Goal: Information Seeking & Learning: Check status

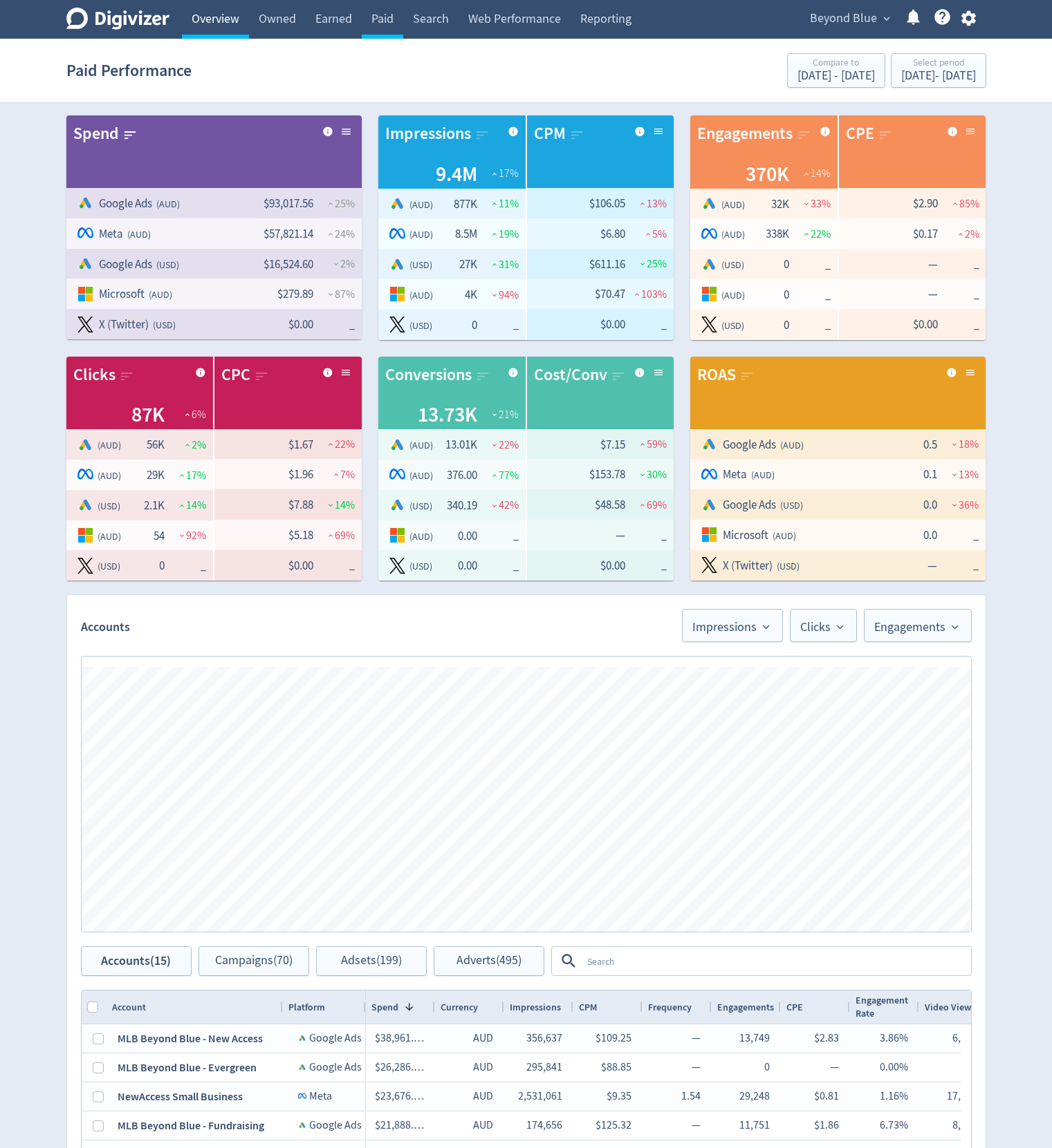
click at [232, 21] on link "Overview" at bounding box center [215, 19] width 67 height 39
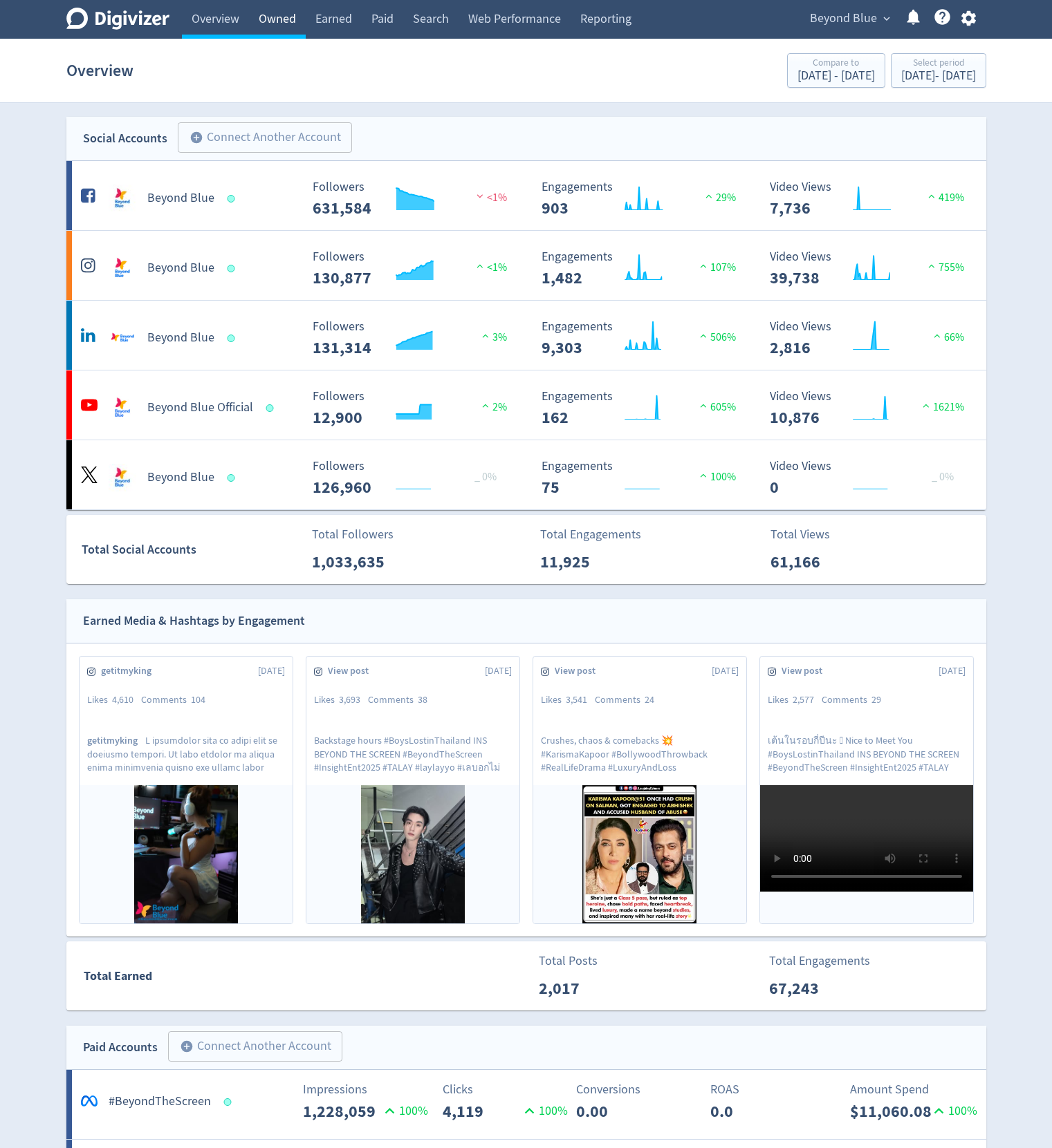
click at [294, 19] on link "Owned" at bounding box center [277, 19] width 57 height 39
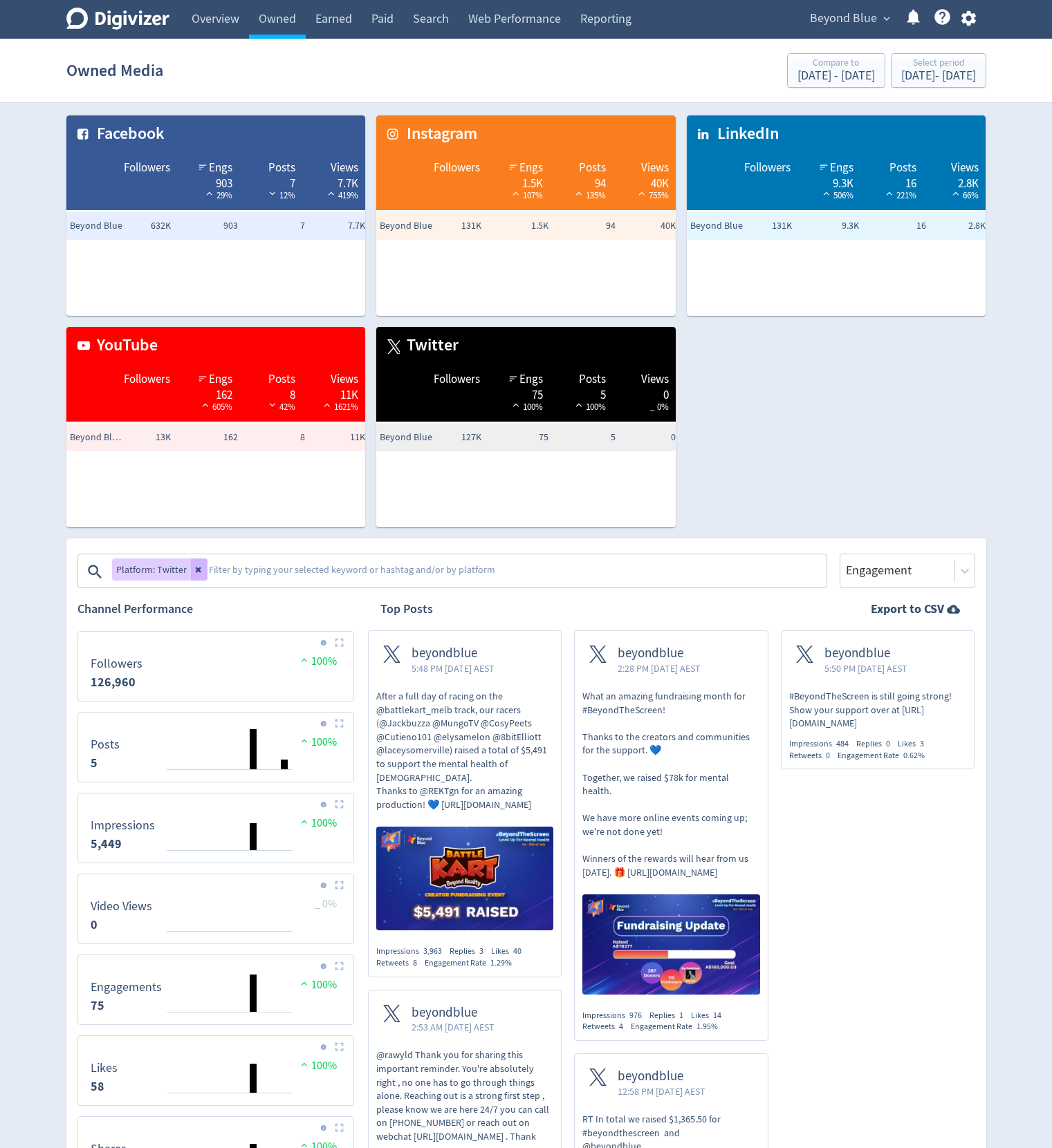
click at [607, 580] on textarea at bounding box center [516, 572] width 618 height 27
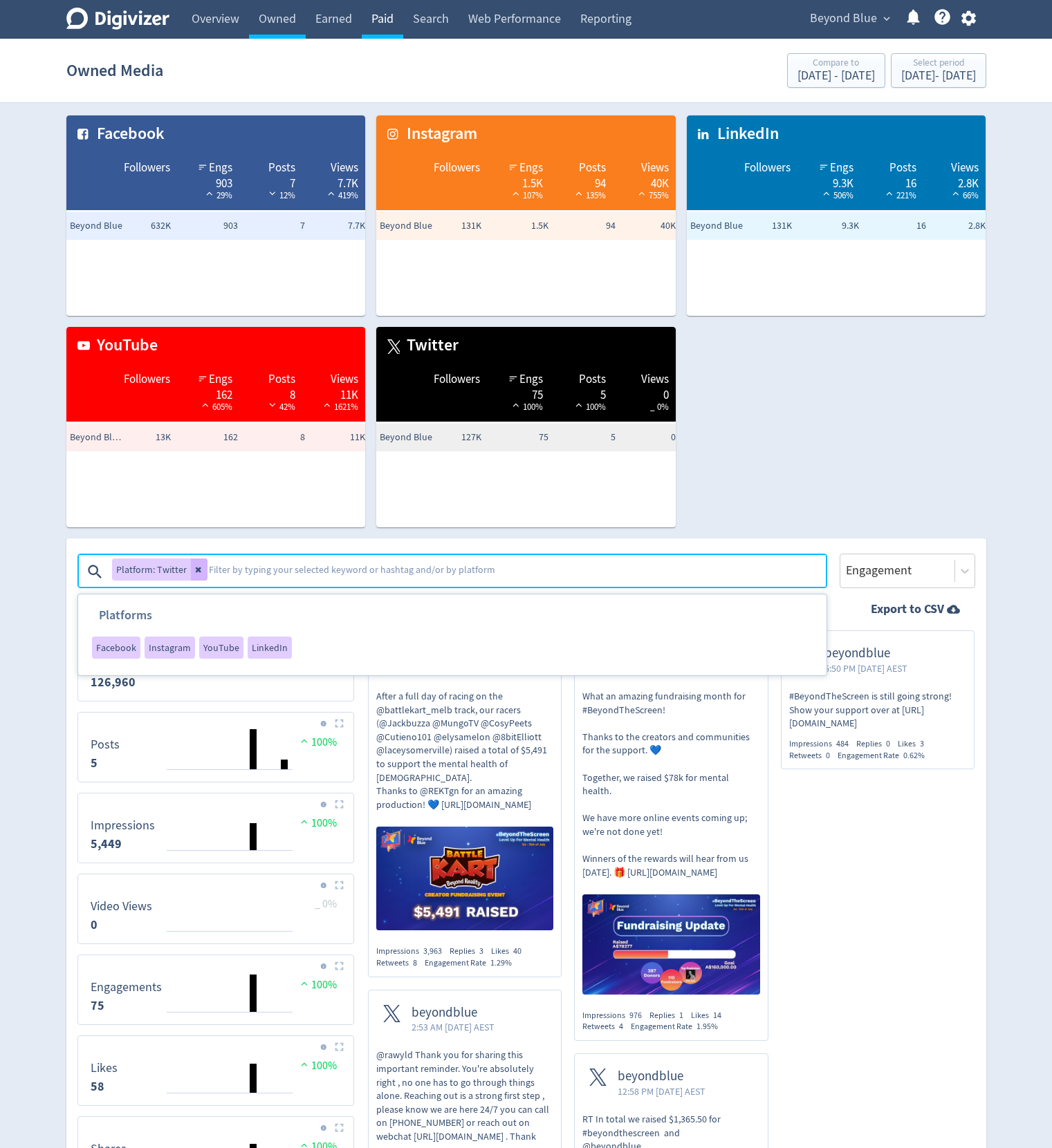
click at [386, 32] on link "Paid" at bounding box center [383, 19] width 42 height 39
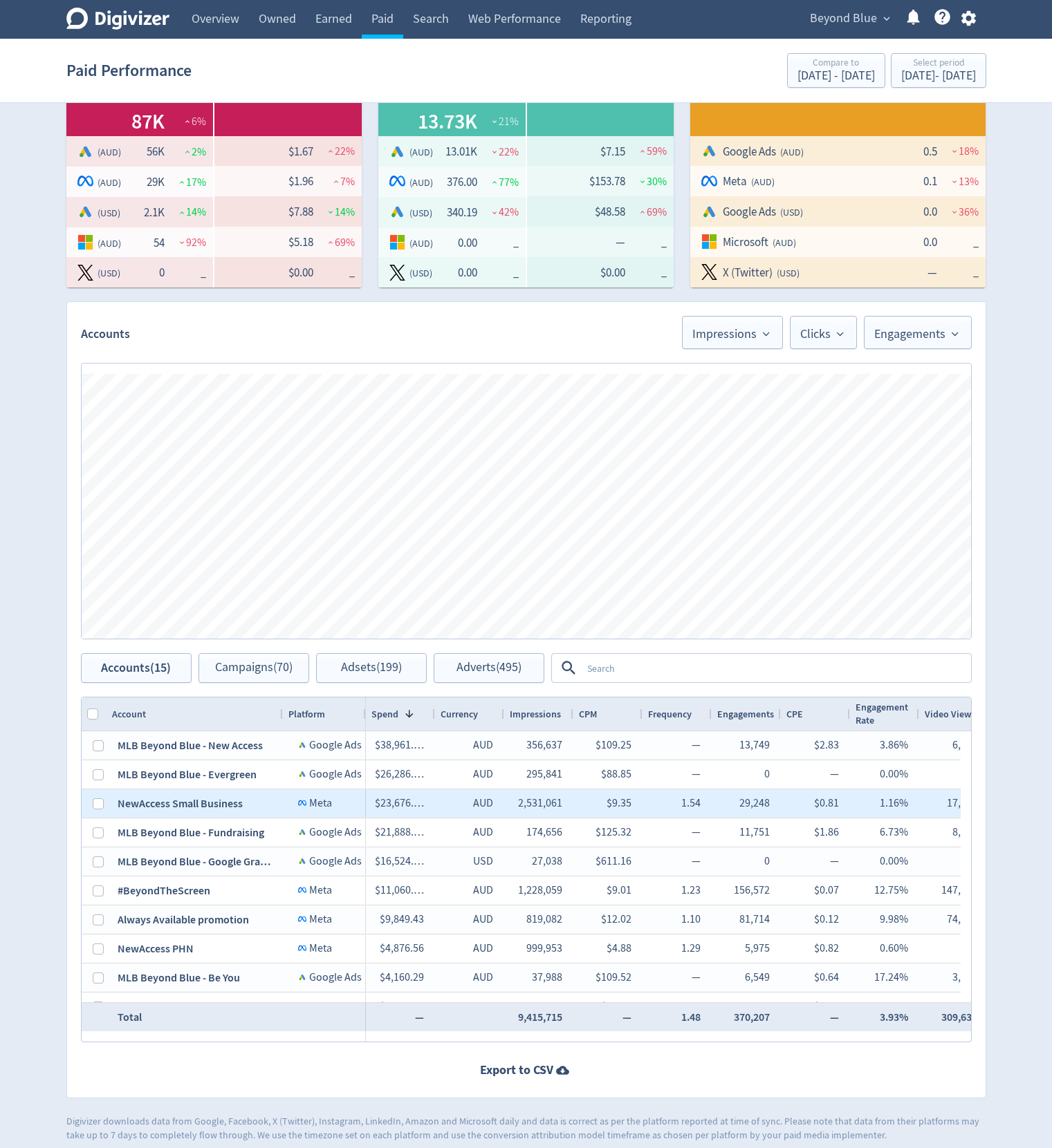
scroll to position [304, 0]
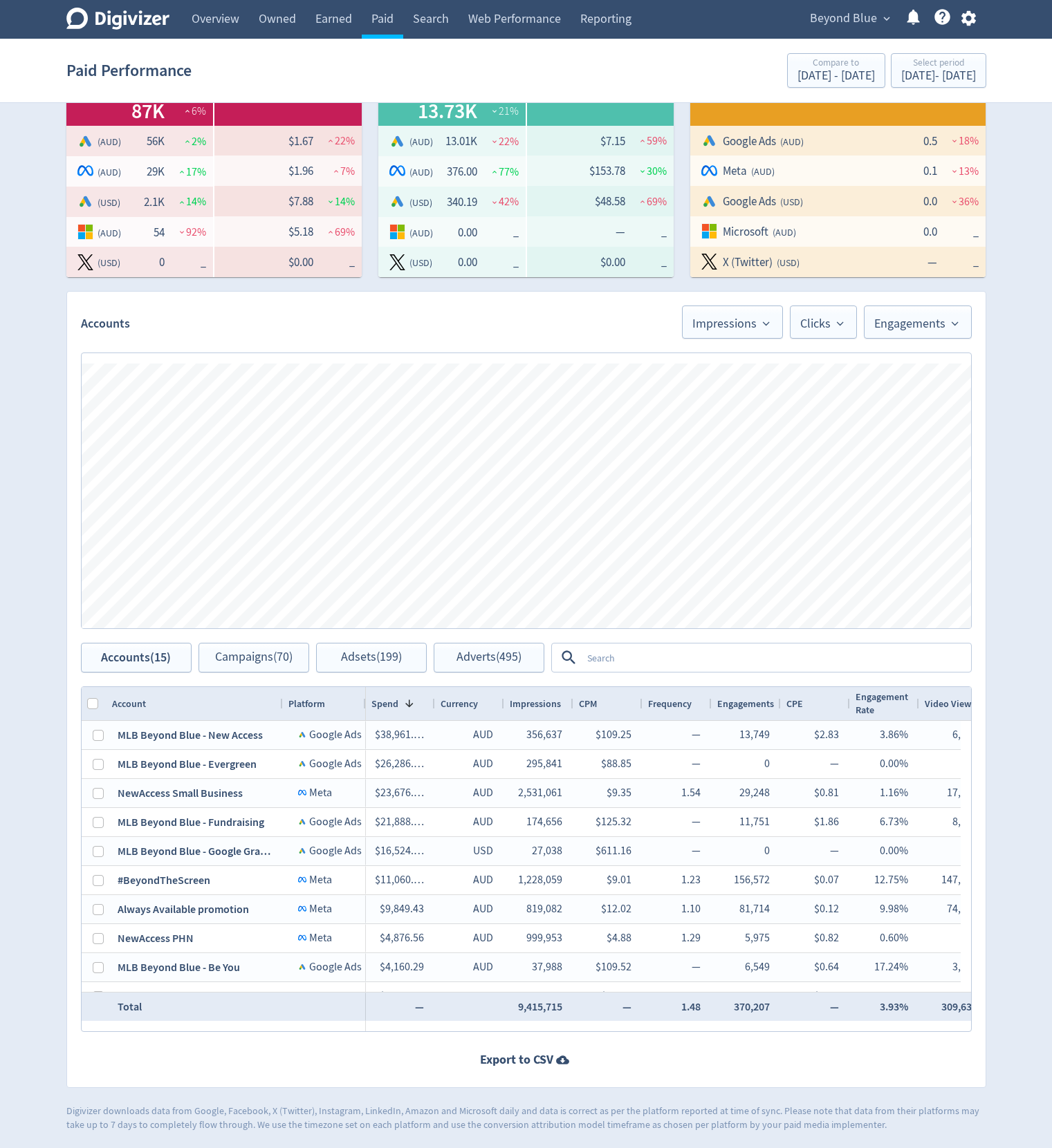
click at [717, 664] on textarea at bounding box center [775, 658] width 388 height 26
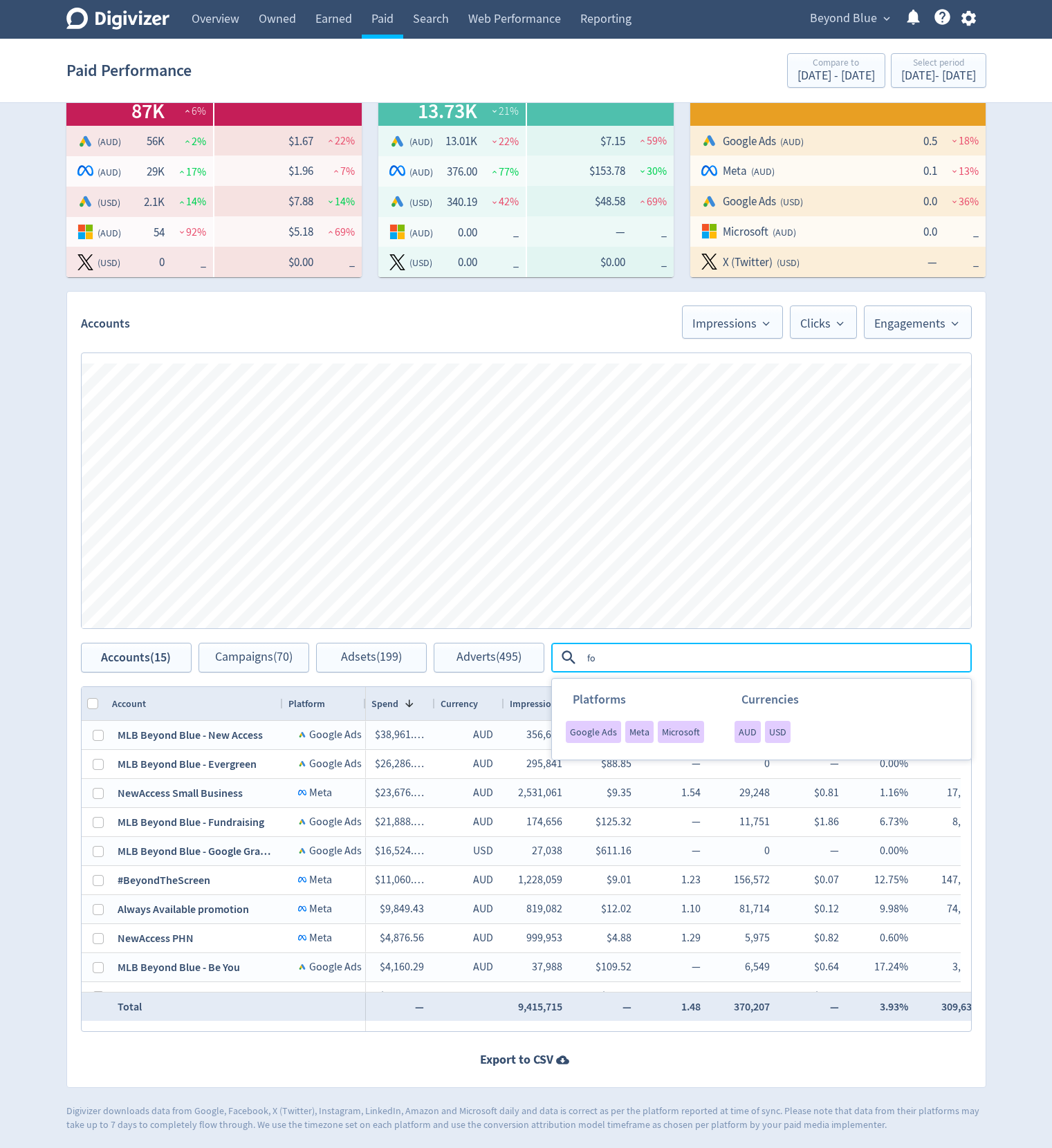
type textarea "foo"
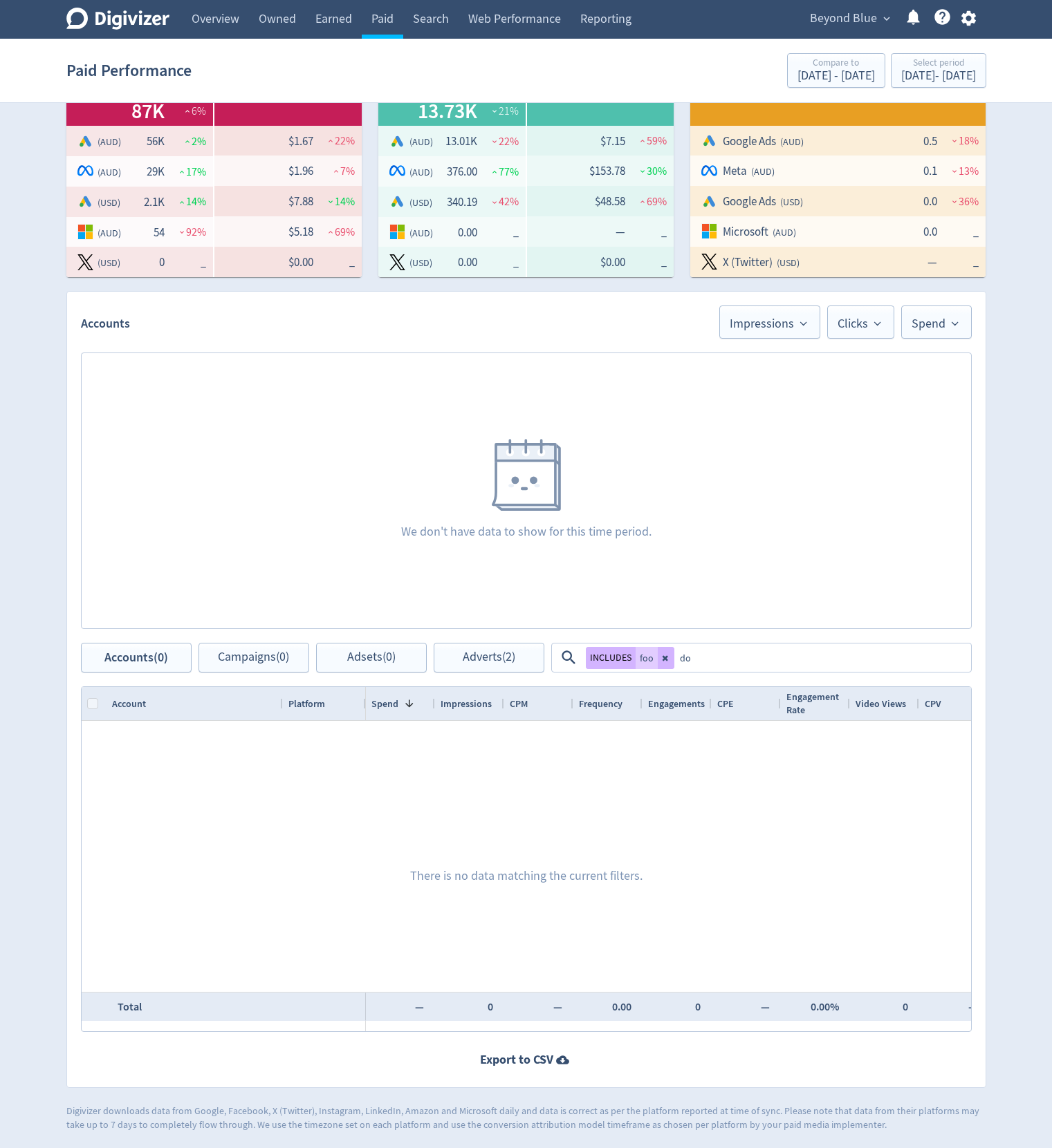
type textarea "doo"
type textarea "blah"
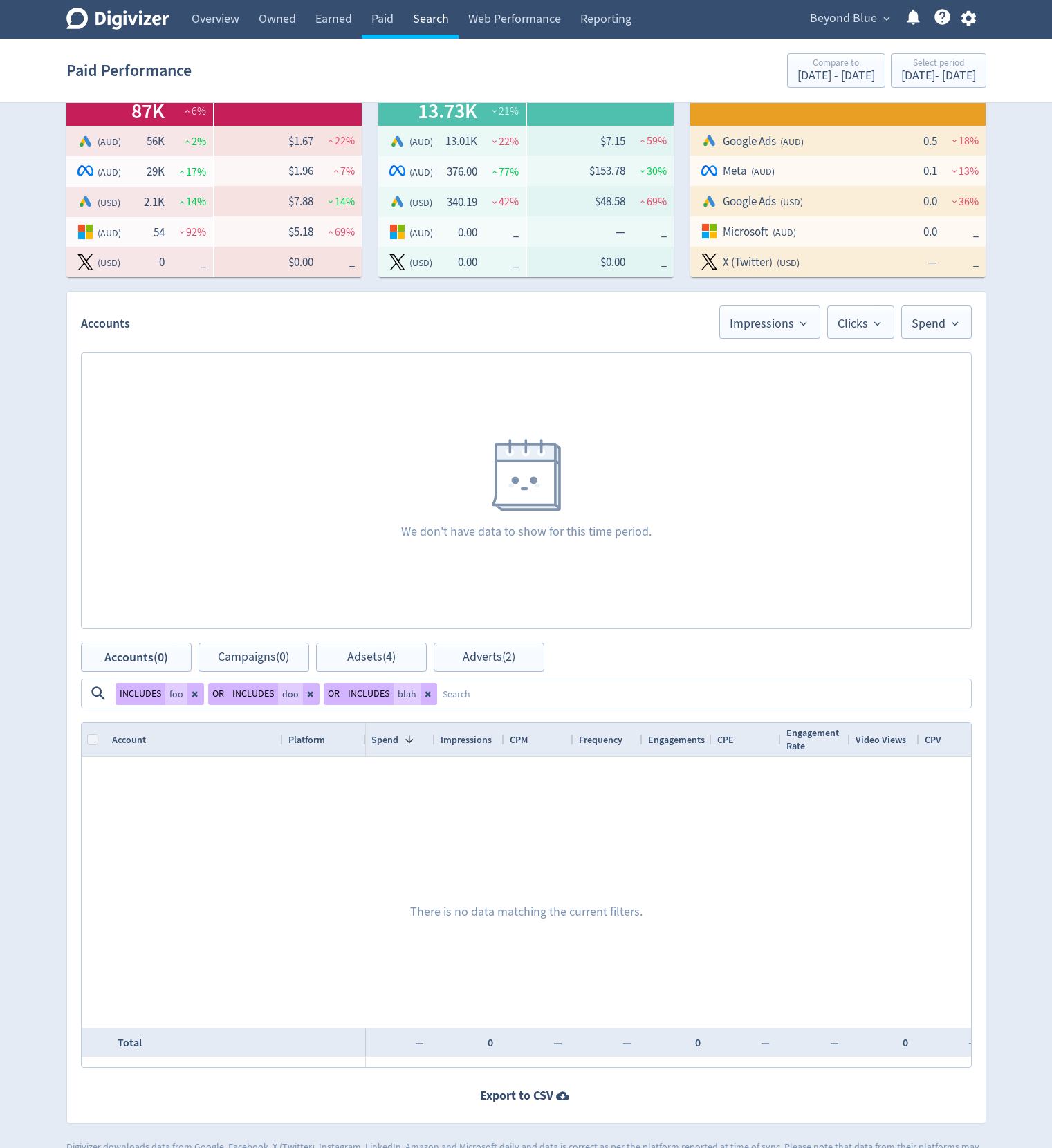
click at [446, 18] on link "Search" at bounding box center [430, 19] width 55 height 39
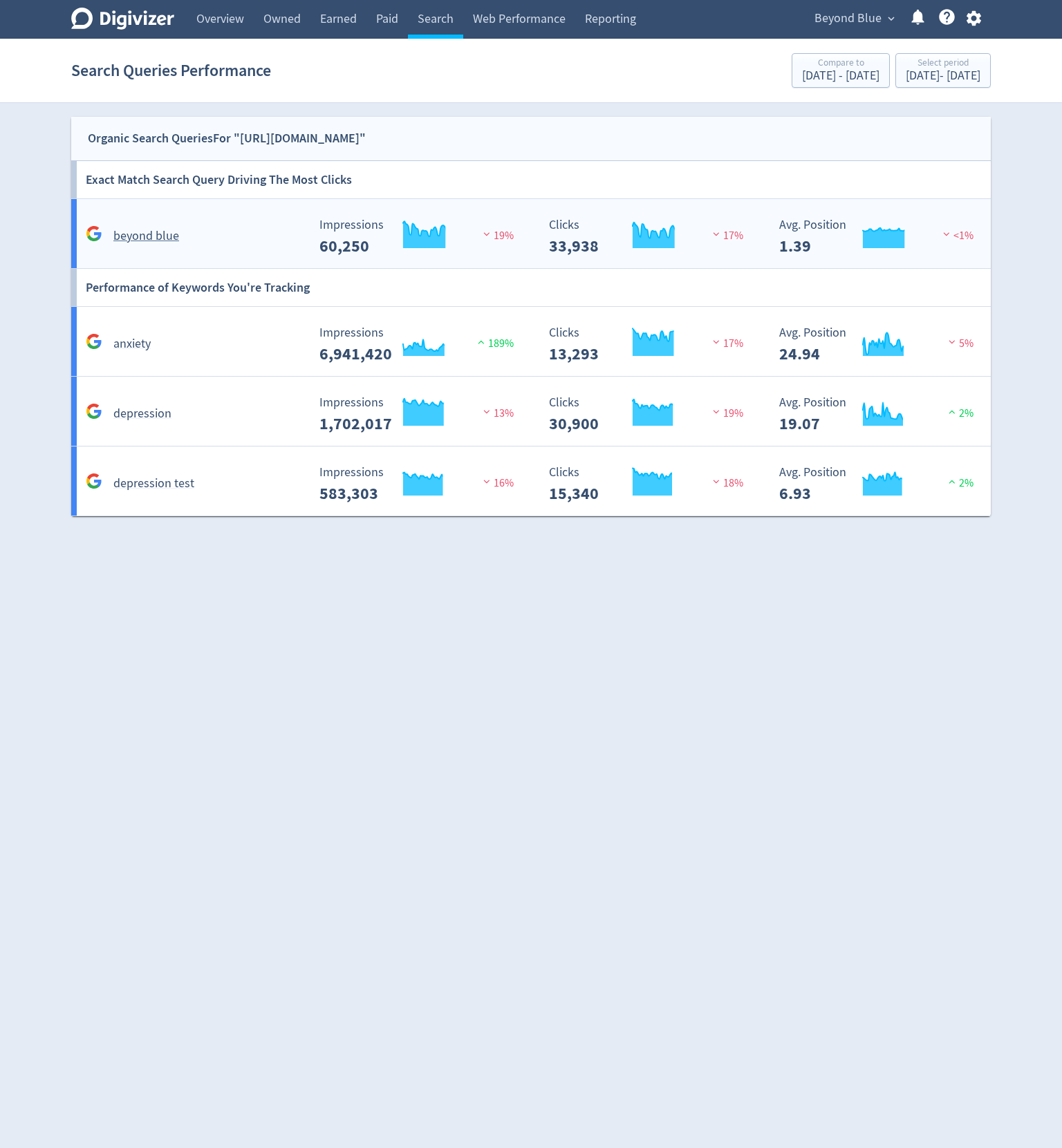
click at [531, 219] on div "Created with Highcharts 10.3.3 Impressions 60,250 19%" at bounding box center [425, 237] width 225 height 37
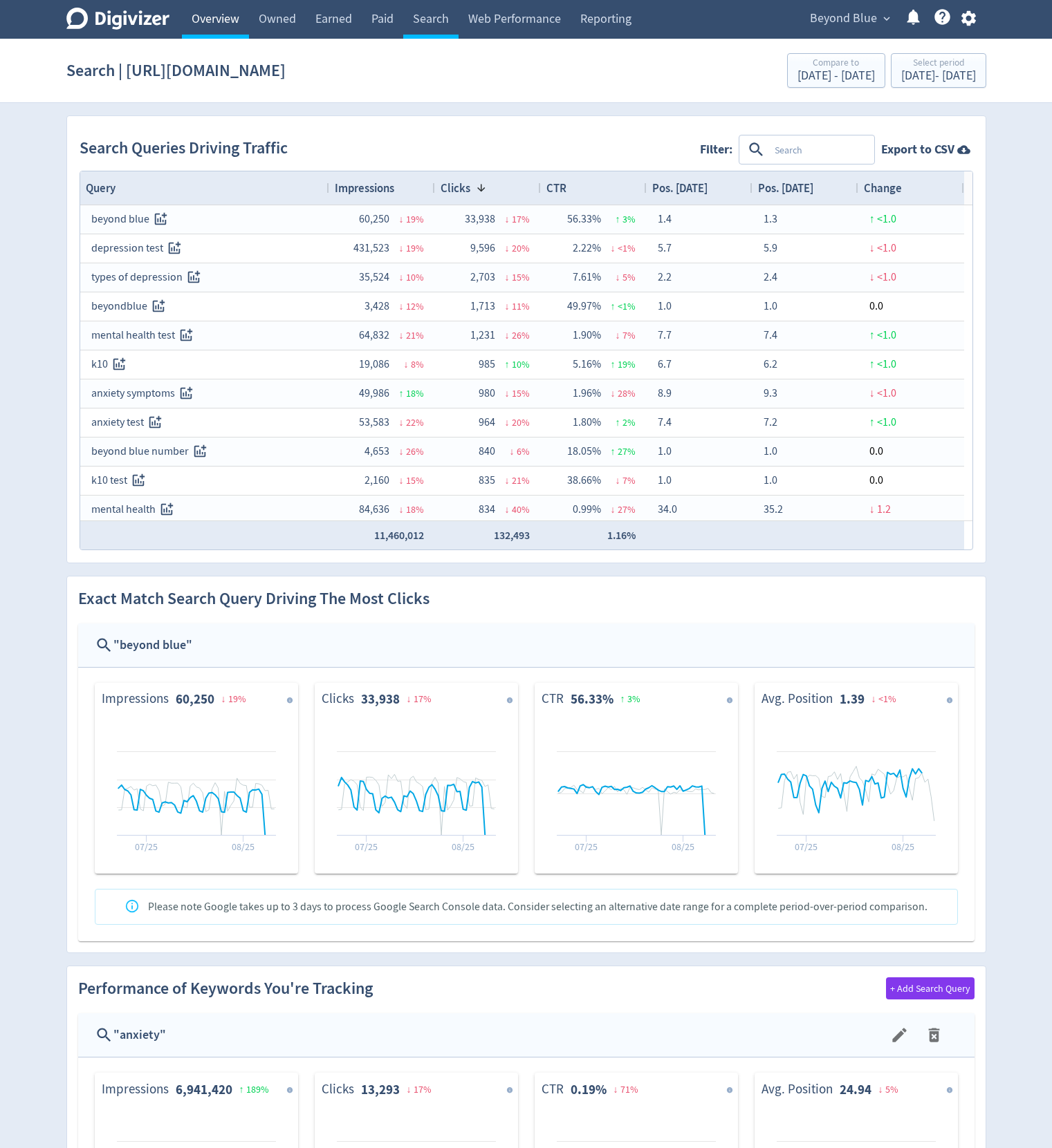
click at [225, 18] on link "Overview" at bounding box center [215, 19] width 67 height 39
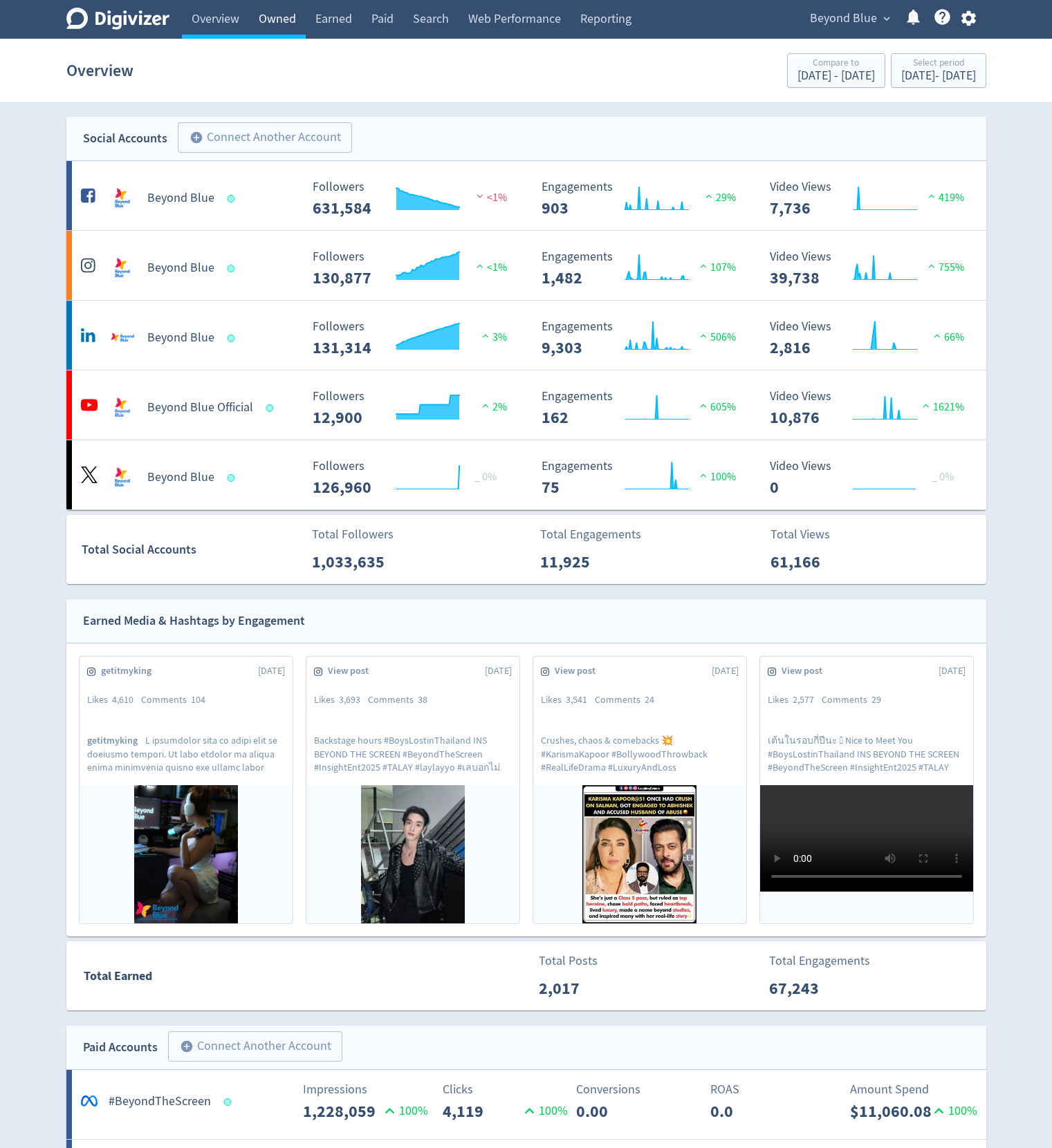
click at [277, 12] on link "Owned" at bounding box center [277, 19] width 57 height 39
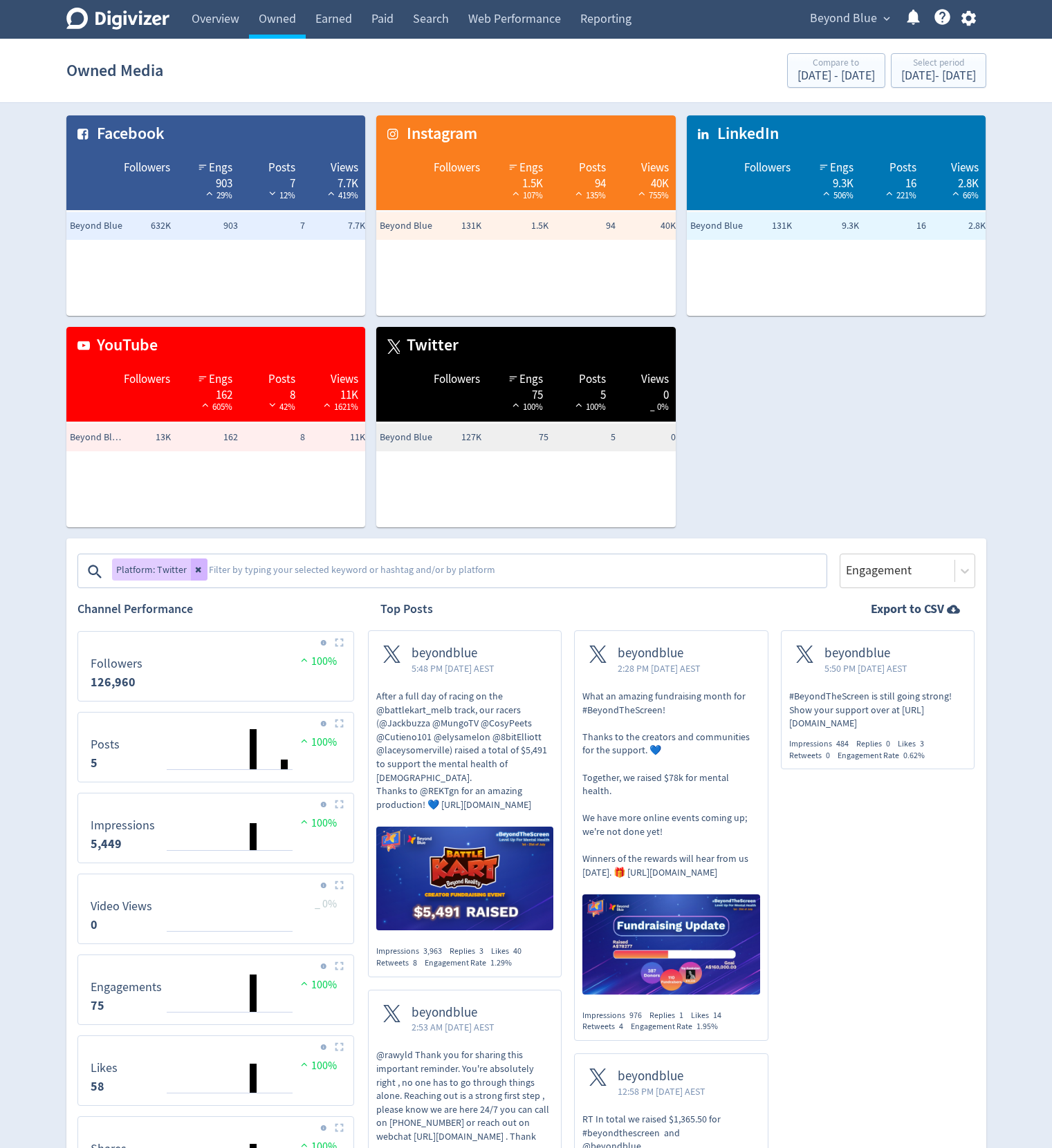
click at [353, 565] on textarea at bounding box center [516, 572] width 618 height 27
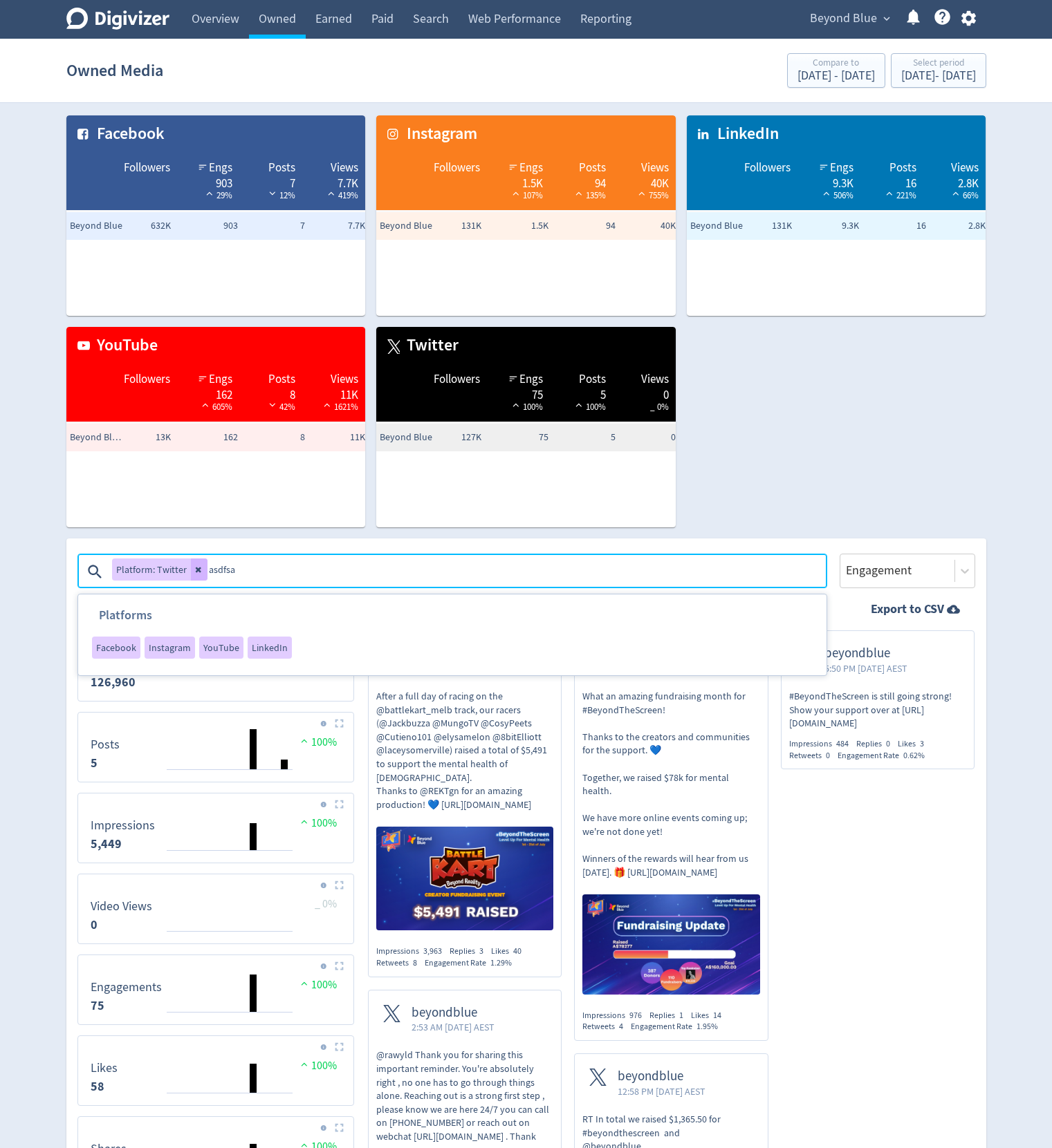
type textarea "asdfsad"
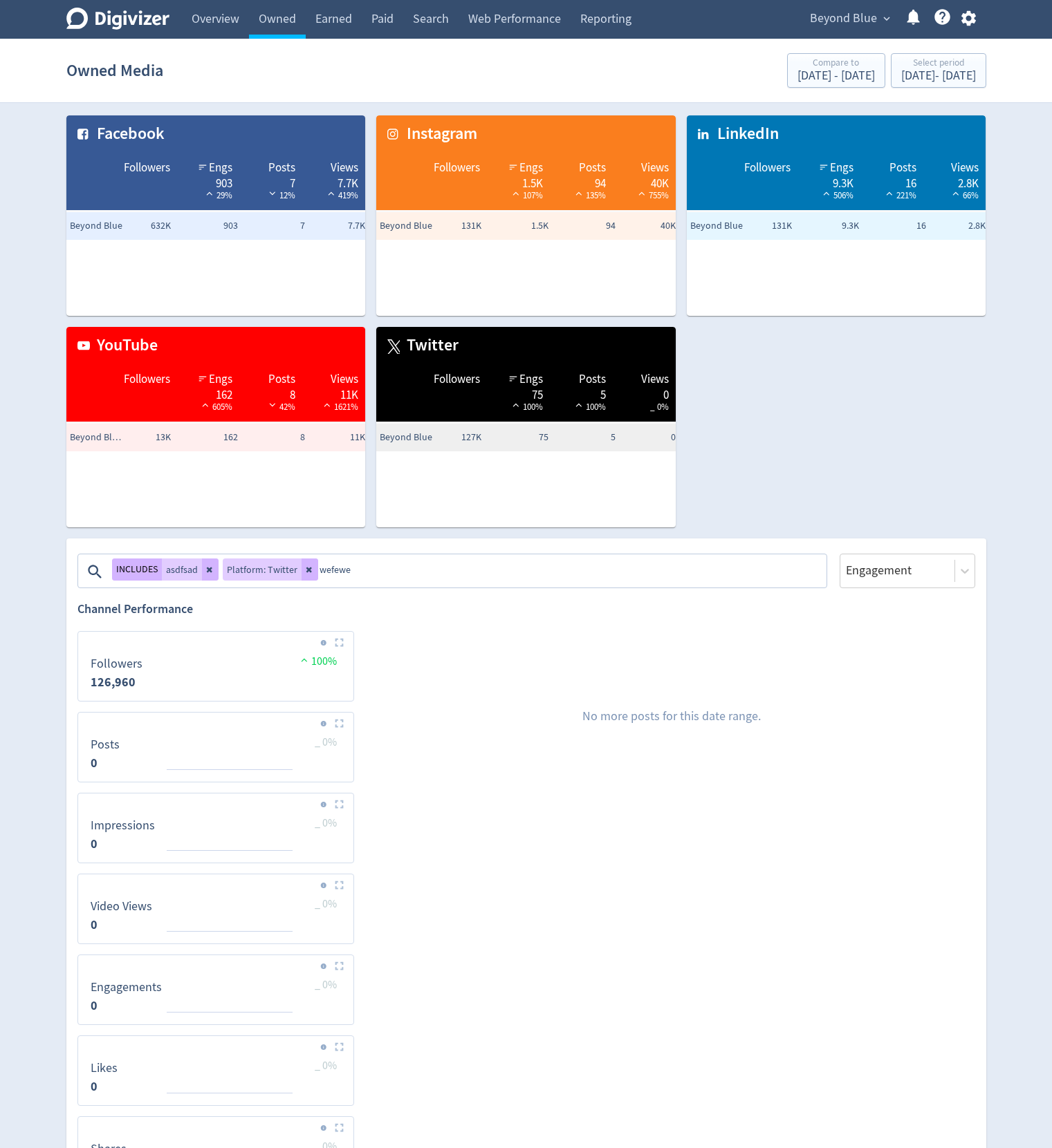
type textarea "wefewew"
type textarea "wefwefew"
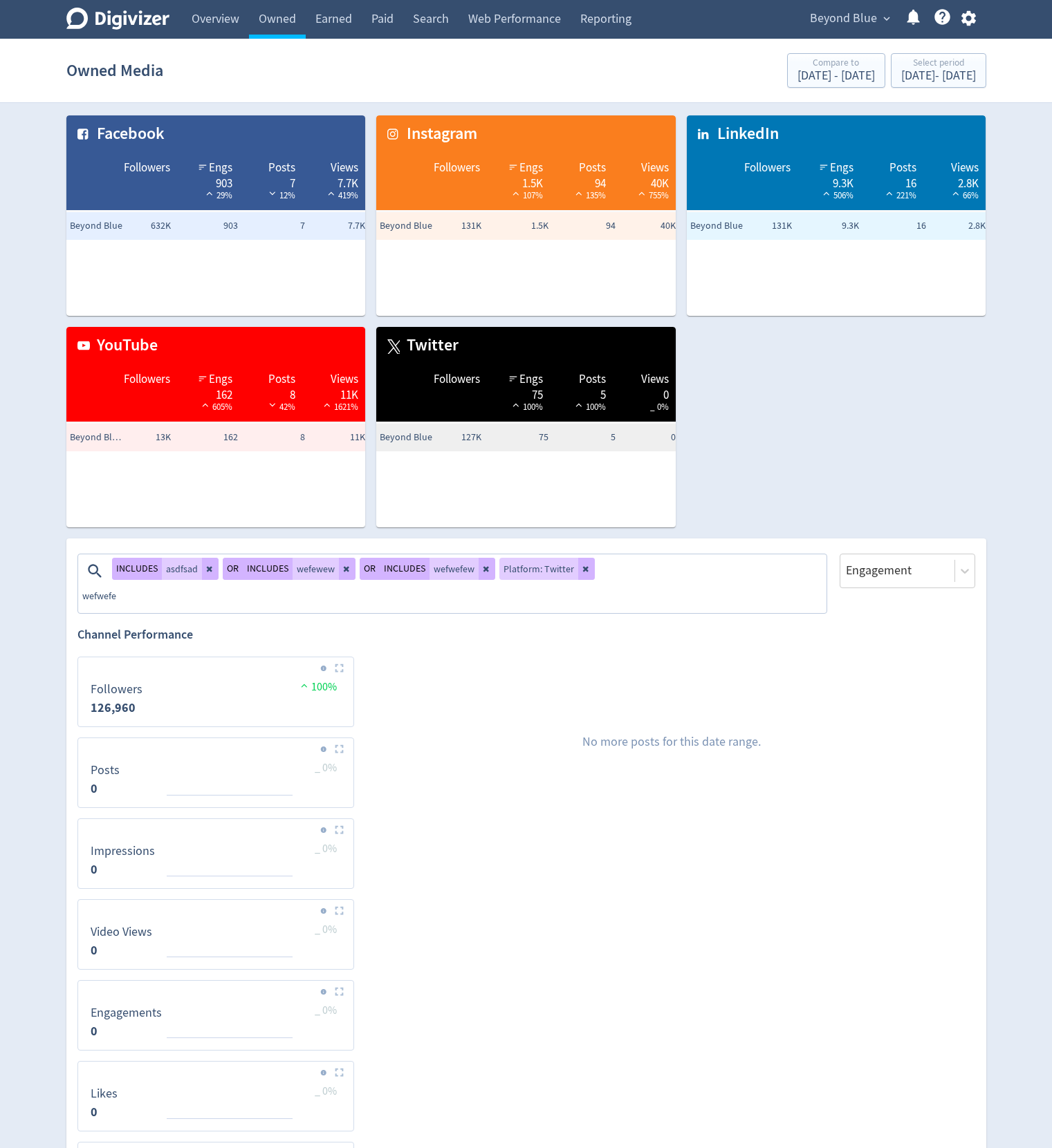
type textarea "wefwefew"
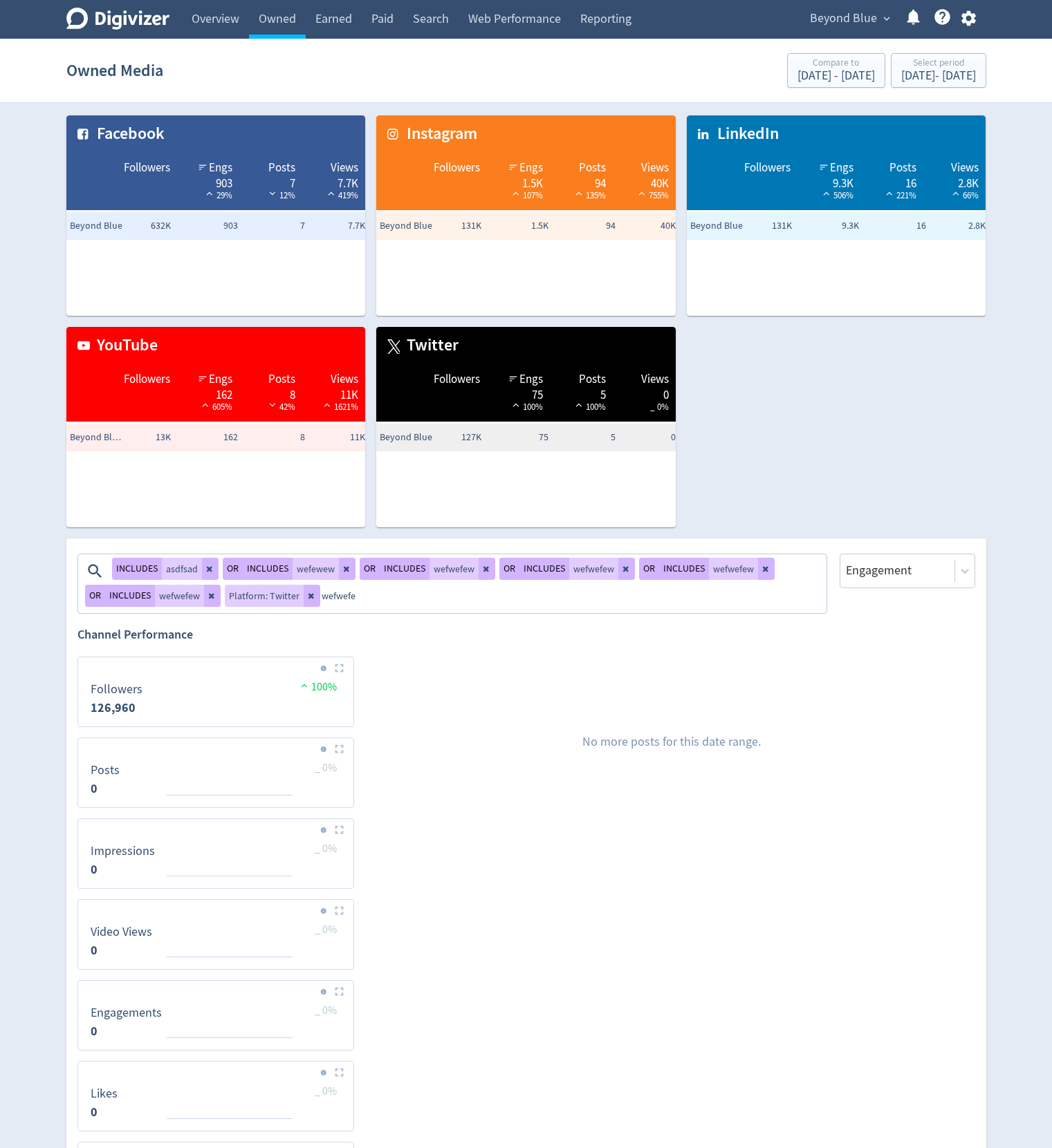
type textarea "wefwefew"
type textarea "wefwefwe"
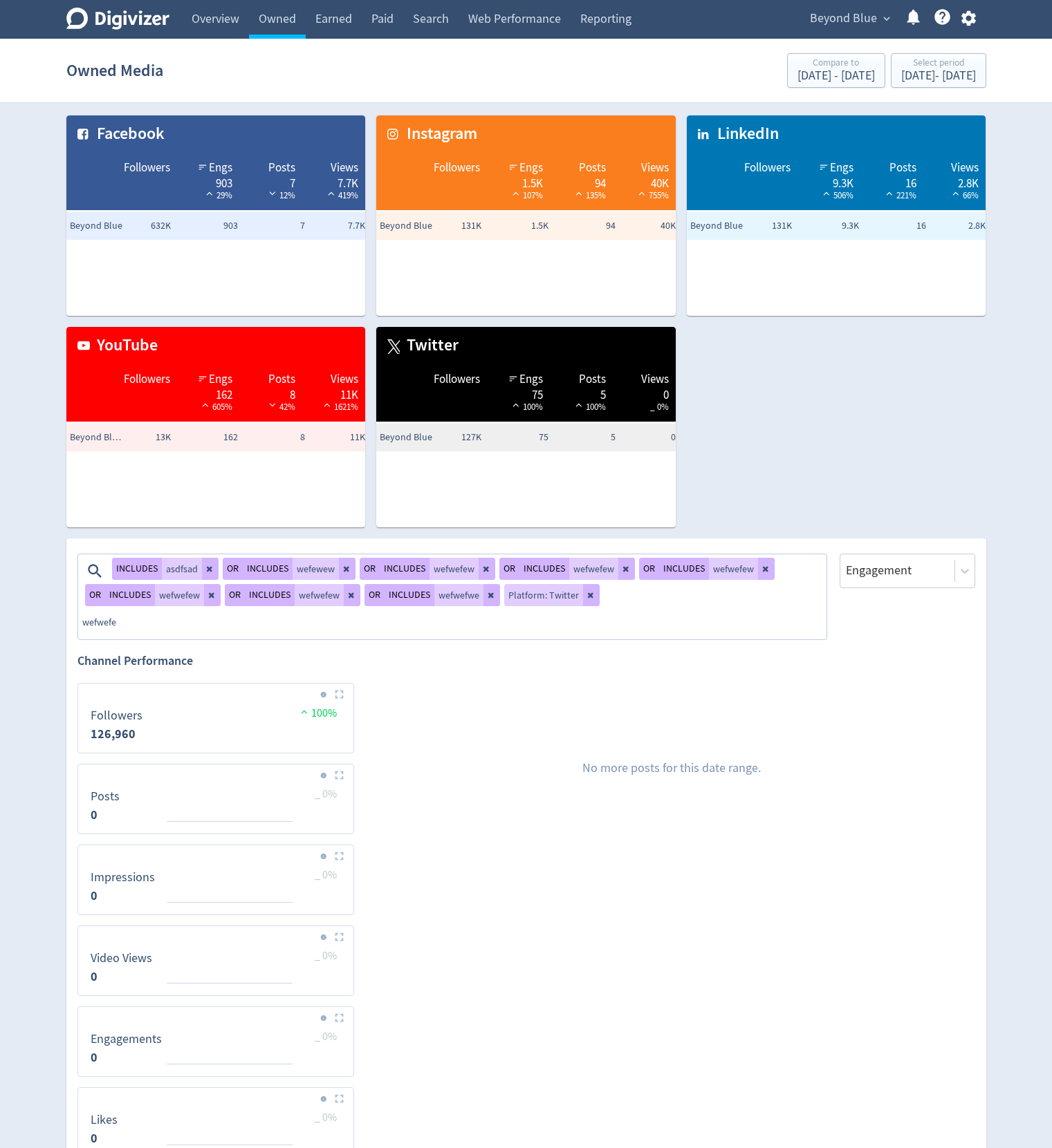
type textarea "wefwefew"
type textarea "wefwefwe"
type textarea "wefwefew"
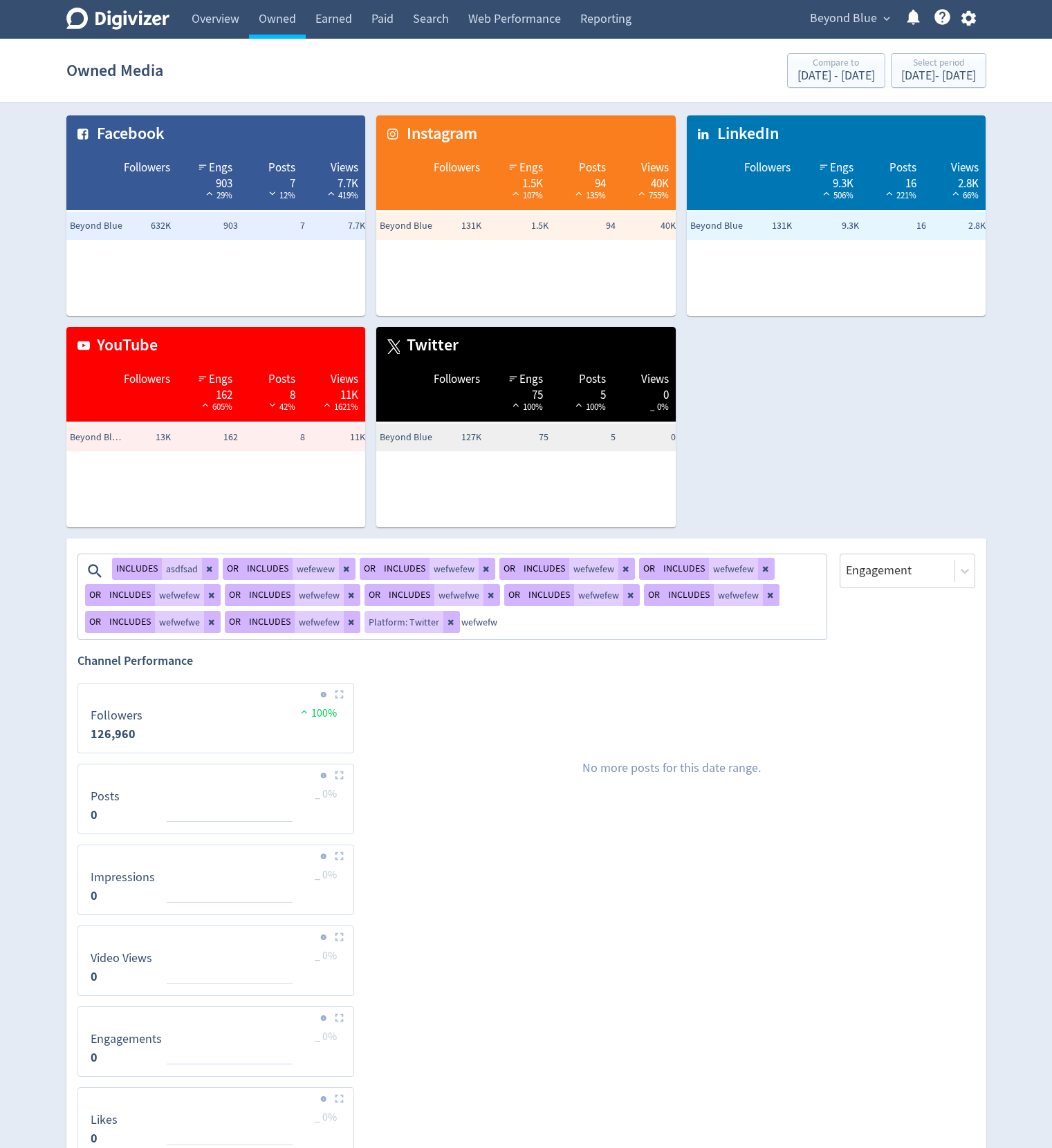
type textarea "wefwefwe"
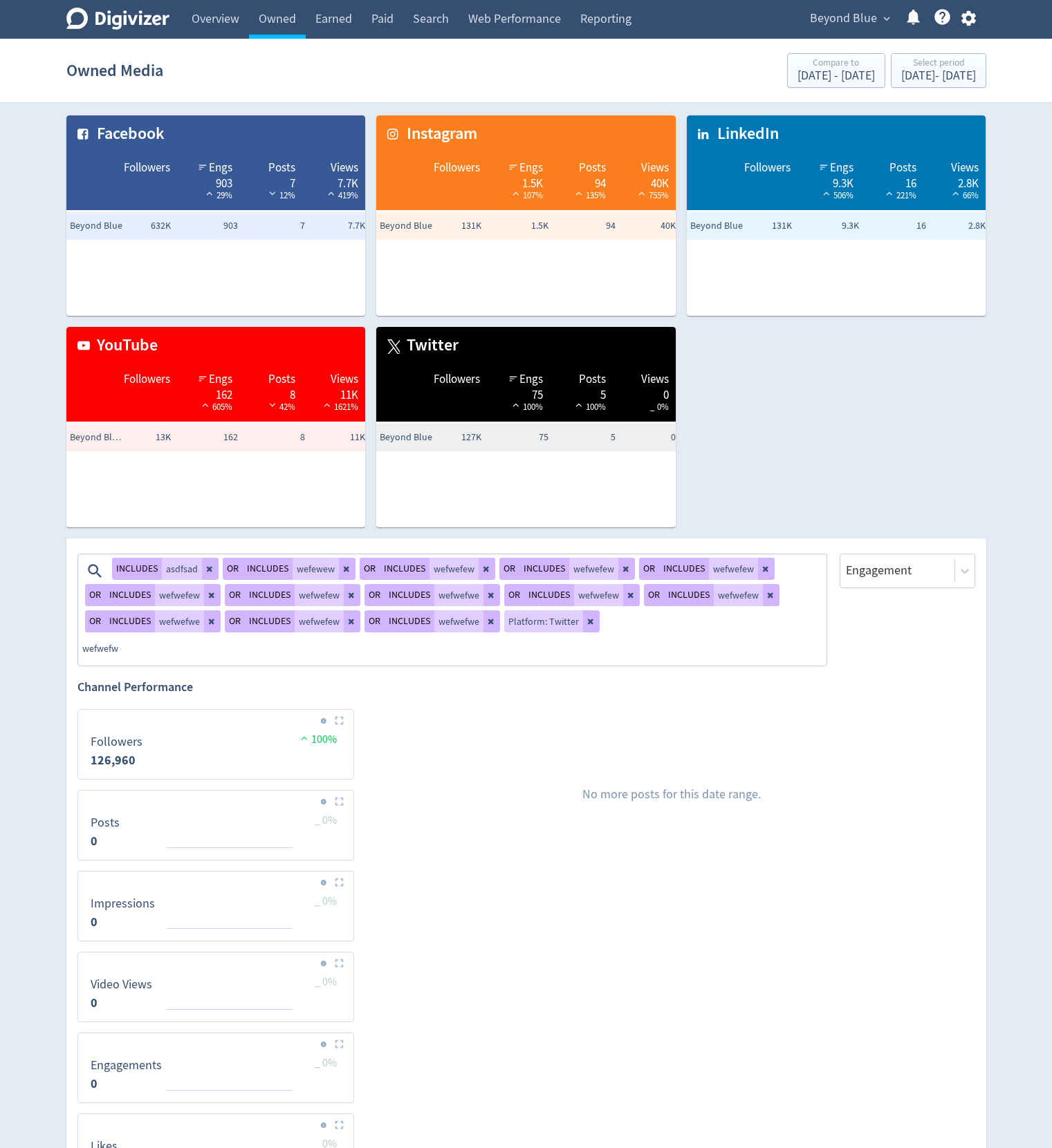
type textarea "wefwefwe"
type textarea "wefwefew"
type textarea "wefwefwe"
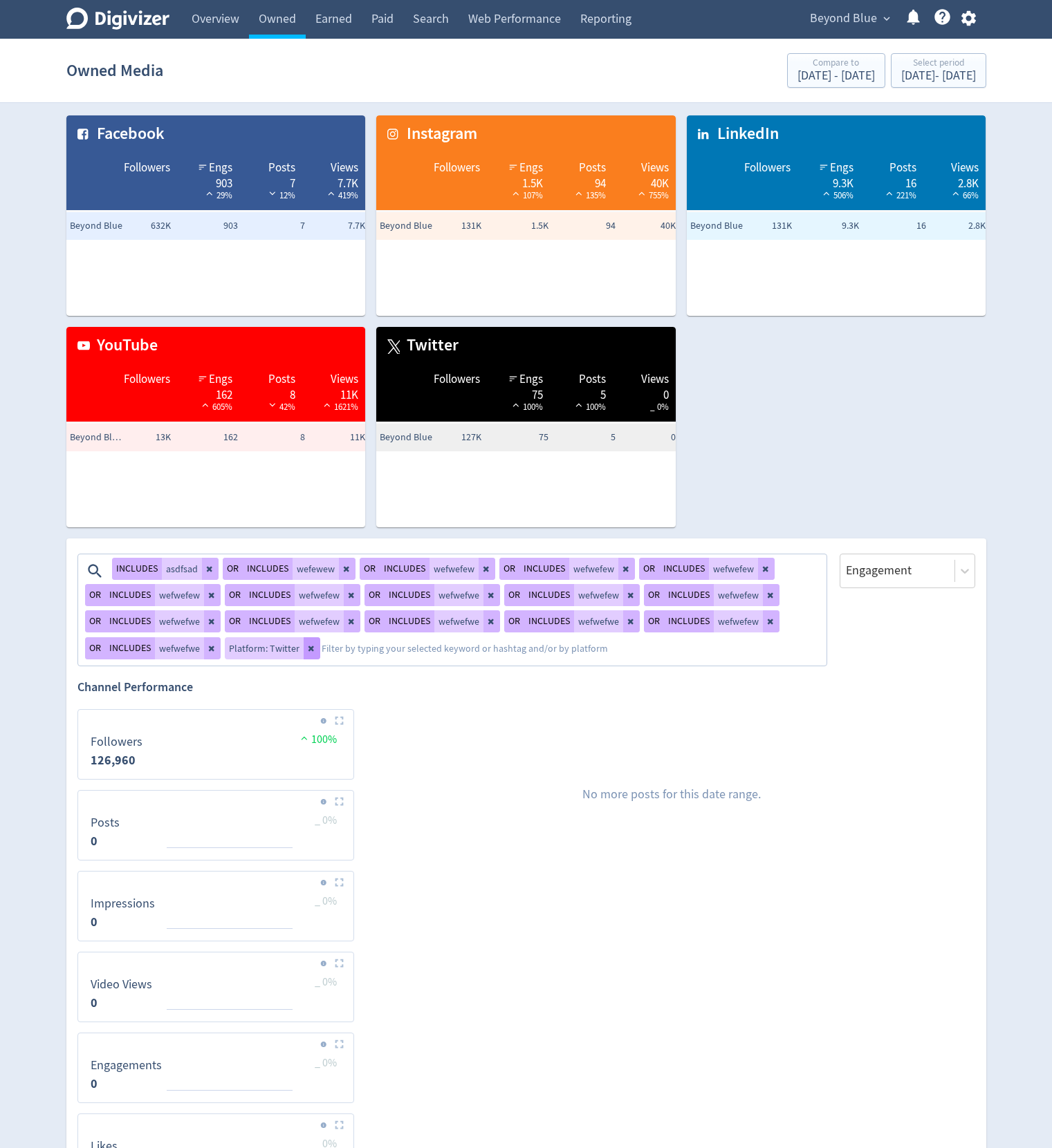
click at [308, 650] on icon at bounding box center [310, 648] width 6 height 6
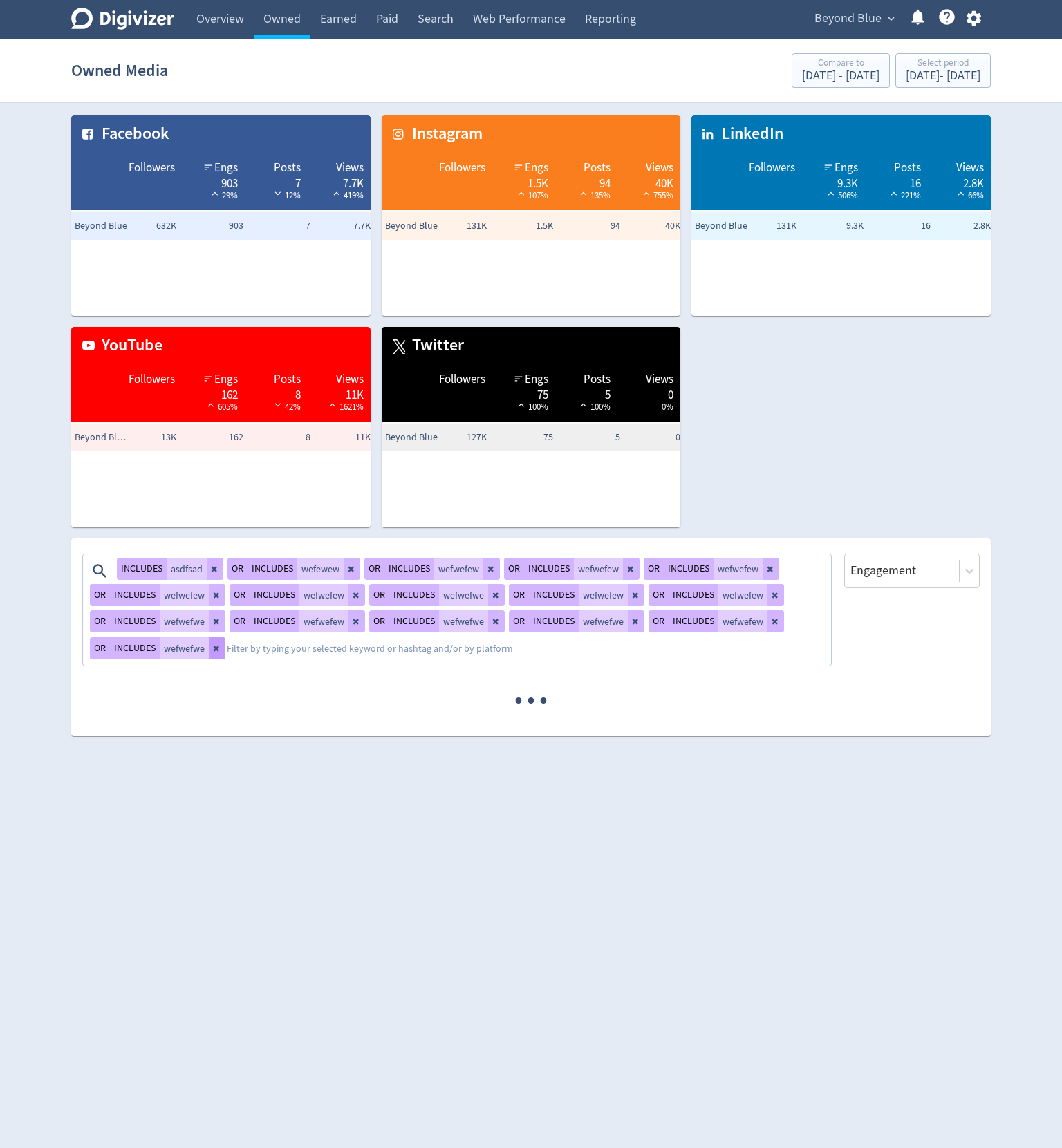
click at [224, 650] on button at bounding box center [217, 649] width 17 height 23
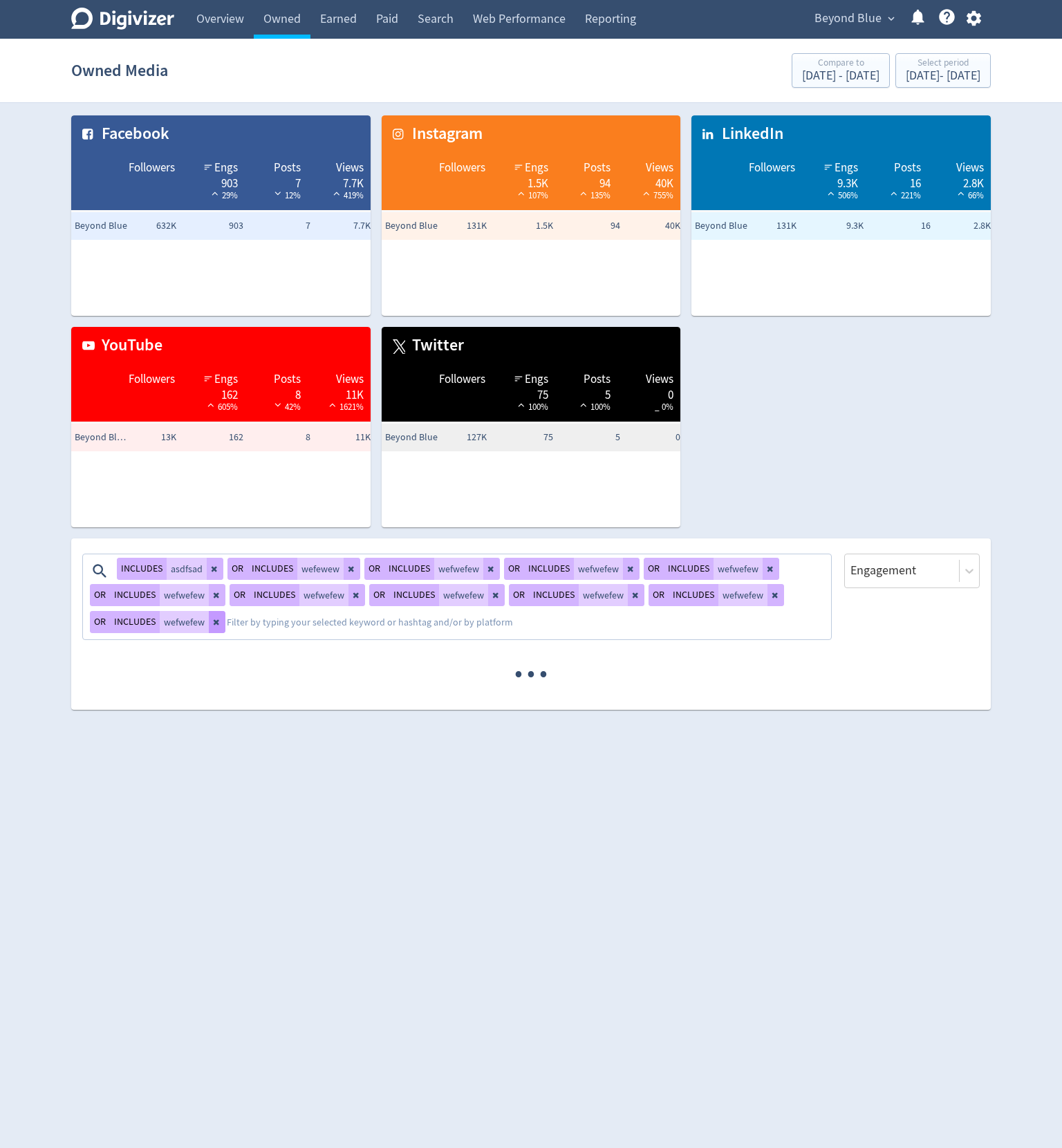
click at [209, 624] on button at bounding box center [217, 622] width 17 height 23
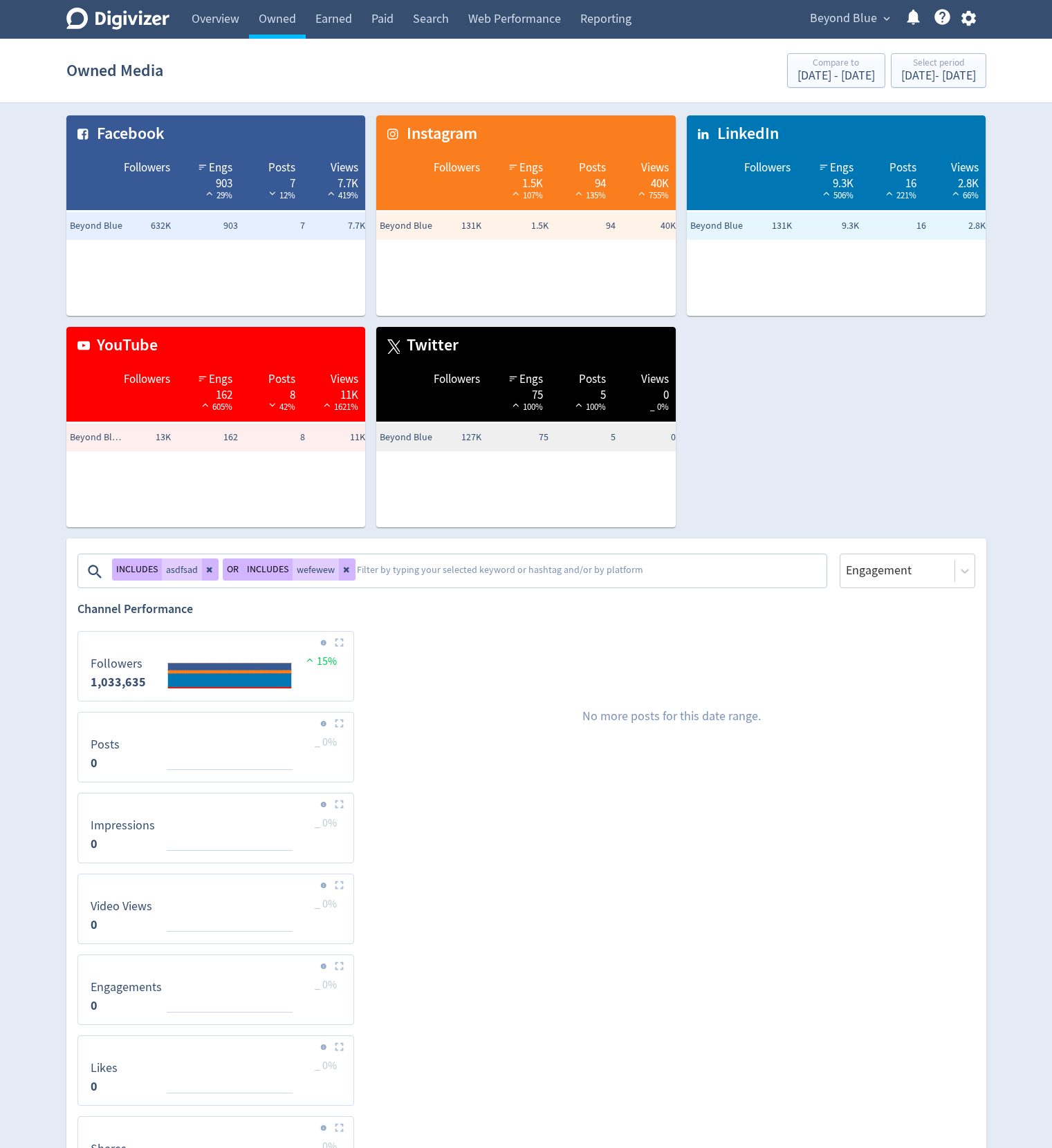
click at [857, 435] on div "Facebook Followers Engs 903 29% Posts 7 12% Views 7.7K 419% Beyond Blue 632K 90…" at bounding box center [521, 316] width 931 height 423
click at [210, 13] on link "Overview" at bounding box center [215, 19] width 67 height 39
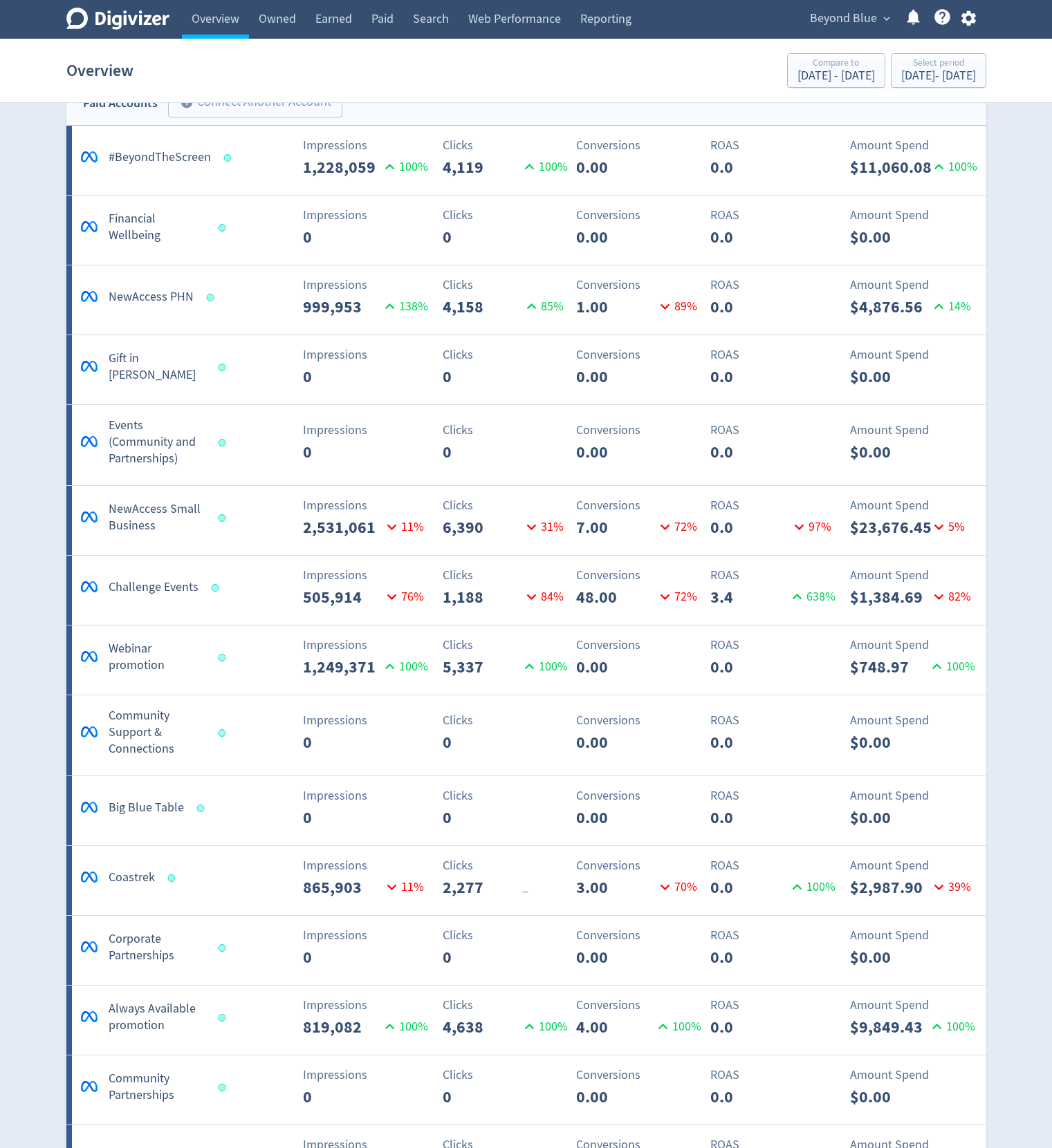
scroll to position [738, 0]
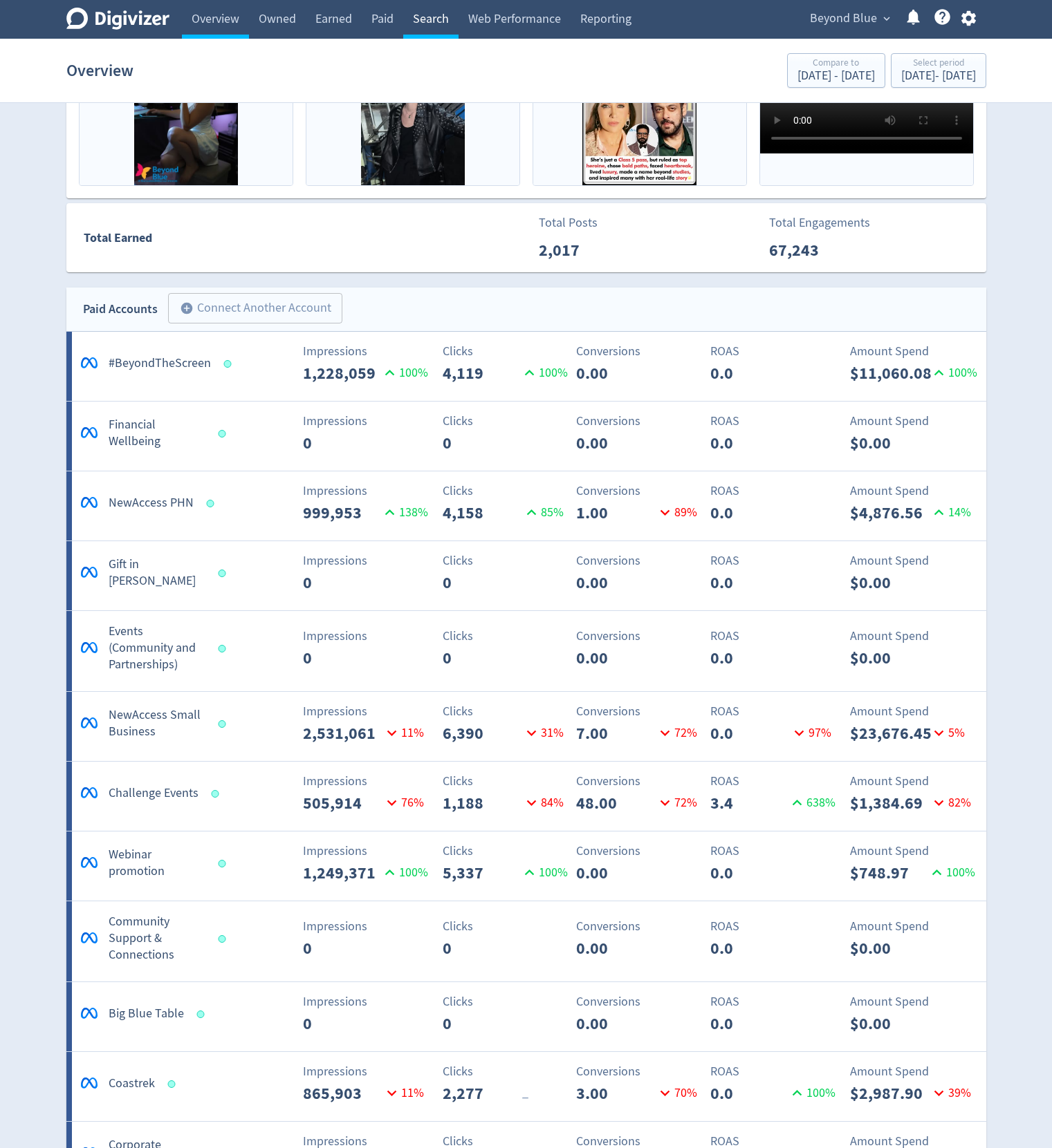
click at [416, 18] on link "Search" at bounding box center [430, 19] width 55 height 39
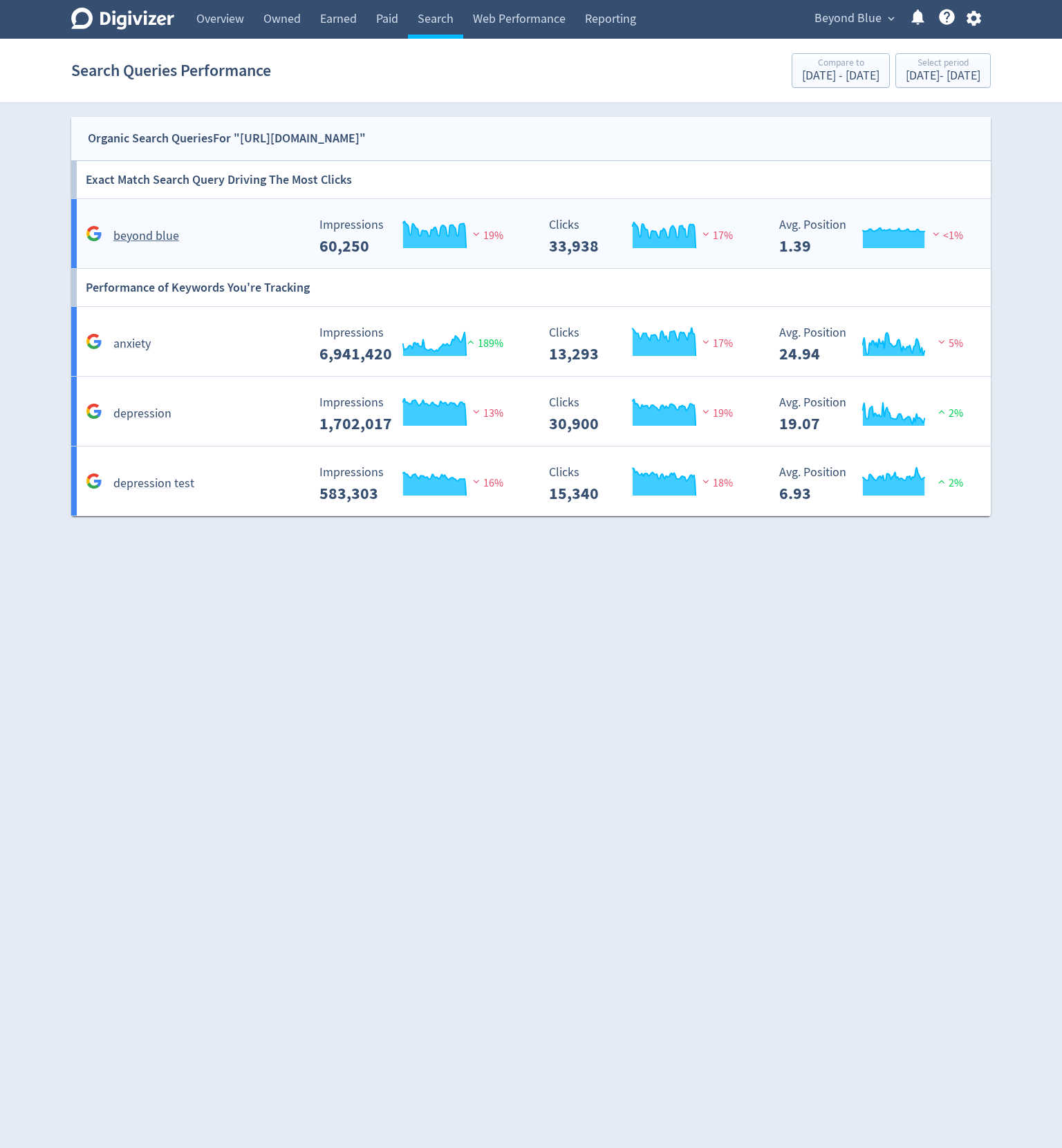
click at [755, 217] on div "Created with Highcharts 10.3.3 Clicks 33,938 17%" at bounding box center [651, 231] width 230 height 47
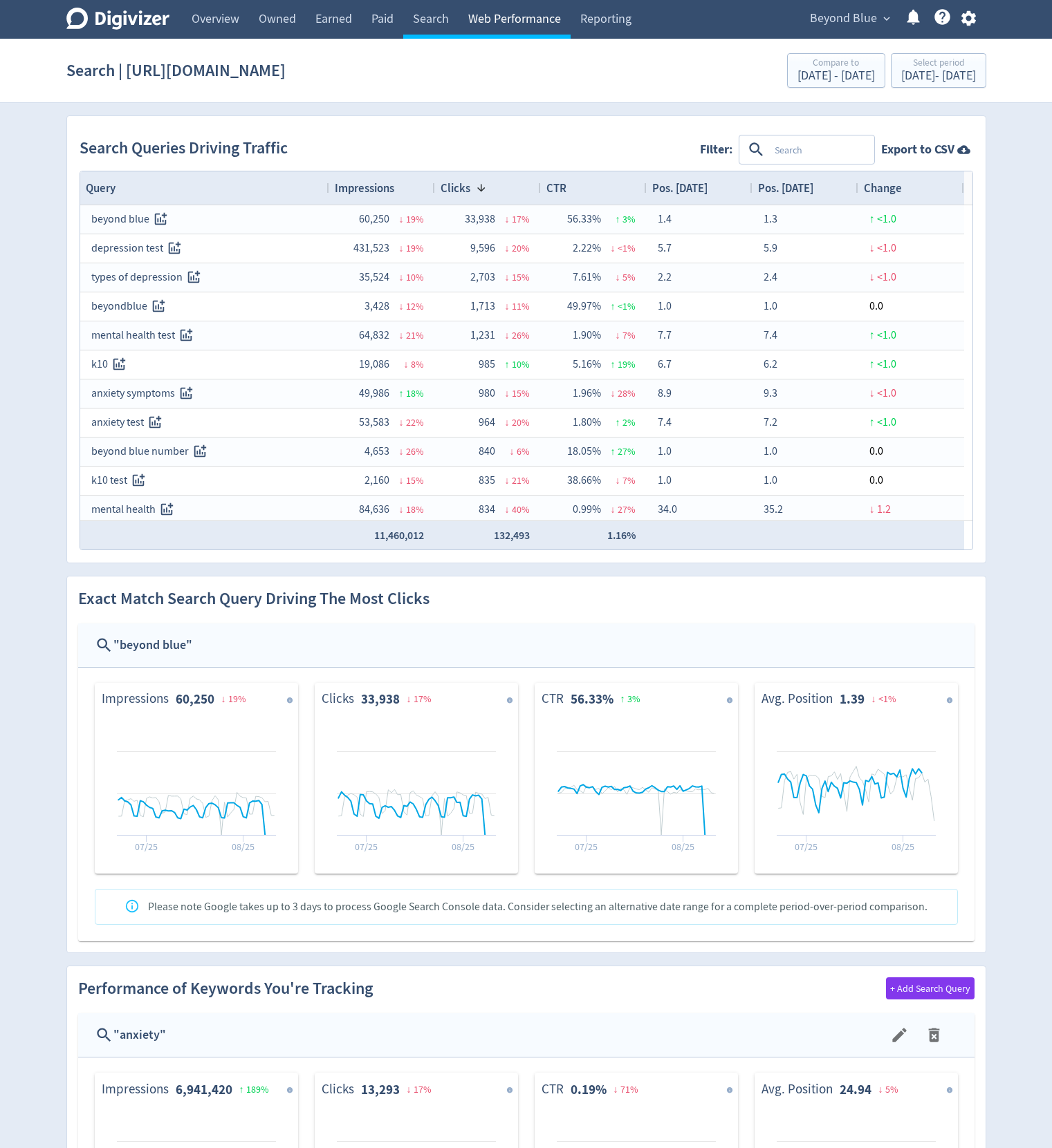
click at [506, 18] on link "Web Performance" at bounding box center [514, 19] width 112 height 39
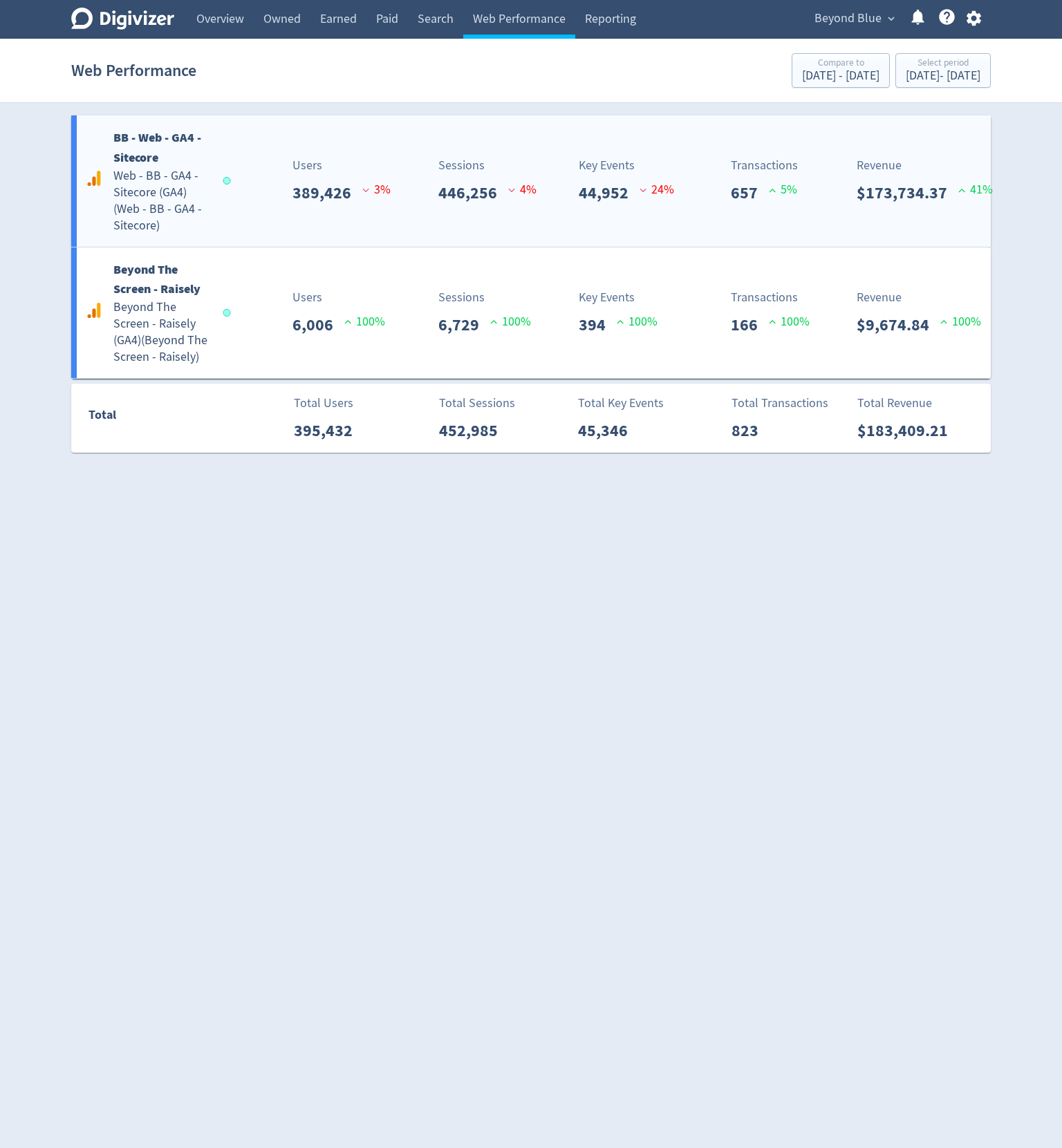
click at [699, 160] on div "Transactions 657 5 %" at bounding box center [724, 180] width 76 height 49
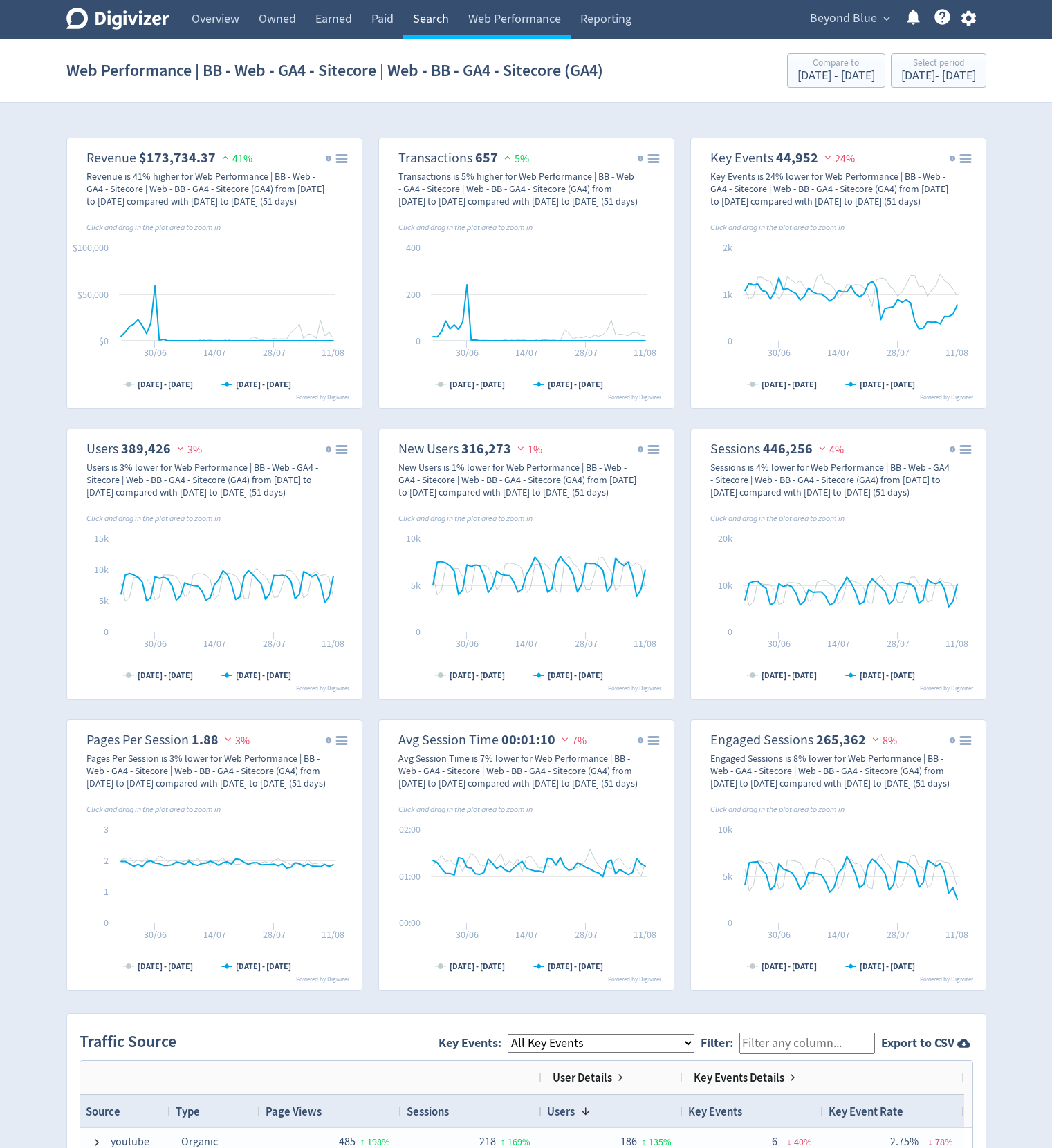
click at [421, 18] on link "Search" at bounding box center [430, 19] width 55 height 39
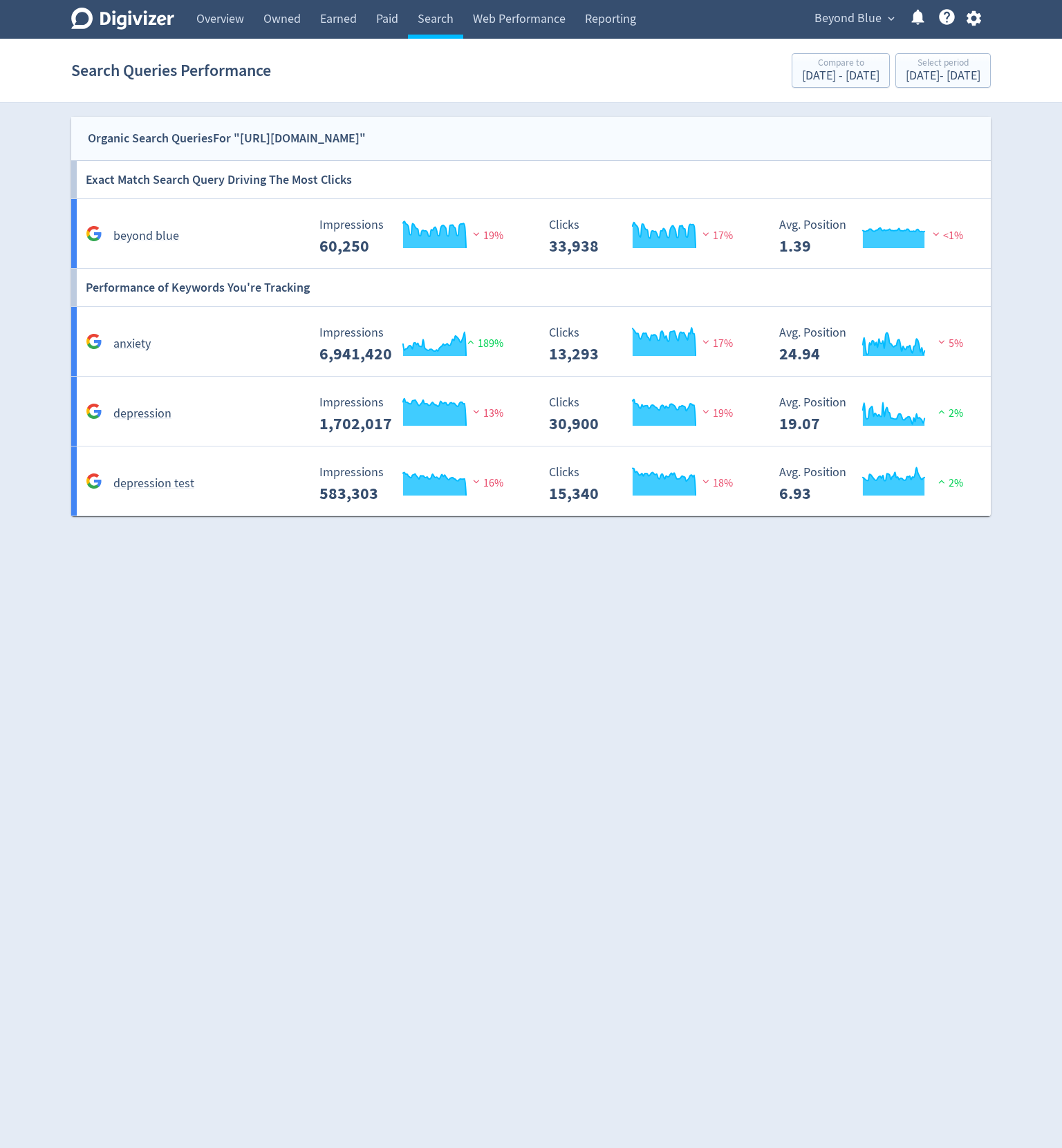
click at [615, 531] on html "Digivizer Logo [PERSON_NAME] Logo Overview Owned Earned Paid Search Web Perform…" at bounding box center [531, 265] width 1062 height 531
click at [532, 226] on div "Created with Highcharts 10.3.3 Impressions 60,250 19%" at bounding box center [425, 237] width 225 height 37
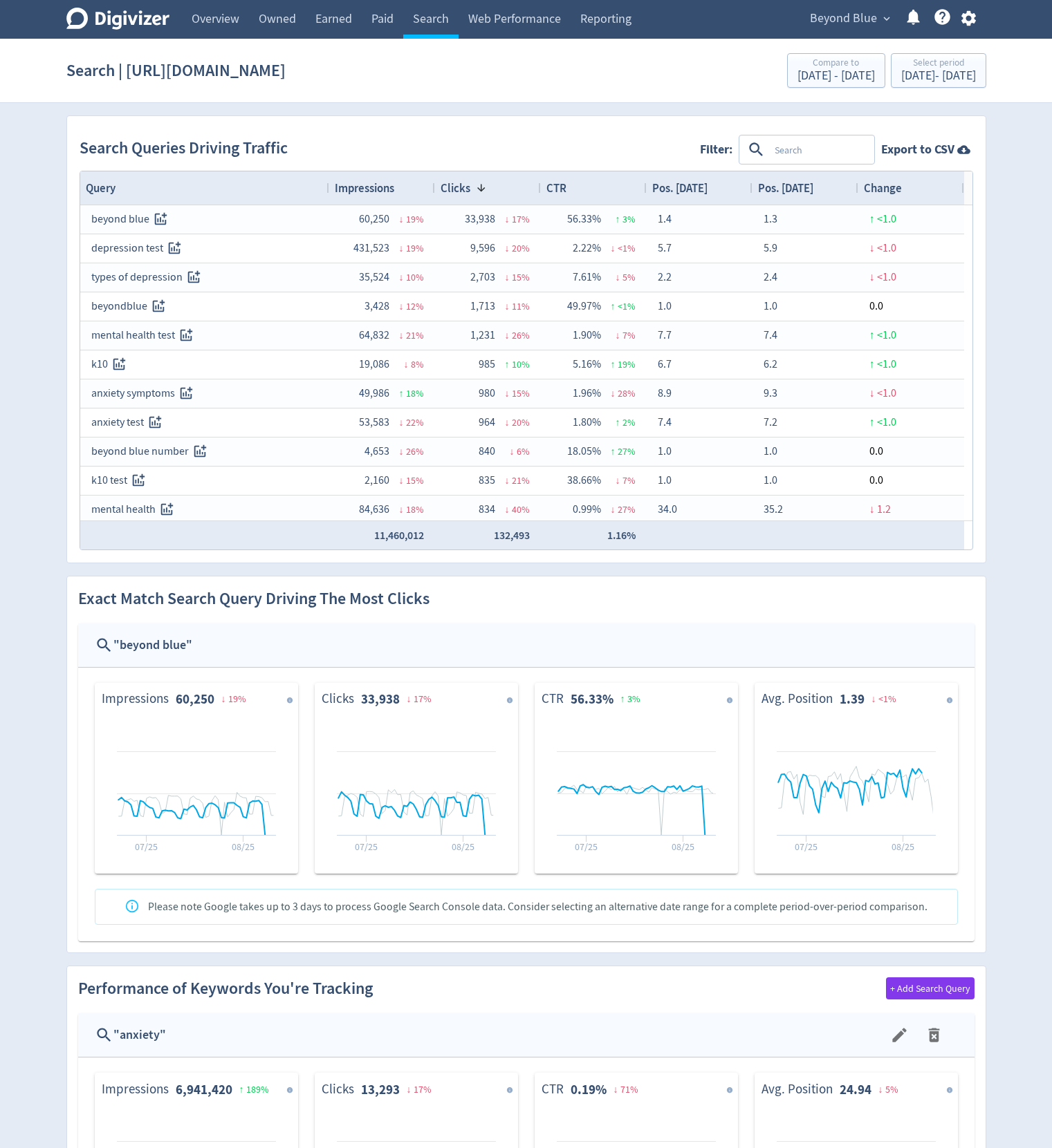
click at [561, 96] on section "Search | [URL][DOMAIN_NAME] Compare to [DATE] - [DATE] Select period [DATE] - […" at bounding box center [526, 71] width 1052 height 64
click at [812, 146] on textarea at bounding box center [820, 150] width 104 height 26
click at [541, 18] on link "Web Performance" at bounding box center [514, 19] width 112 height 39
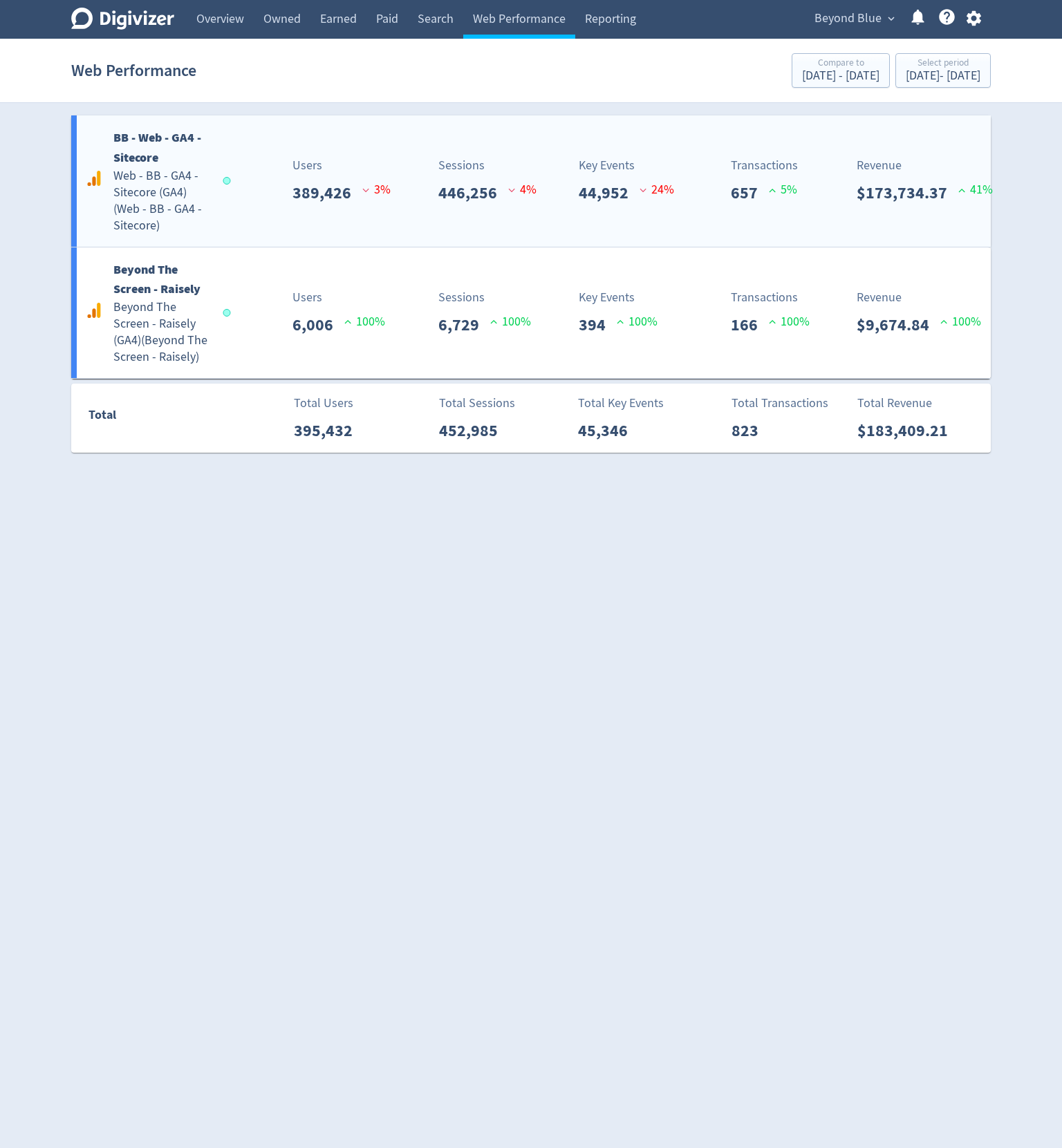
click at [624, 211] on div "BB - Web - GA4 - Sitecore Web - BB - GA4 - Sitecore (GA4) ( Web - BB - GA4 - Si…" at bounding box center [531, 181] width 920 height 131
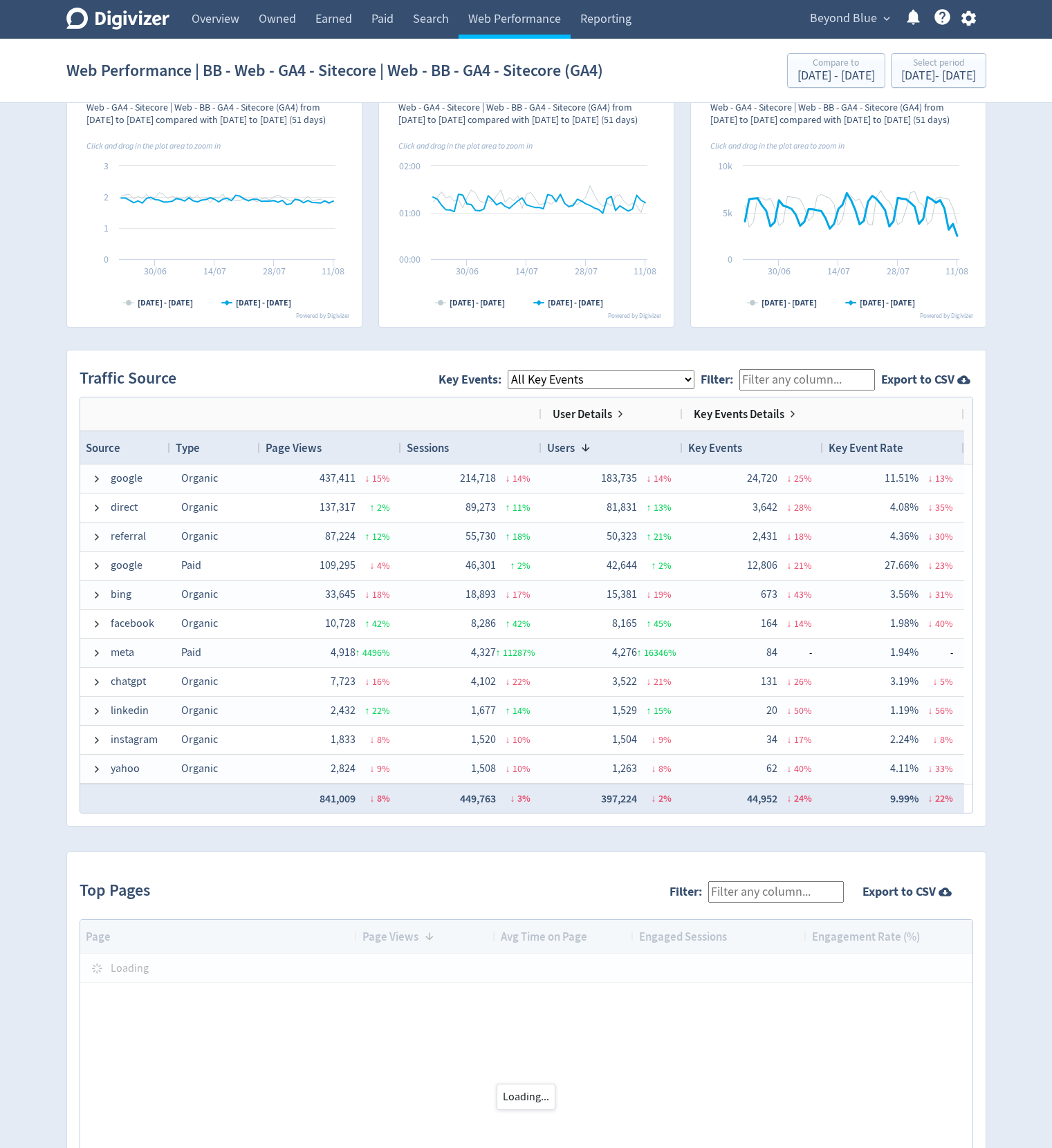
scroll to position [867, 0]
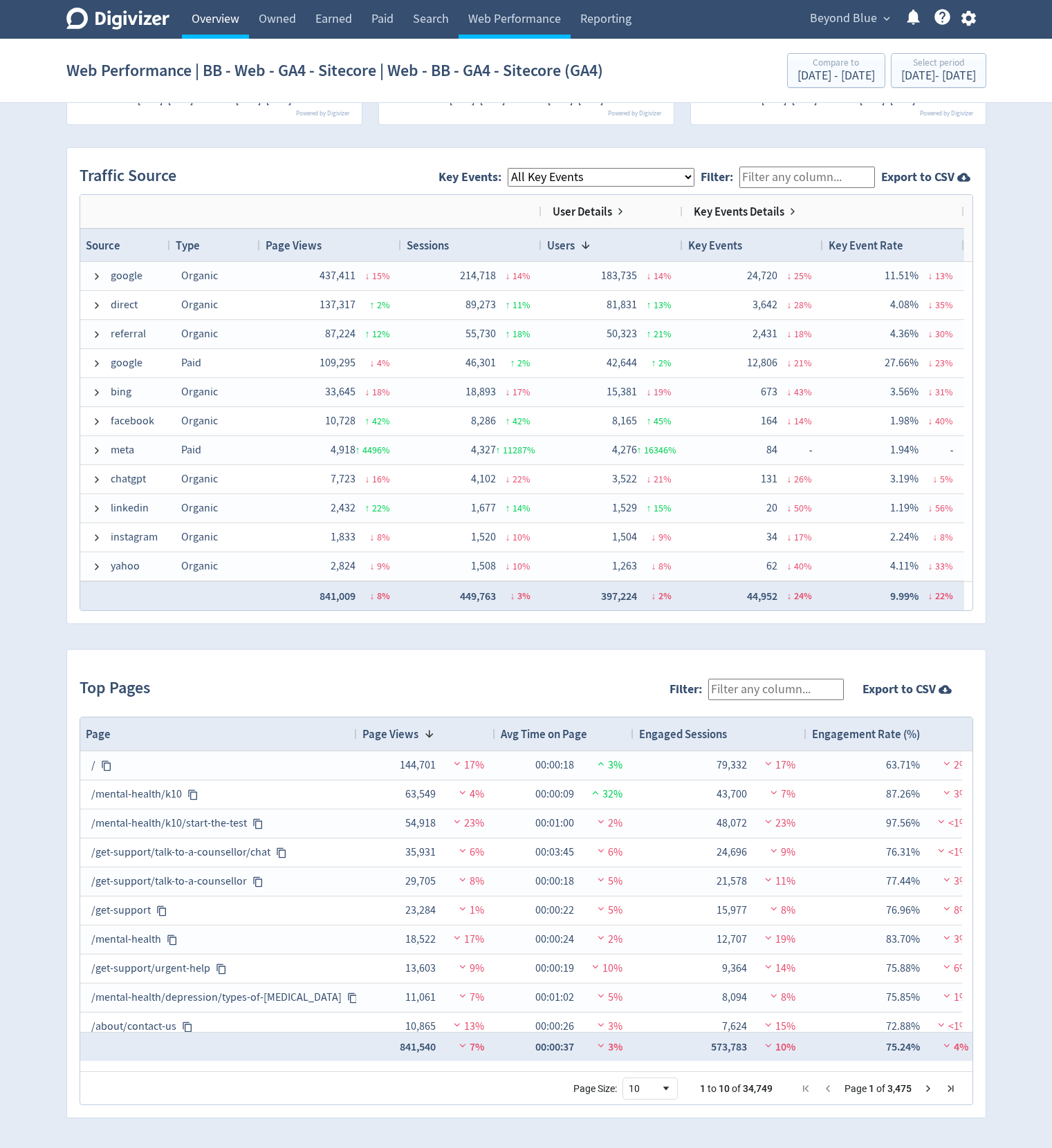
click at [228, 12] on link "Overview" at bounding box center [215, 19] width 67 height 39
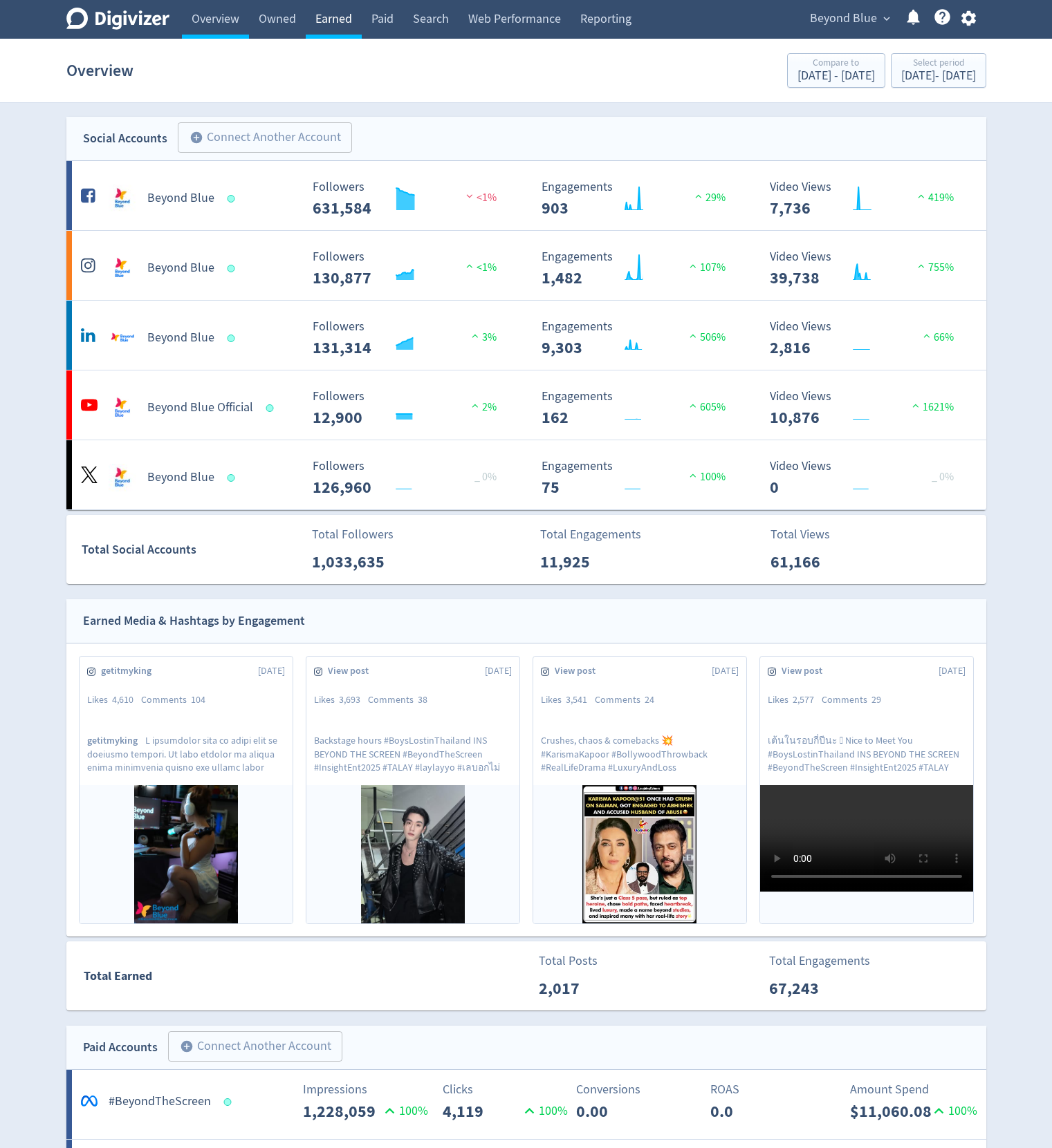
click at [307, 18] on link "Earned" at bounding box center [334, 19] width 56 height 39
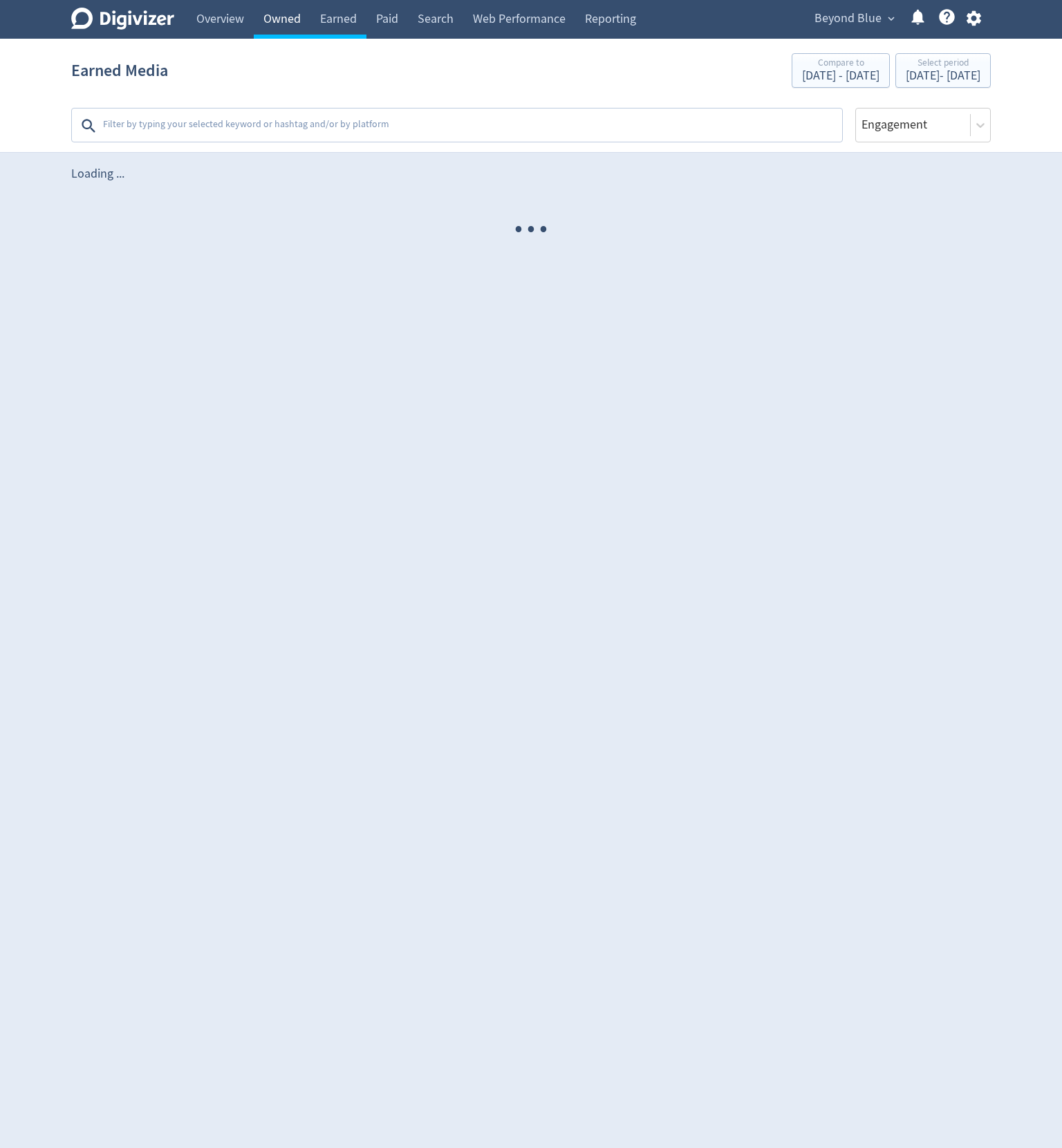
click at [285, 18] on link "Owned" at bounding box center [282, 19] width 57 height 39
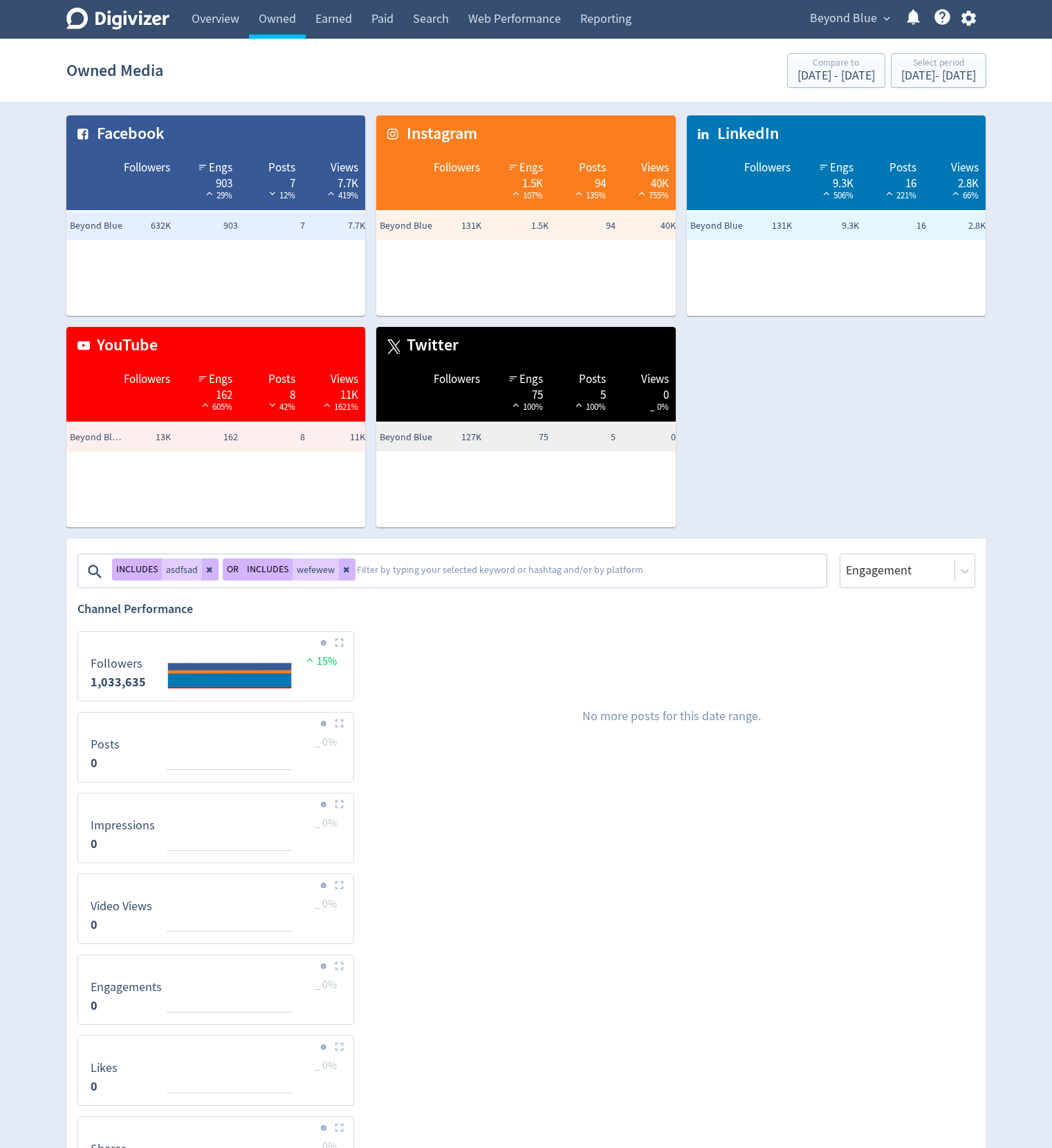
click at [195, 570] on span "asdfsad" at bounding box center [182, 570] width 32 height 10
click at [205, 564] on button at bounding box center [210, 570] width 17 height 23
click at [213, 566] on icon at bounding box center [216, 569] width 8 height 8
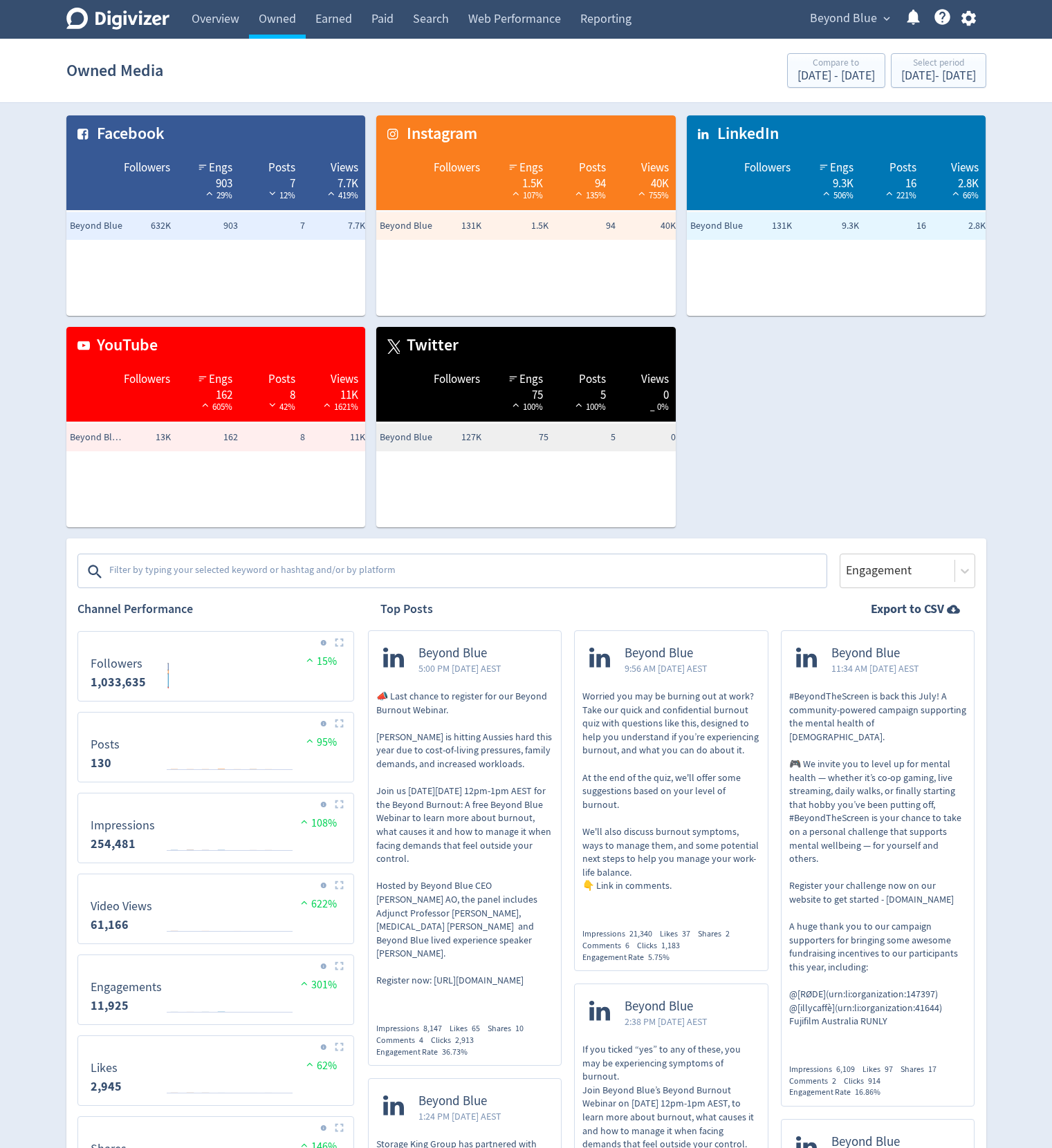
click at [212, 567] on textarea at bounding box center [466, 572] width 717 height 27
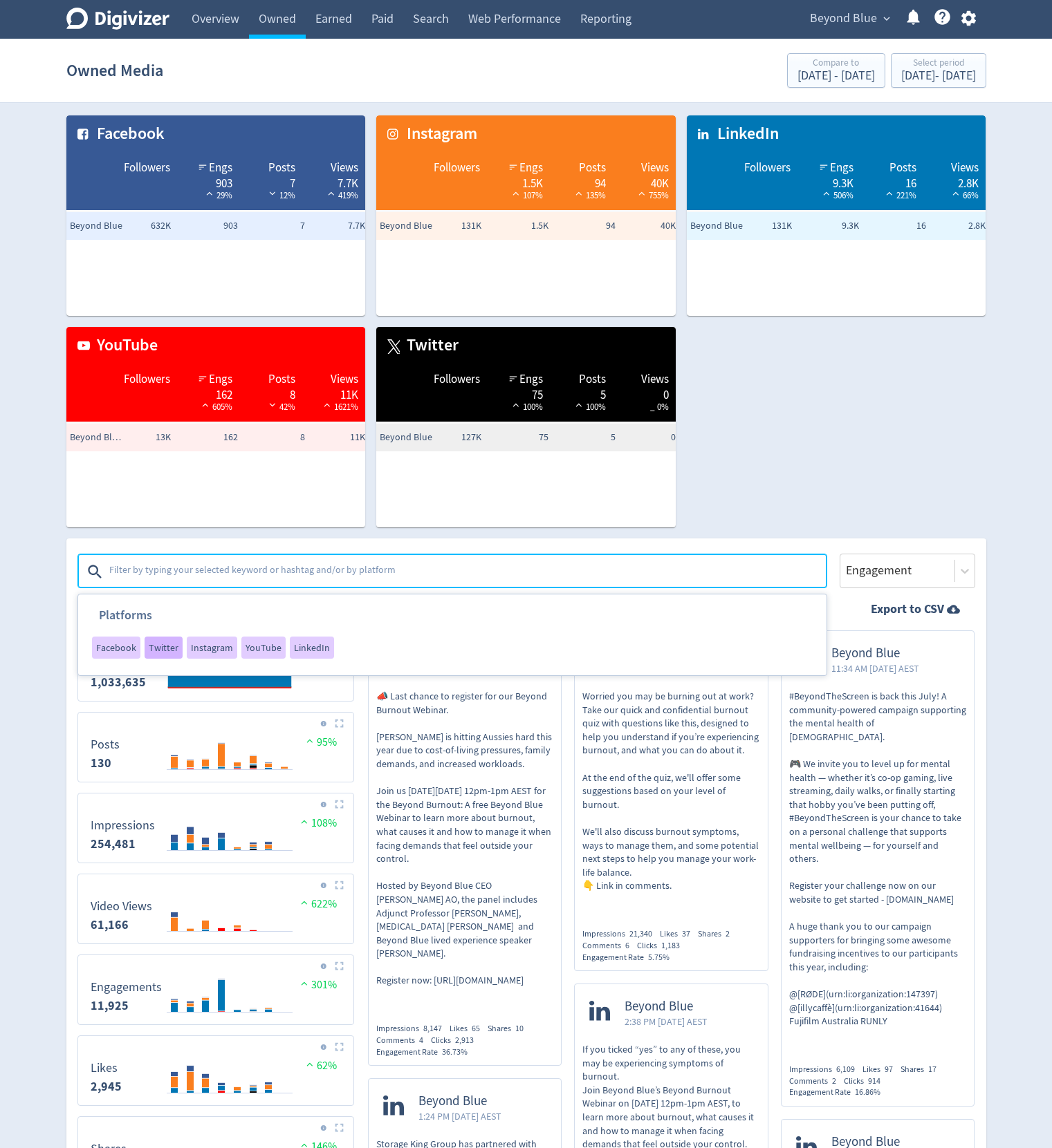
click at [166, 653] on span "Twitter" at bounding box center [163, 648] width 30 height 10
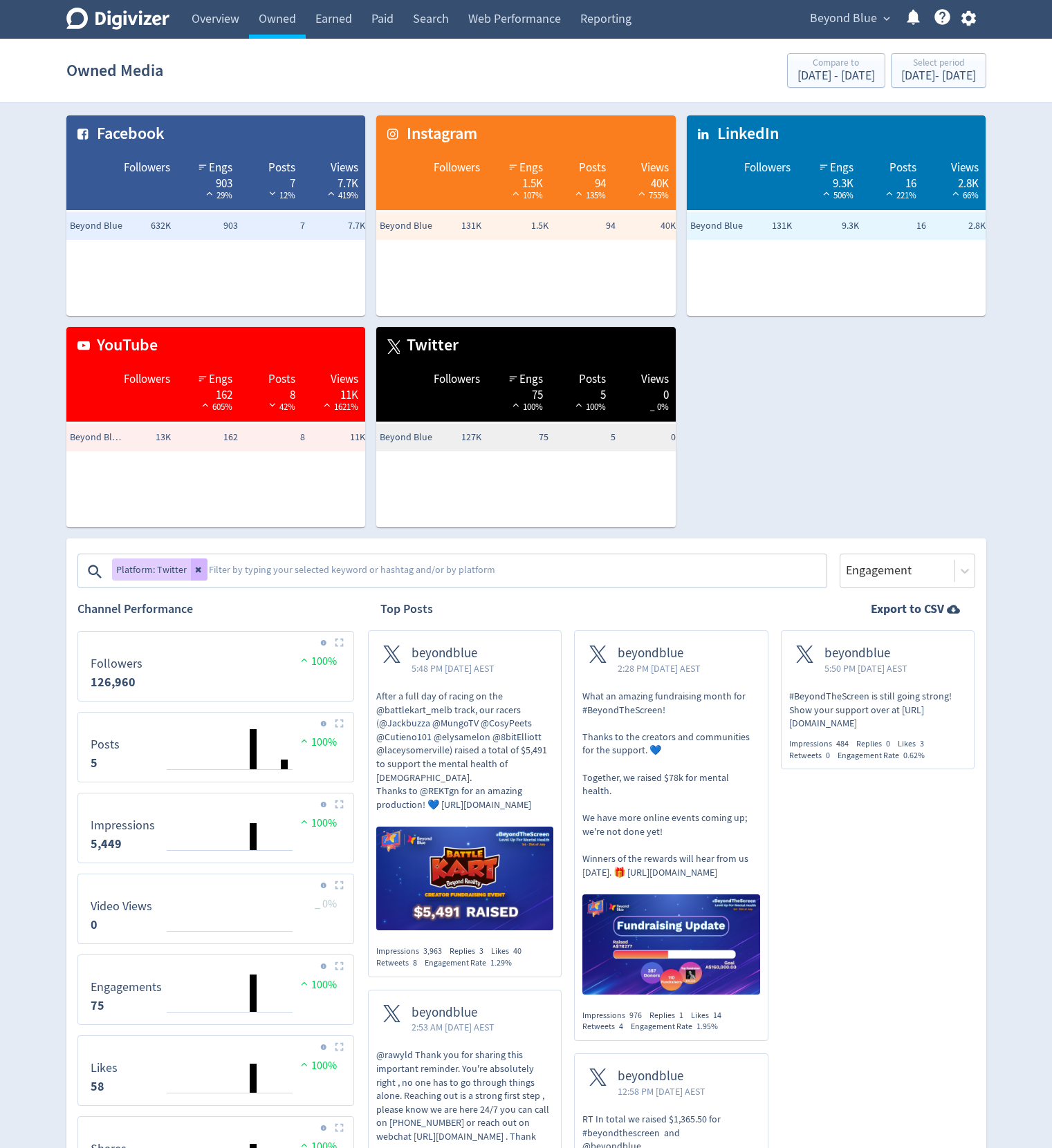
click at [783, 478] on div "Facebook Followers Engs 903 29% Posts 7 12% Views 7.7K 419% Beyond Blue 632K 90…" at bounding box center [521, 316] width 931 height 423
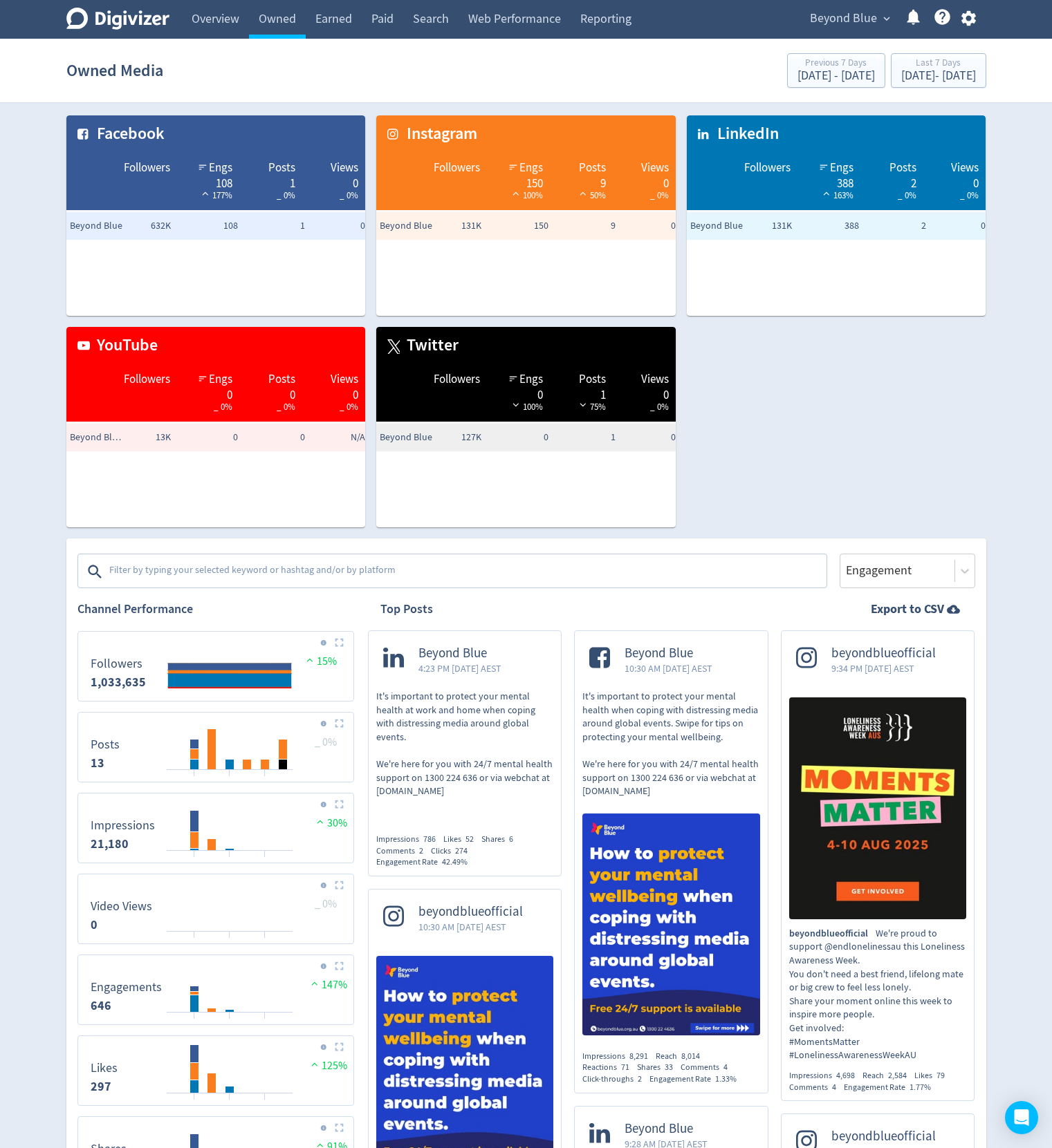
click at [168, 566] on textarea at bounding box center [466, 572] width 717 height 27
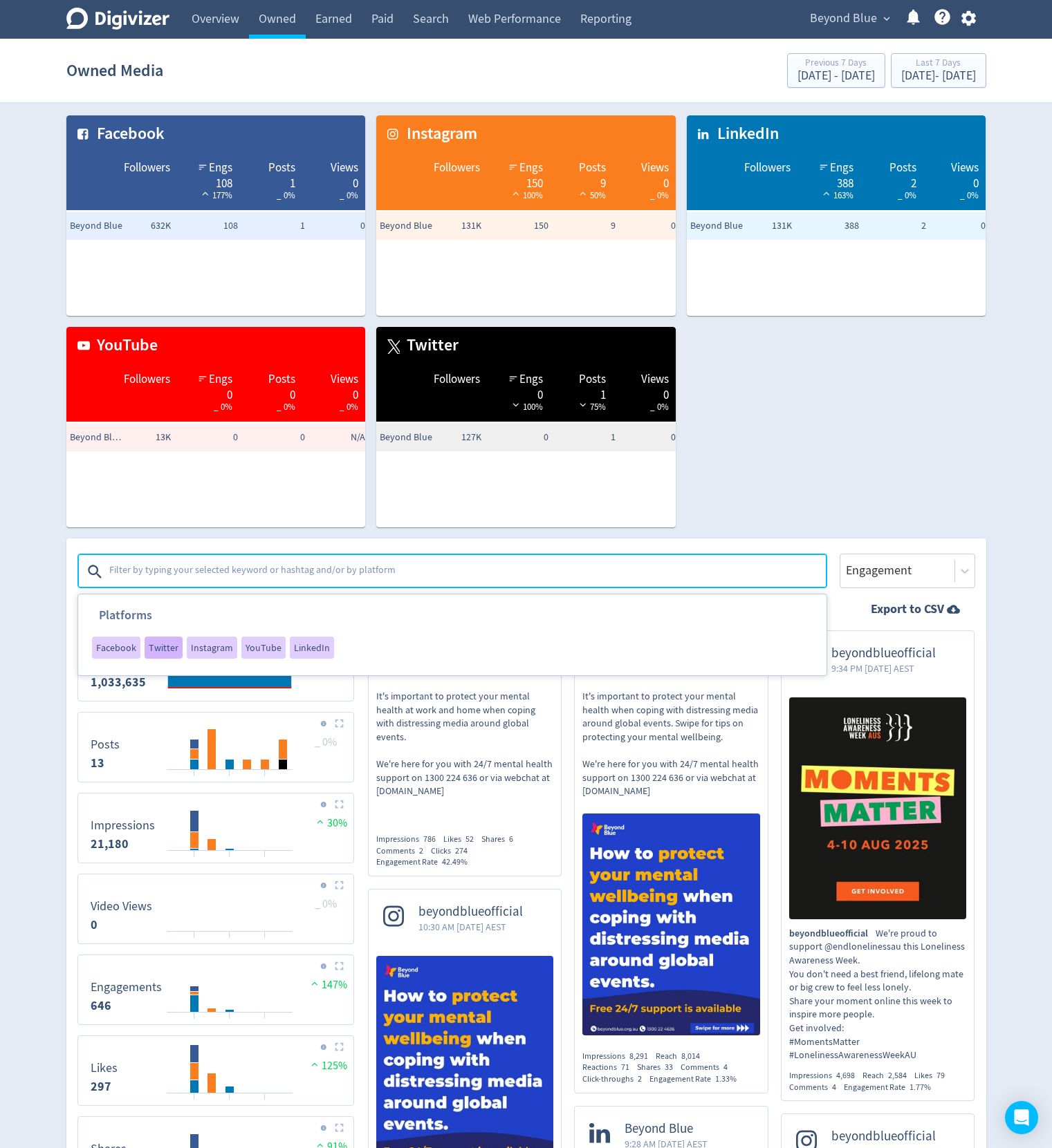
click at [161, 645] on span "Twitter" at bounding box center [163, 648] width 30 height 10
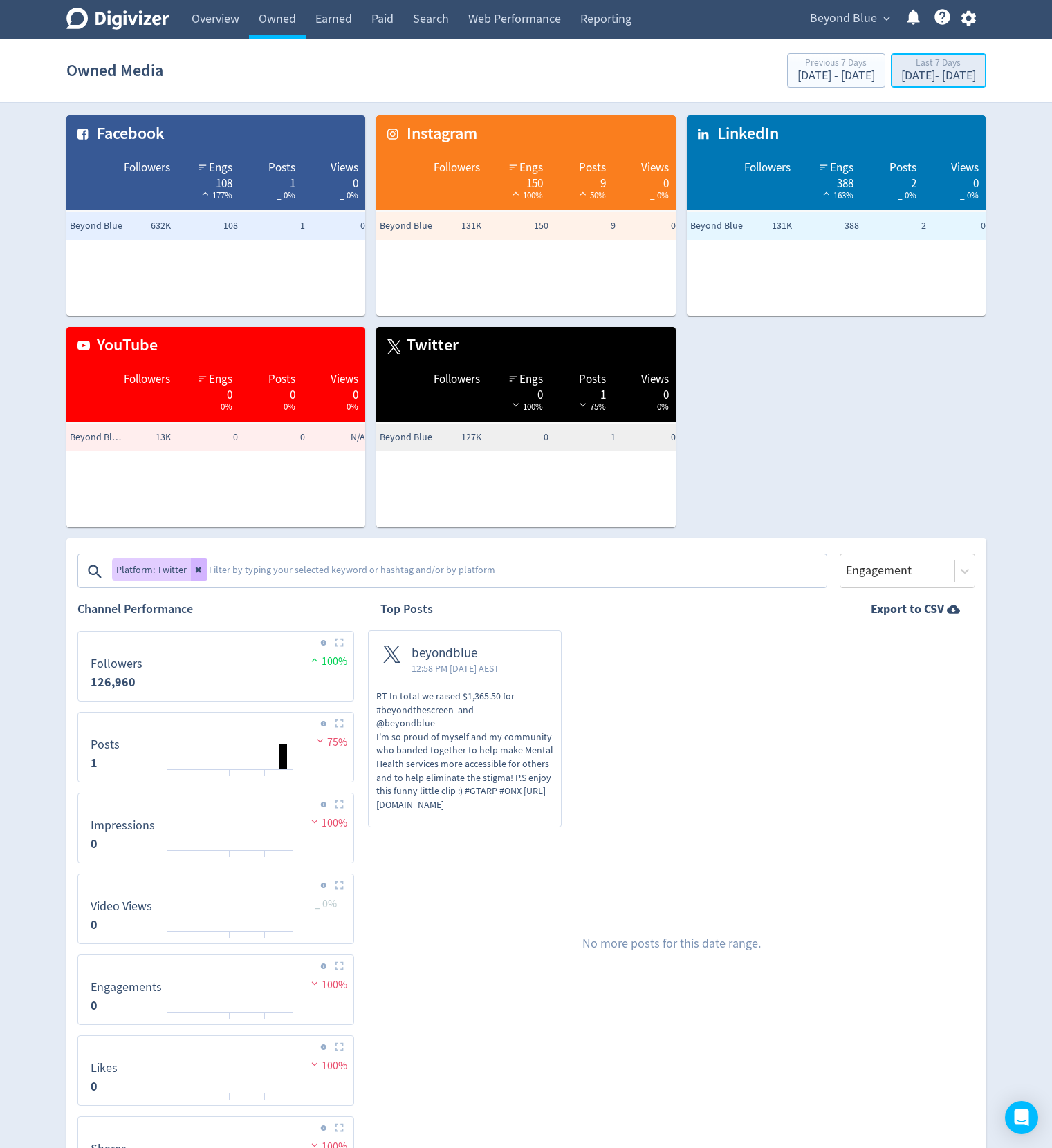
click at [902, 64] on div "Last 7 Days" at bounding box center [939, 64] width 75 height 12
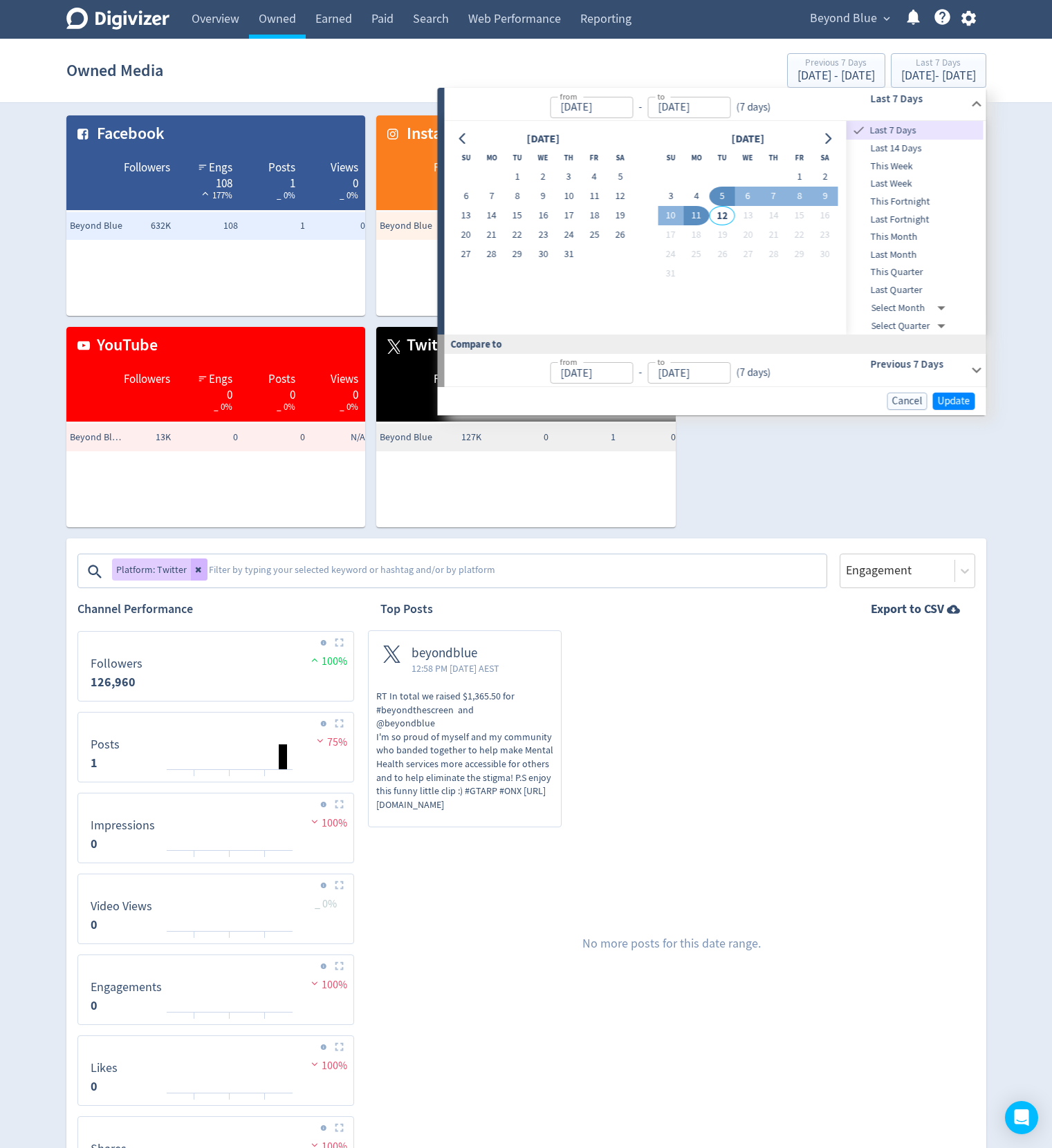
click at [459, 149] on div at bounding box center [462, 139] width 20 height 20
click at [545, 229] on button "23" at bounding box center [544, 235] width 26 height 19
type input "Jul 23, 2025"
click at [471, 131] on div at bounding box center [462, 139] width 20 height 20
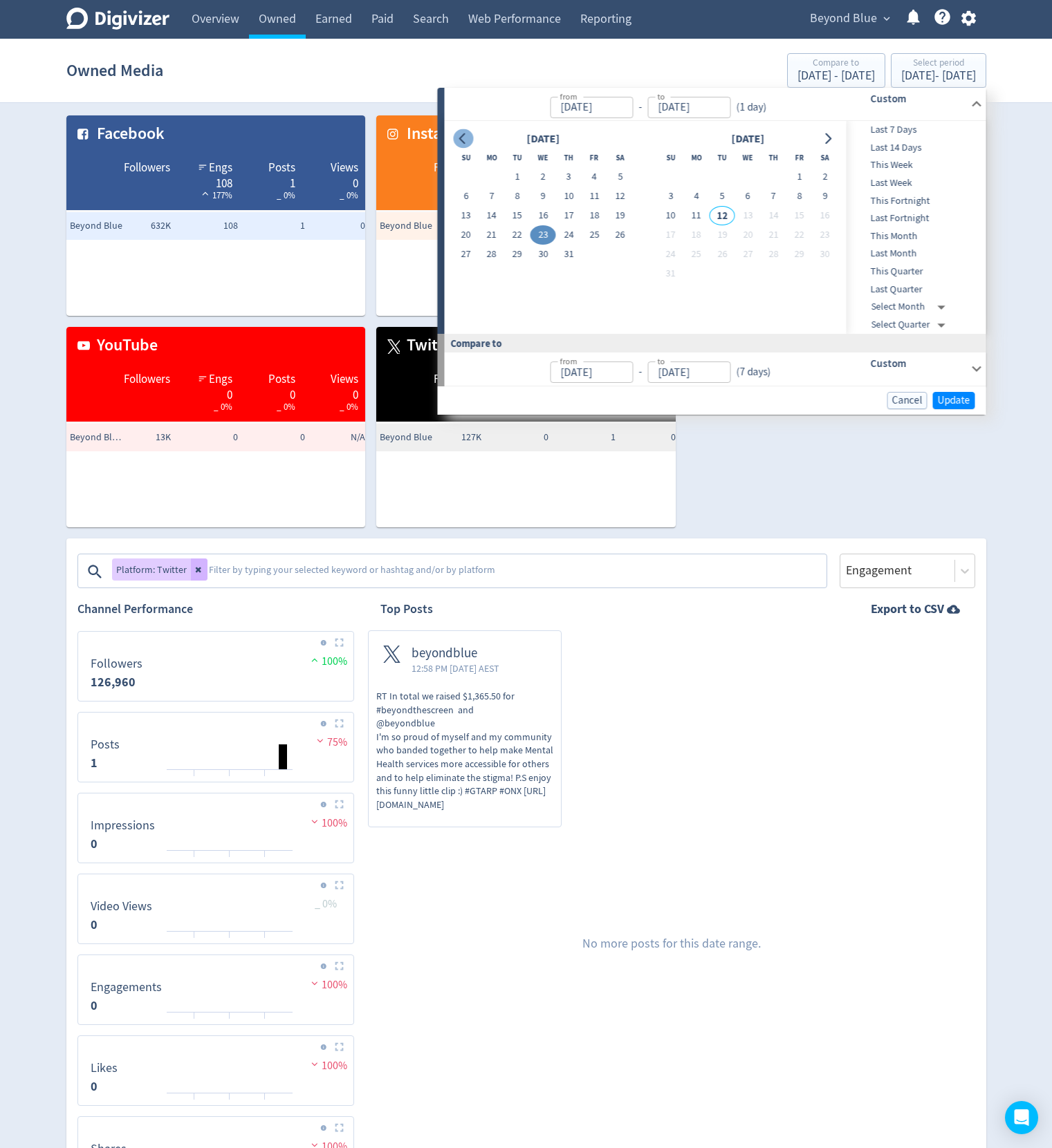
click at [467, 142] on icon "Go to previous month" at bounding box center [463, 139] width 11 height 11
click at [462, 235] on button "22" at bounding box center [466, 235] width 26 height 19
type input "[DATE]"
click at [832, 137] on icon "Go to next month" at bounding box center [828, 139] width 11 height 11
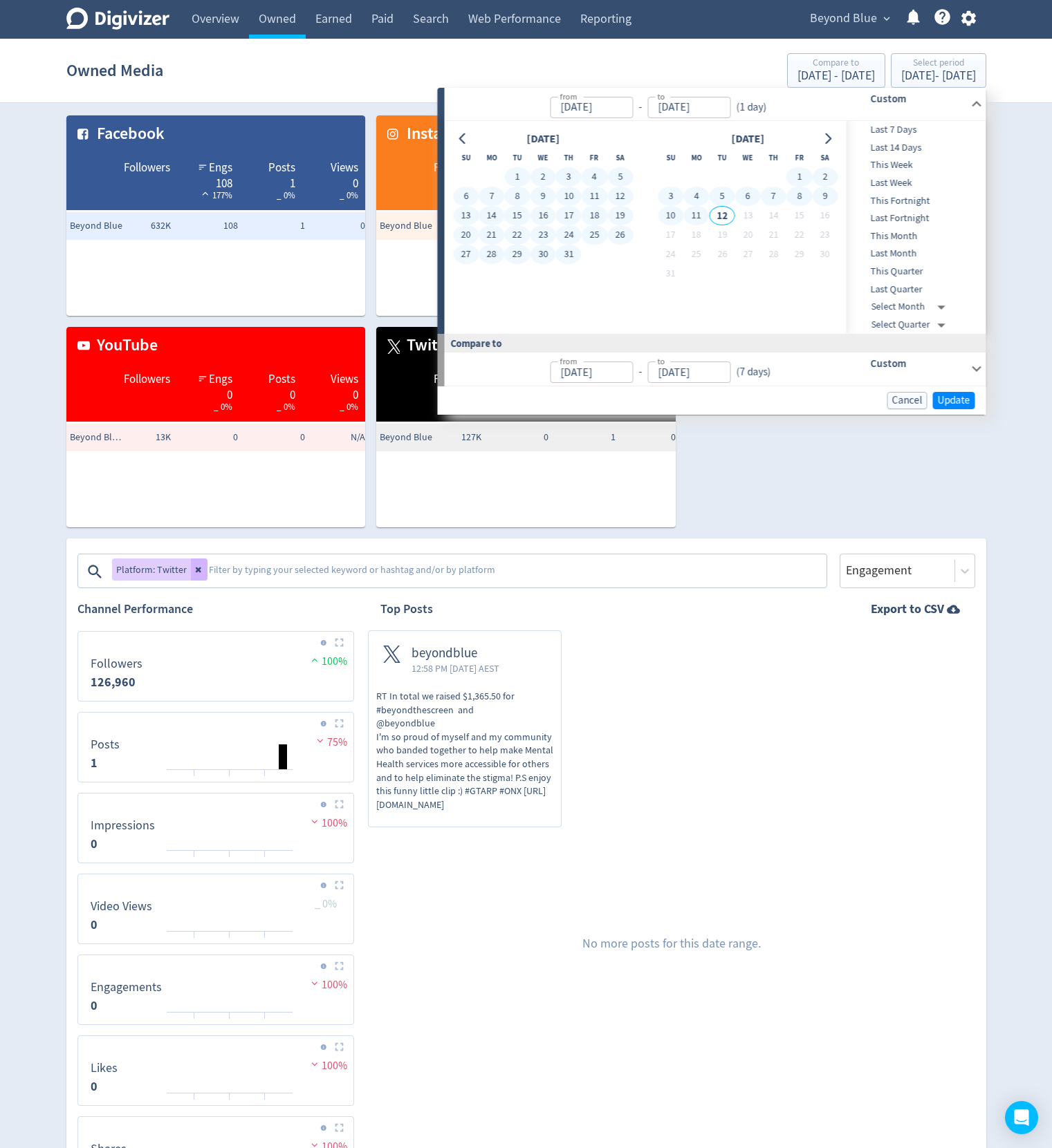
click at [700, 211] on button "11" at bounding box center [697, 215] width 26 height 19
type input "[DATE]"
type input "May 02, 2025"
type input "[DATE]"
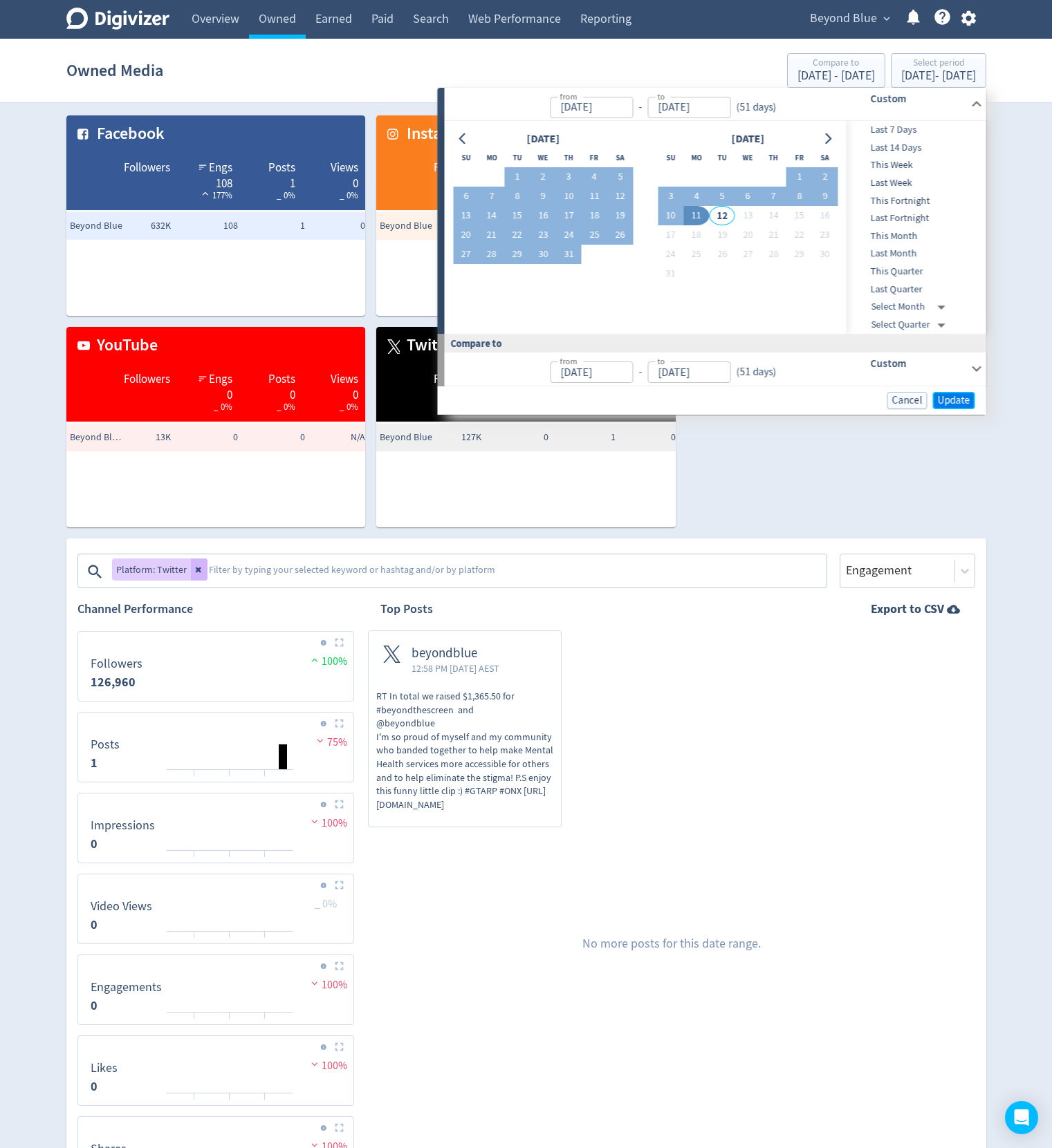
click at [958, 397] on span "Update" at bounding box center [954, 400] width 32 height 10
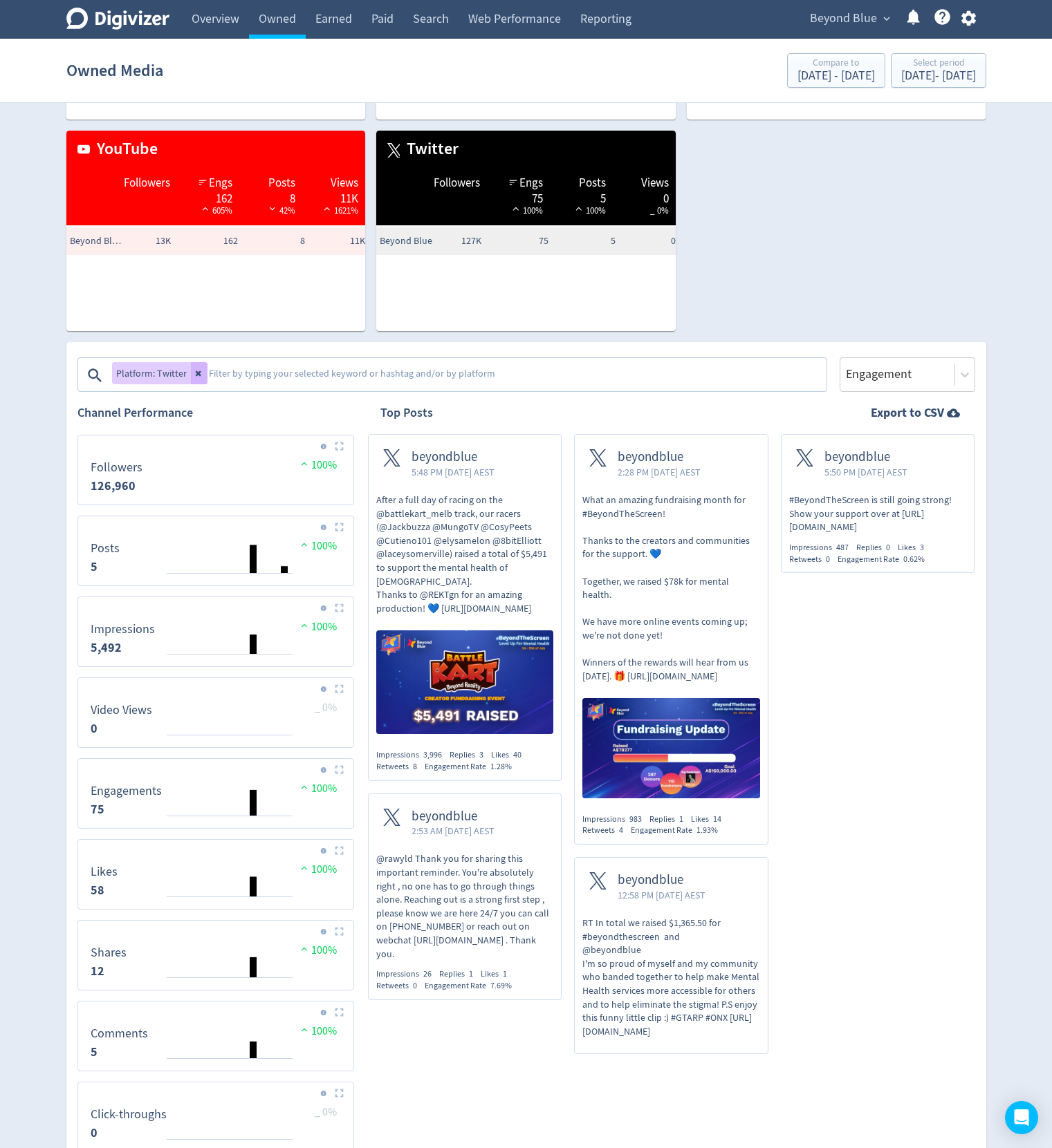
scroll to position [309, 0]
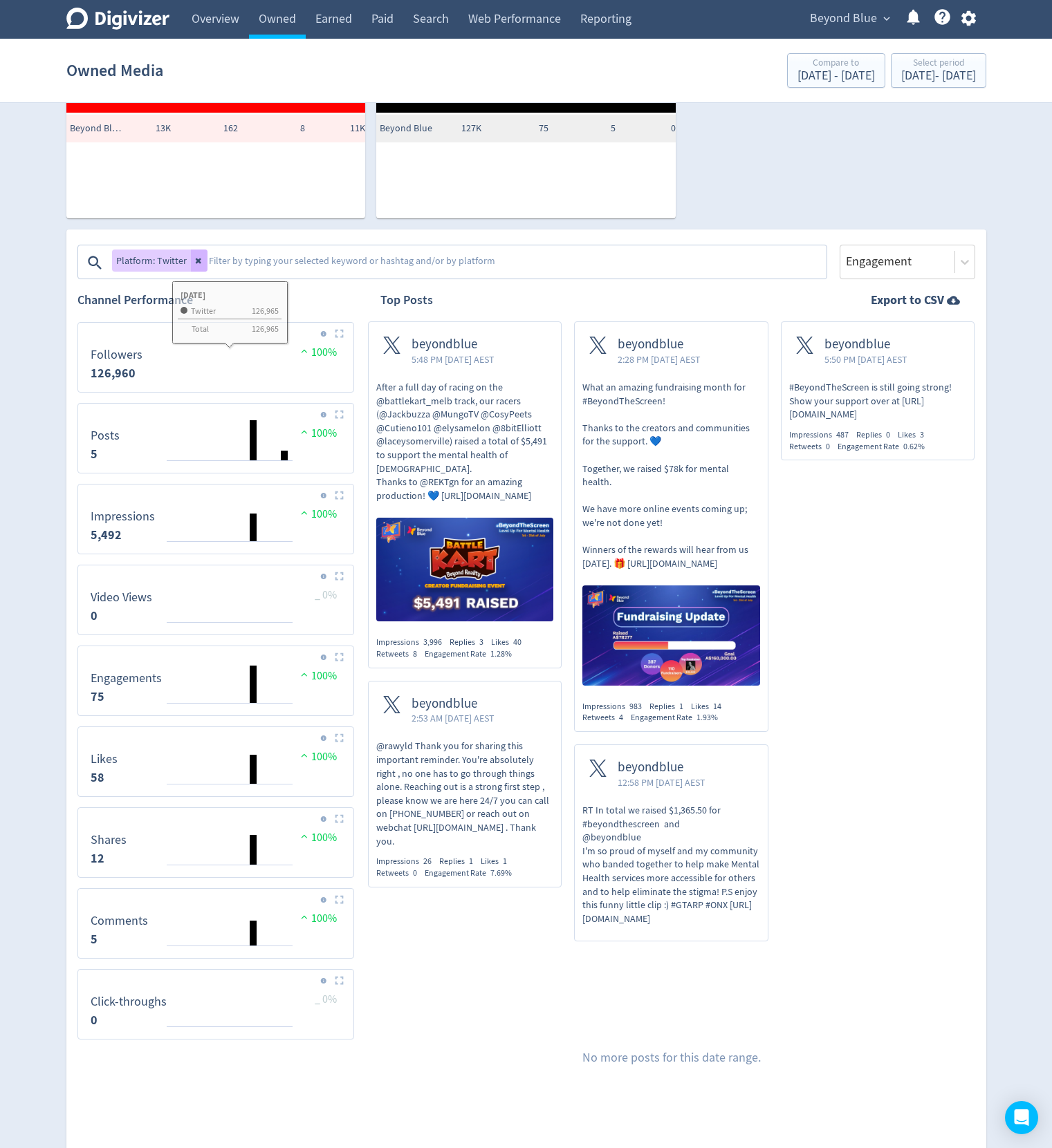
click at [807, 177] on div "Facebook Followers Engs 903 29% Posts 7 12% Views 7.7K 419% Beyond Blue 632K 90…" at bounding box center [521, 6] width 931 height 423
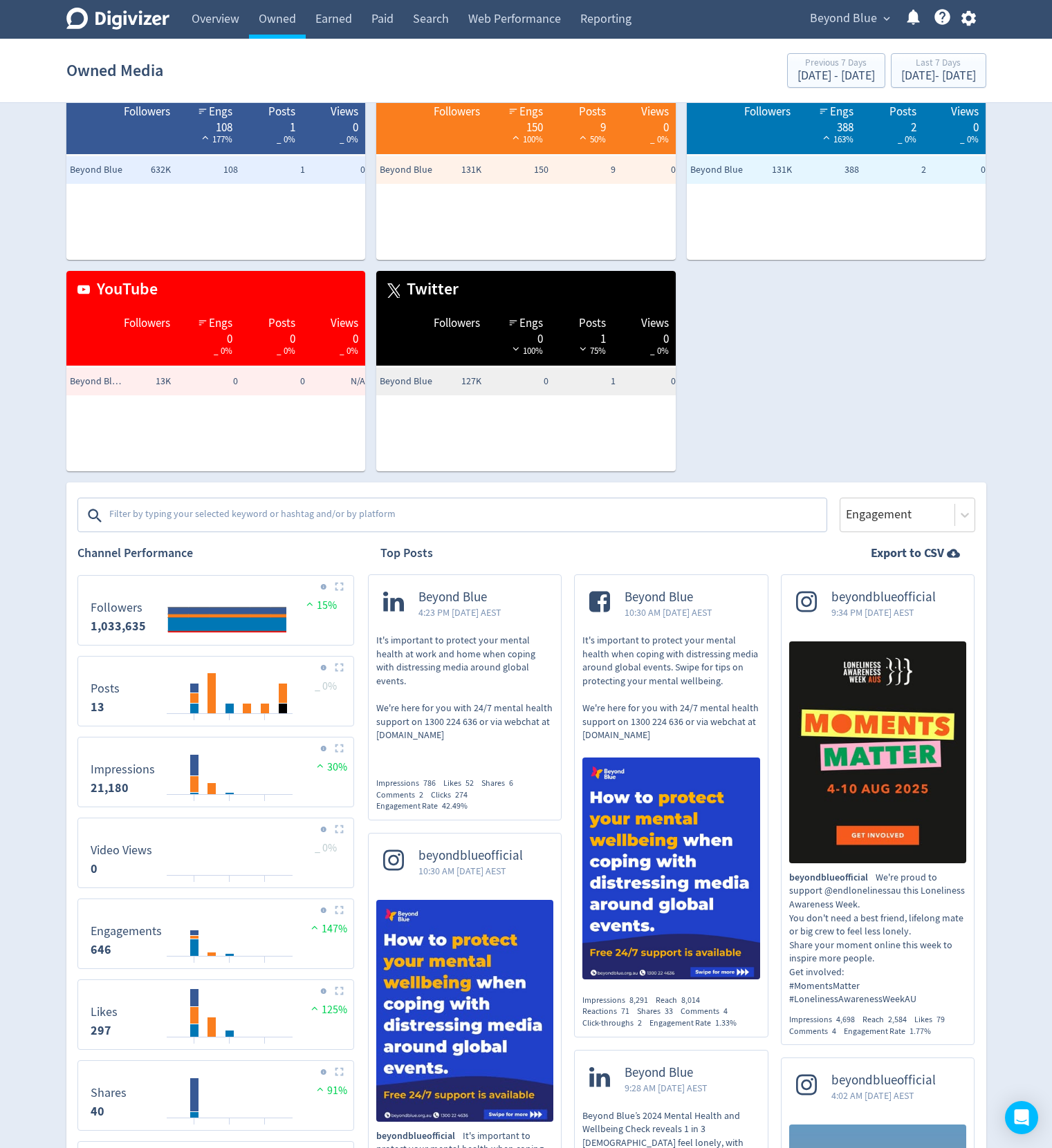
scroll to position [83, 0]
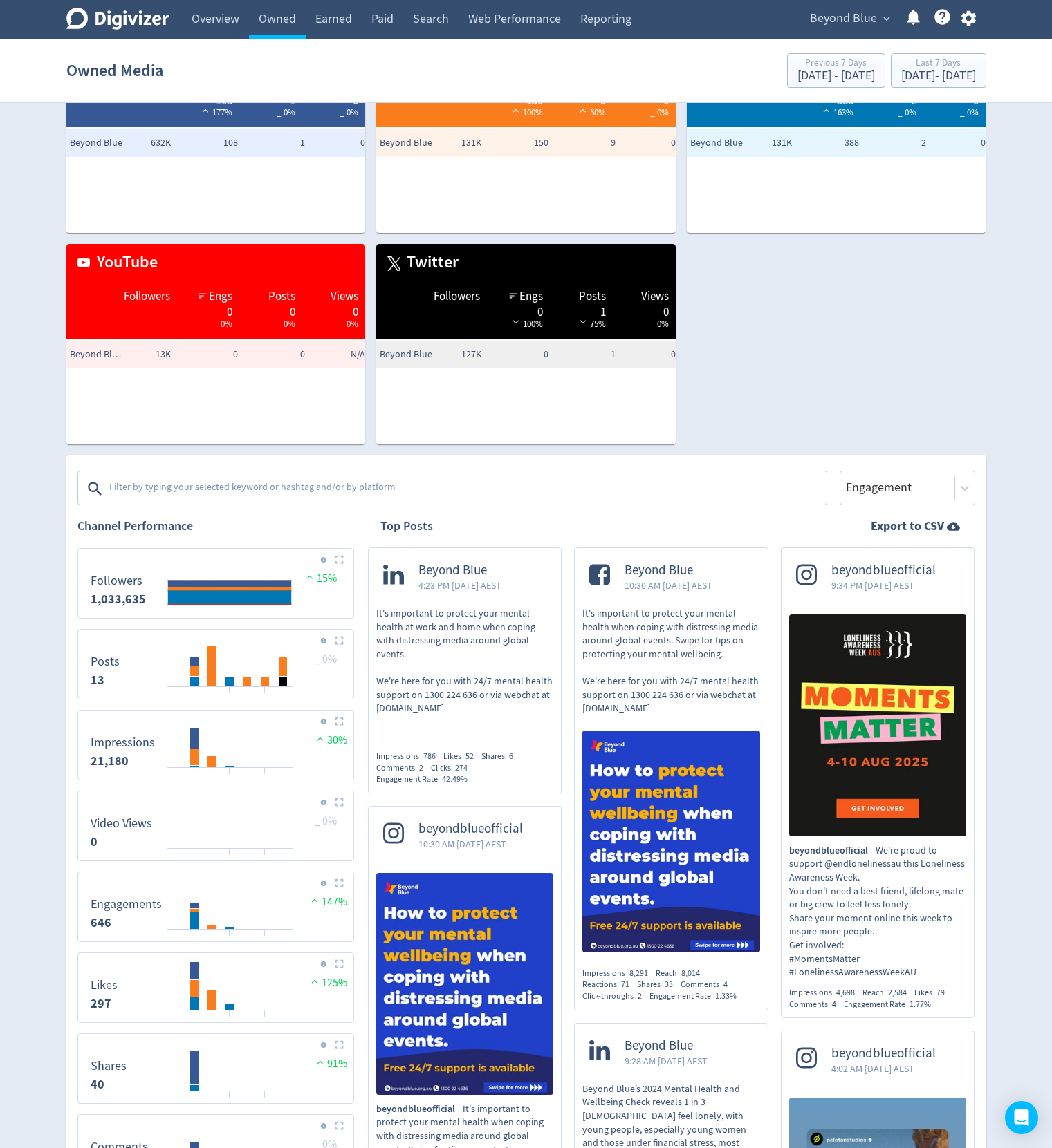
click at [172, 477] on textarea at bounding box center [466, 489] width 717 height 27
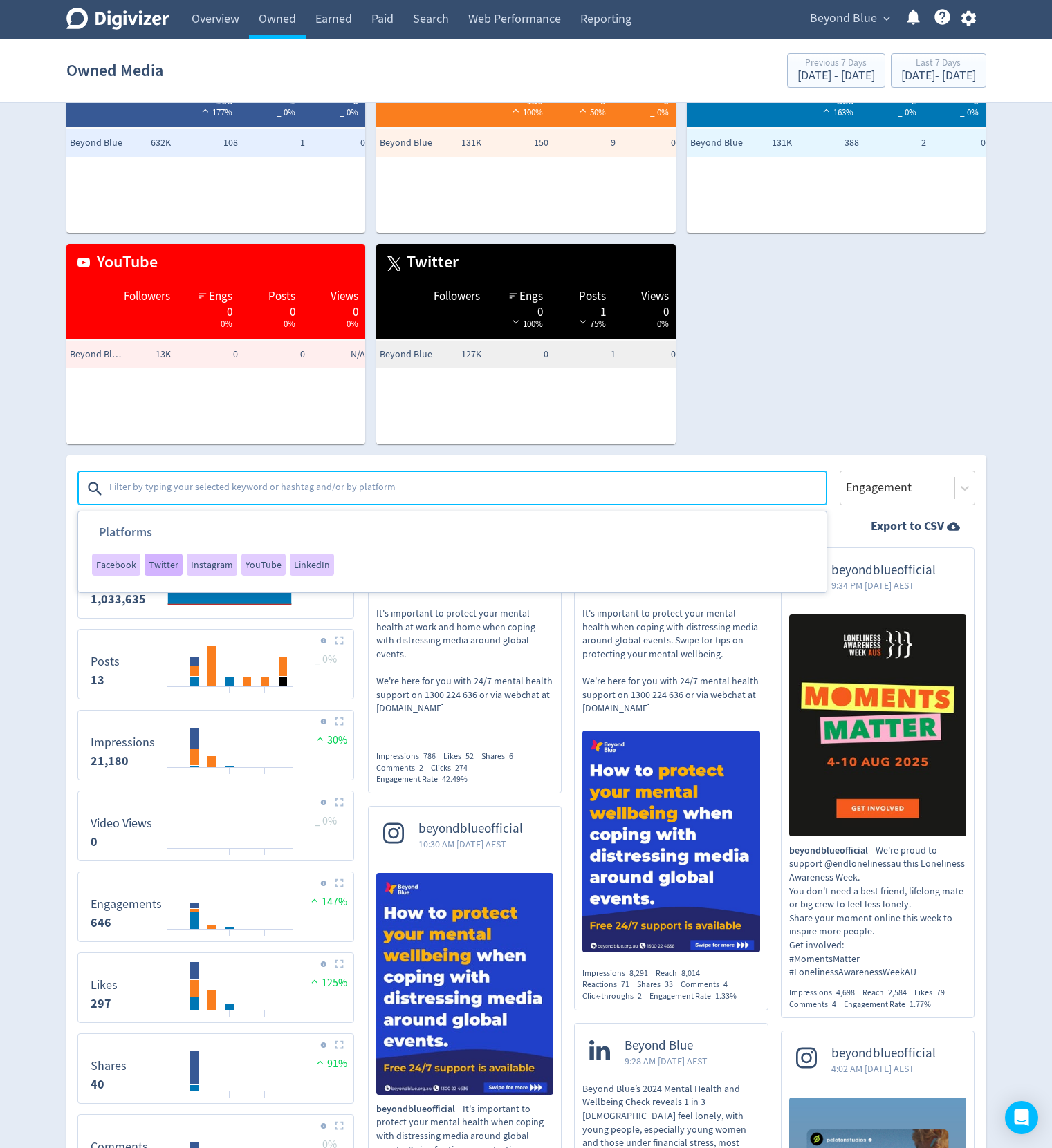
click at [154, 565] on span "Twitter" at bounding box center [163, 565] width 30 height 10
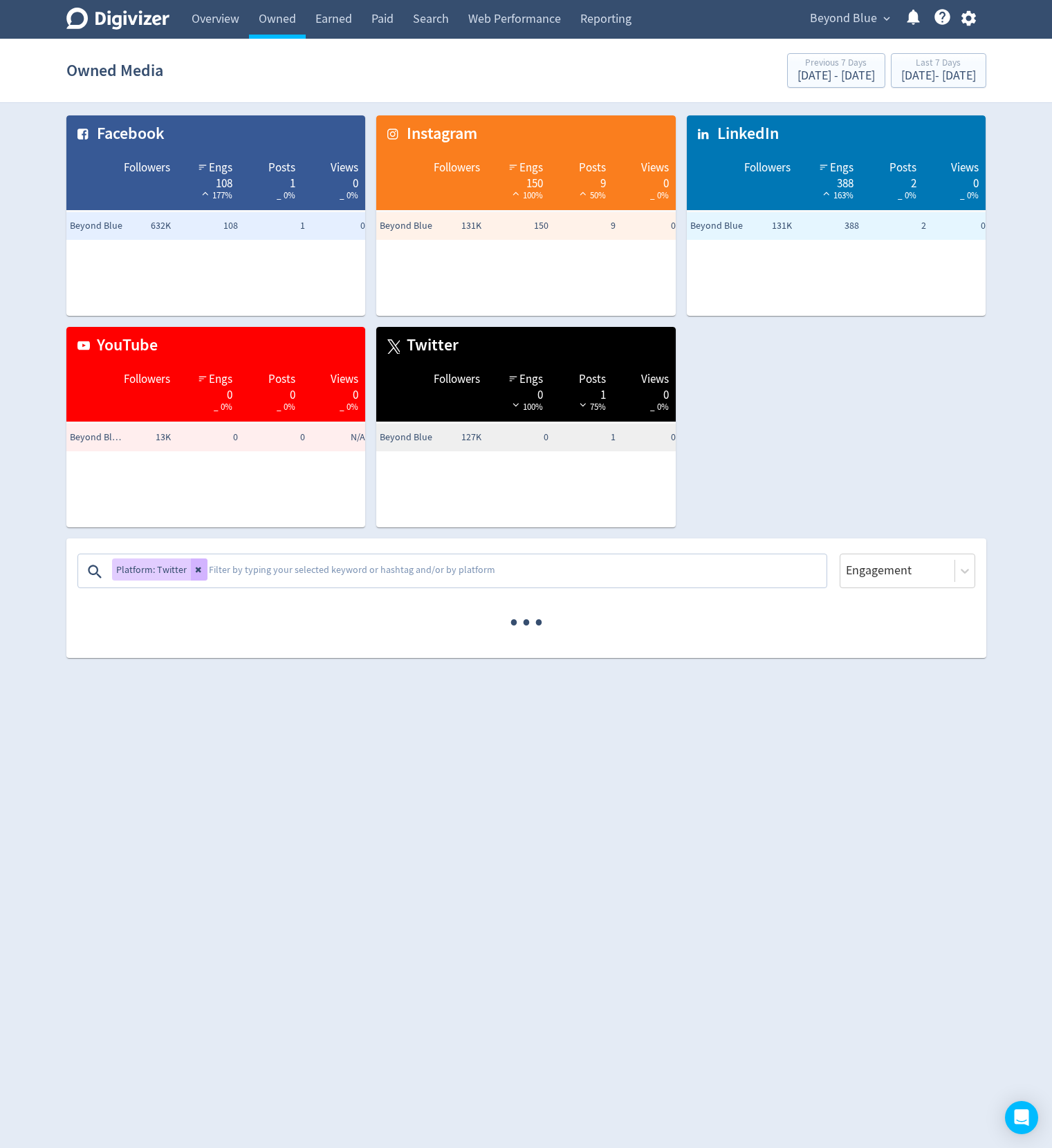
scroll to position [0, 0]
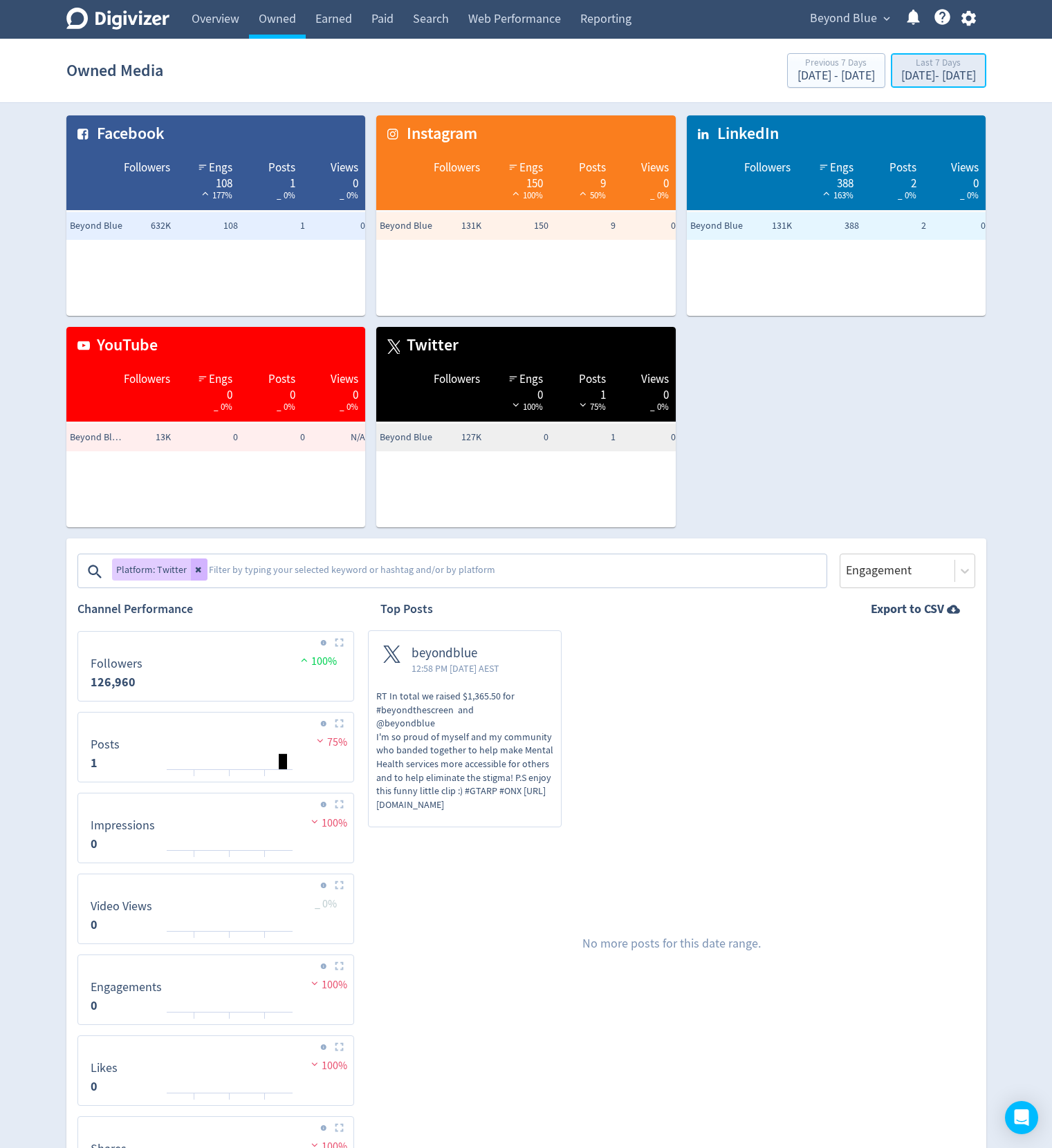
click at [902, 67] on div "Last 7 Days" at bounding box center [939, 64] width 75 height 12
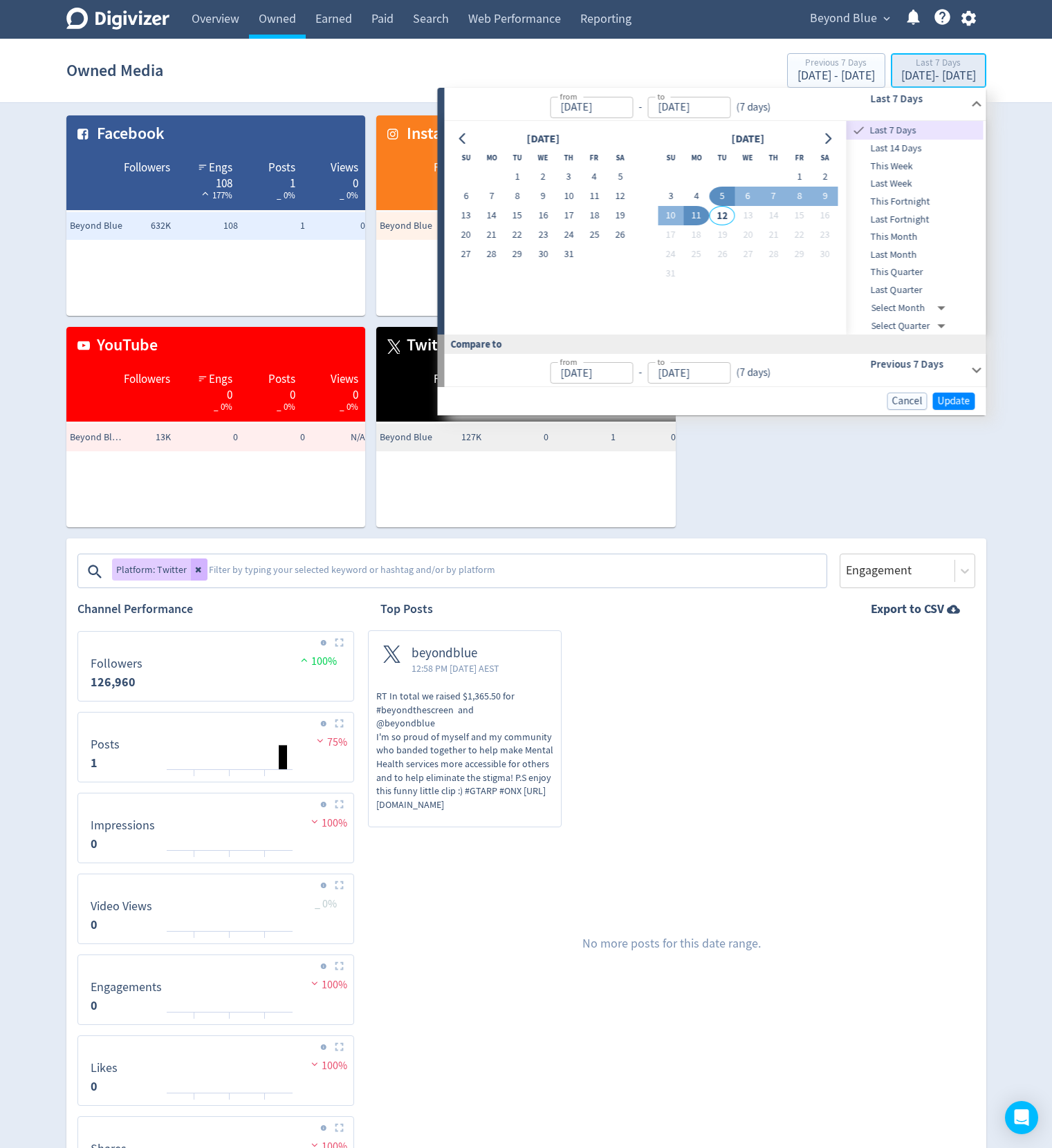
type input "[DATE]"
click at [464, 138] on icon "Go to previous month" at bounding box center [463, 139] width 11 height 11
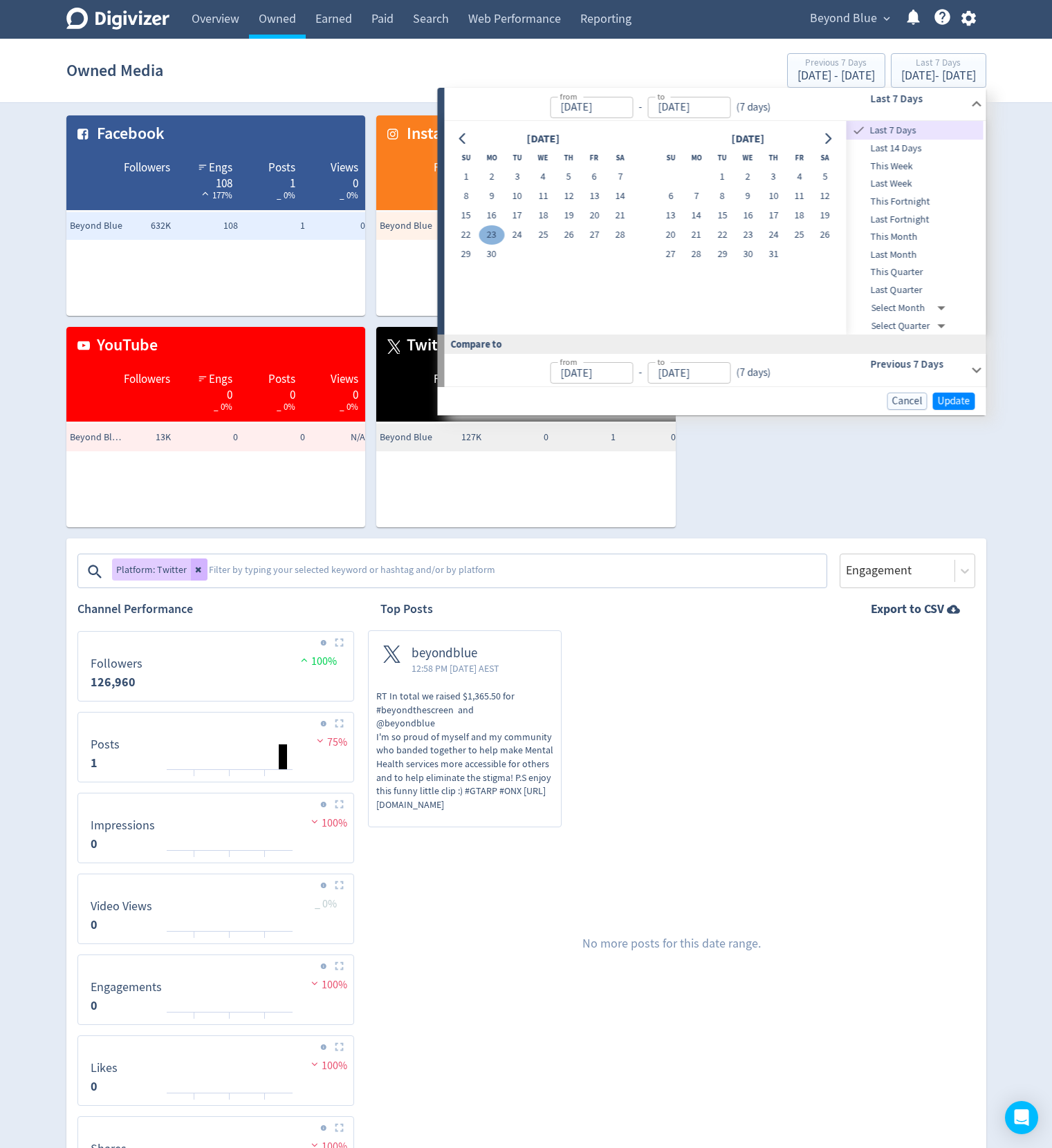
click at [496, 233] on button "23" at bounding box center [491, 235] width 26 height 19
type input "Jun 23, 2025"
click at [828, 141] on icon "Go to next month" at bounding box center [829, 139] width 6 height 11
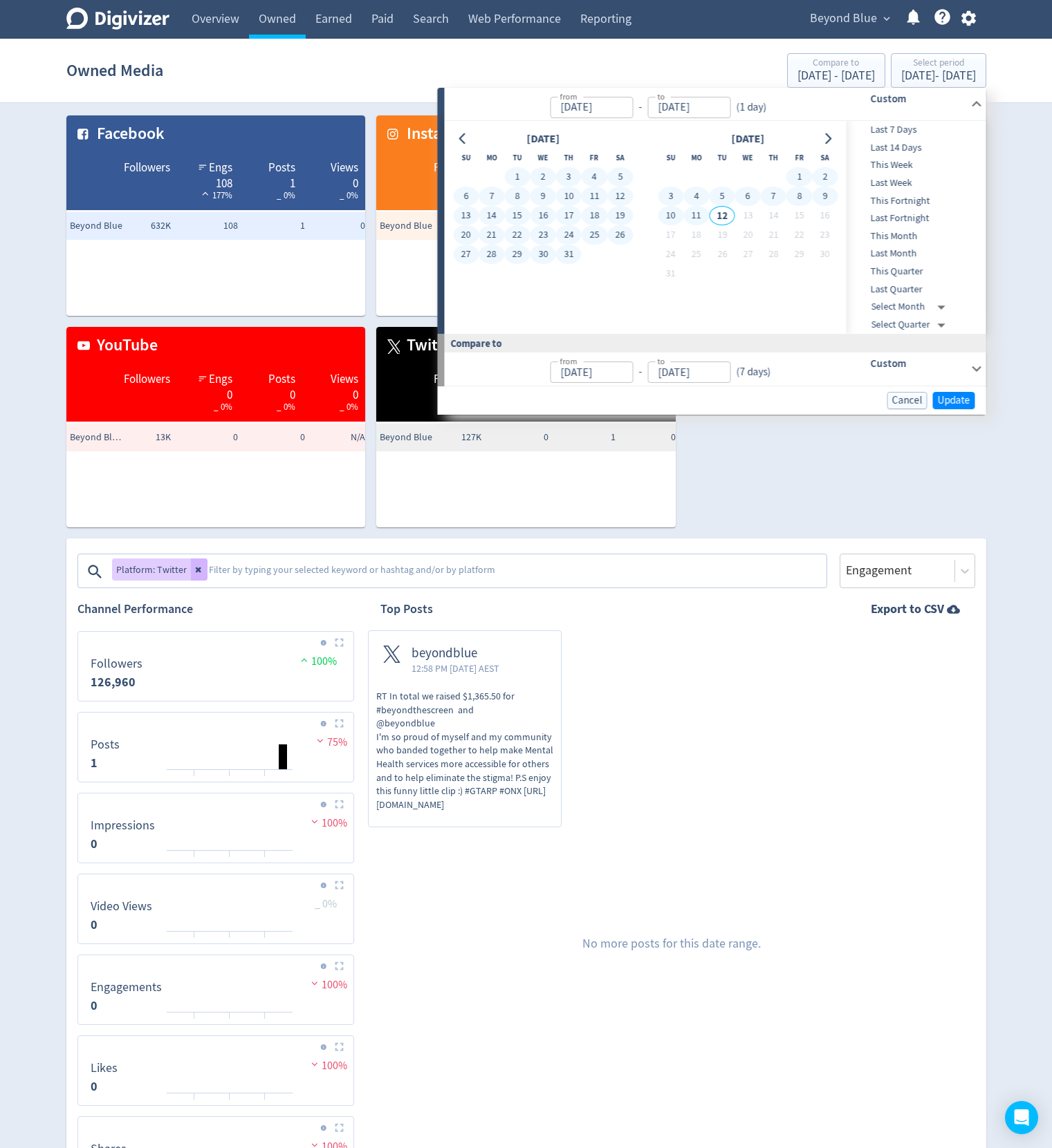
click at [704, 211] on button "11" at bounding box center [697, 215] width 26 height 19
type input "[DATE]"
type input "May 04, 2025"
type input "[DATE]"
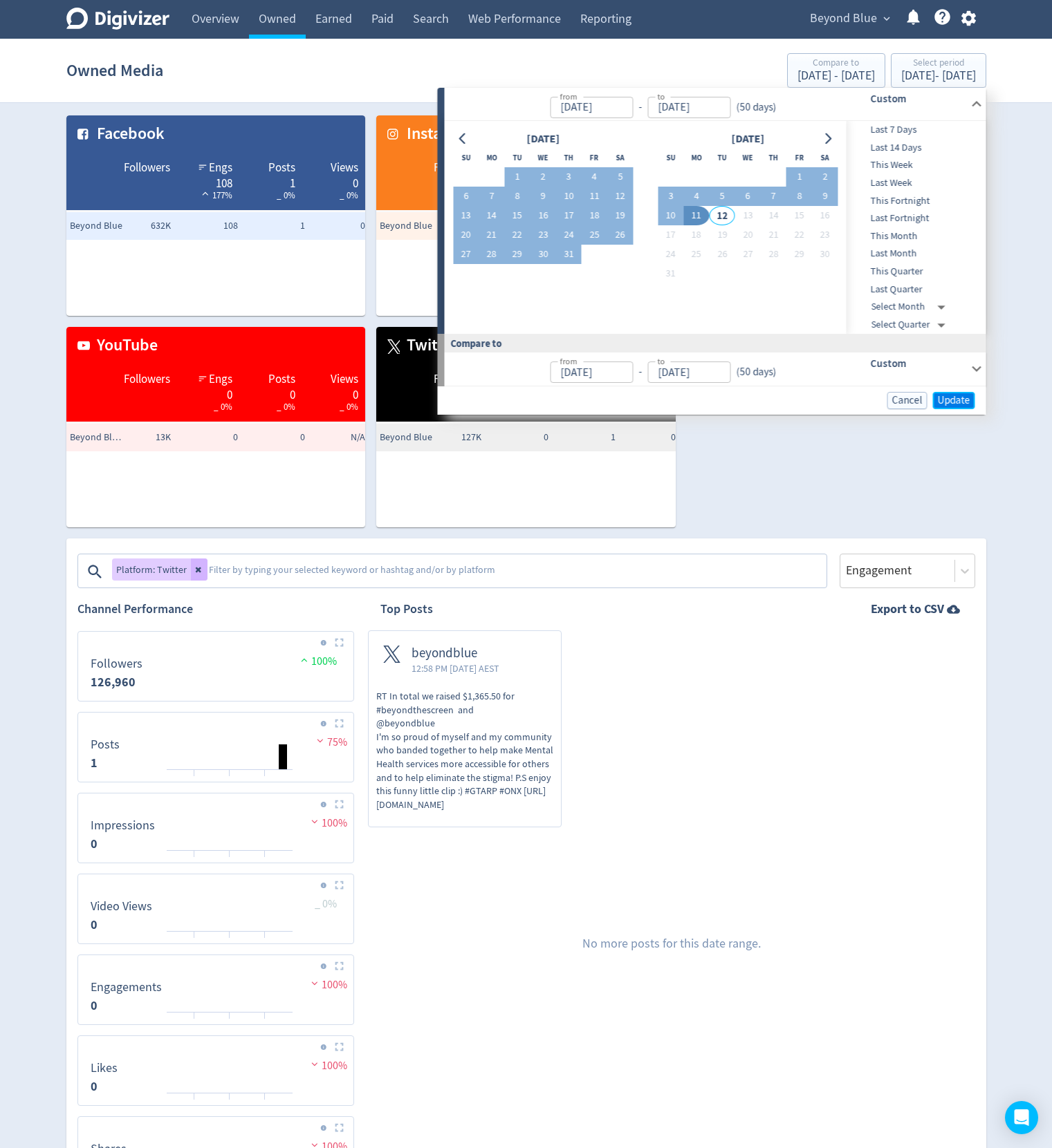
click at [956, 392] on button "Update" at bounding box center [954, 401] width 42 height 18
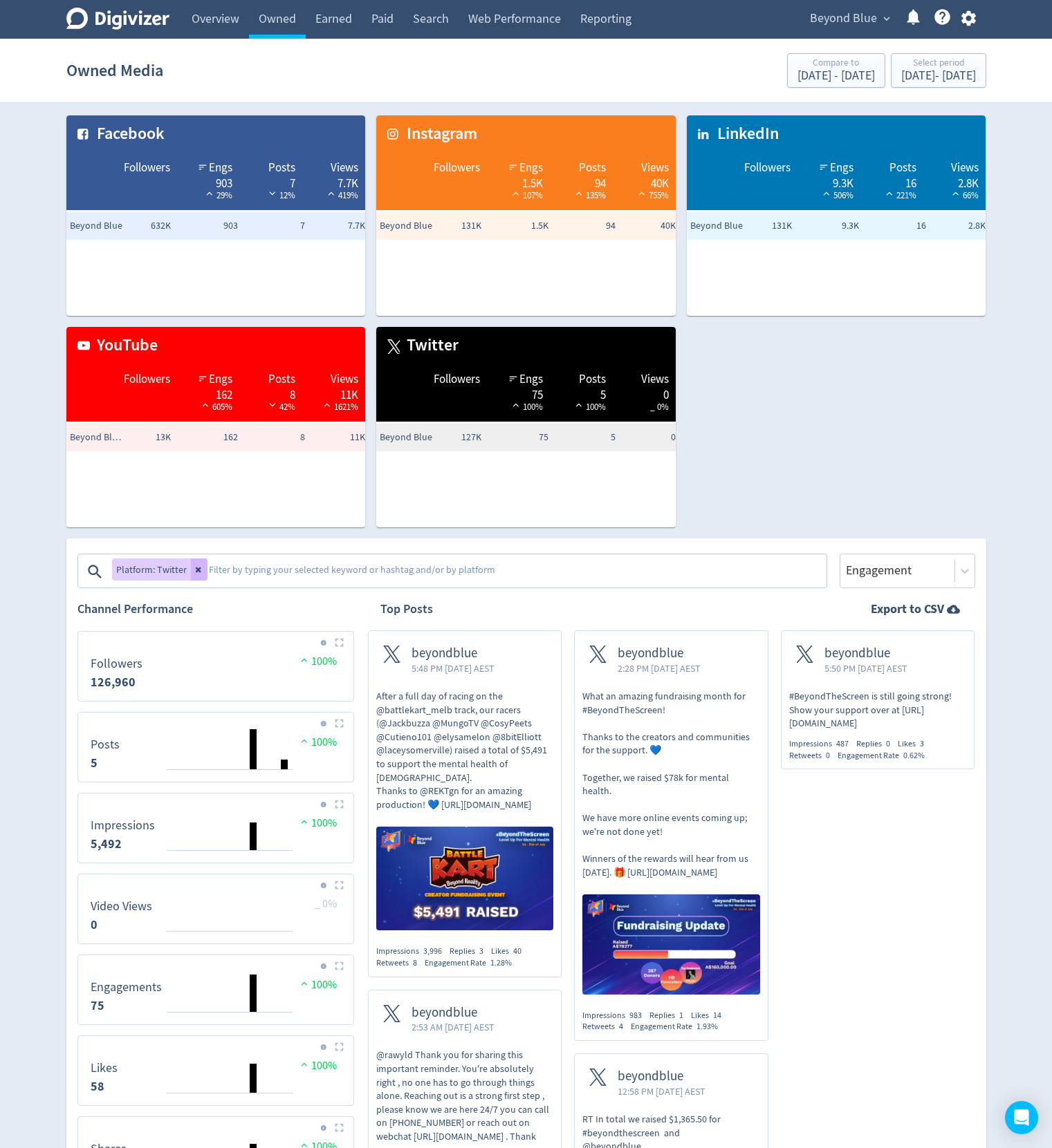
click at [838, 419] on div "Facebook Followers Engs 903 29% Posts 7 12% Views 7.7K 419% Beyond Blue 632K 90…" at bounding box center [521, 316] width 931 height 423
click at [902, 81] on div "Jun 23, 2025 - Aug 11, 2025" at bounding box center [939, 76] width 75 height 12
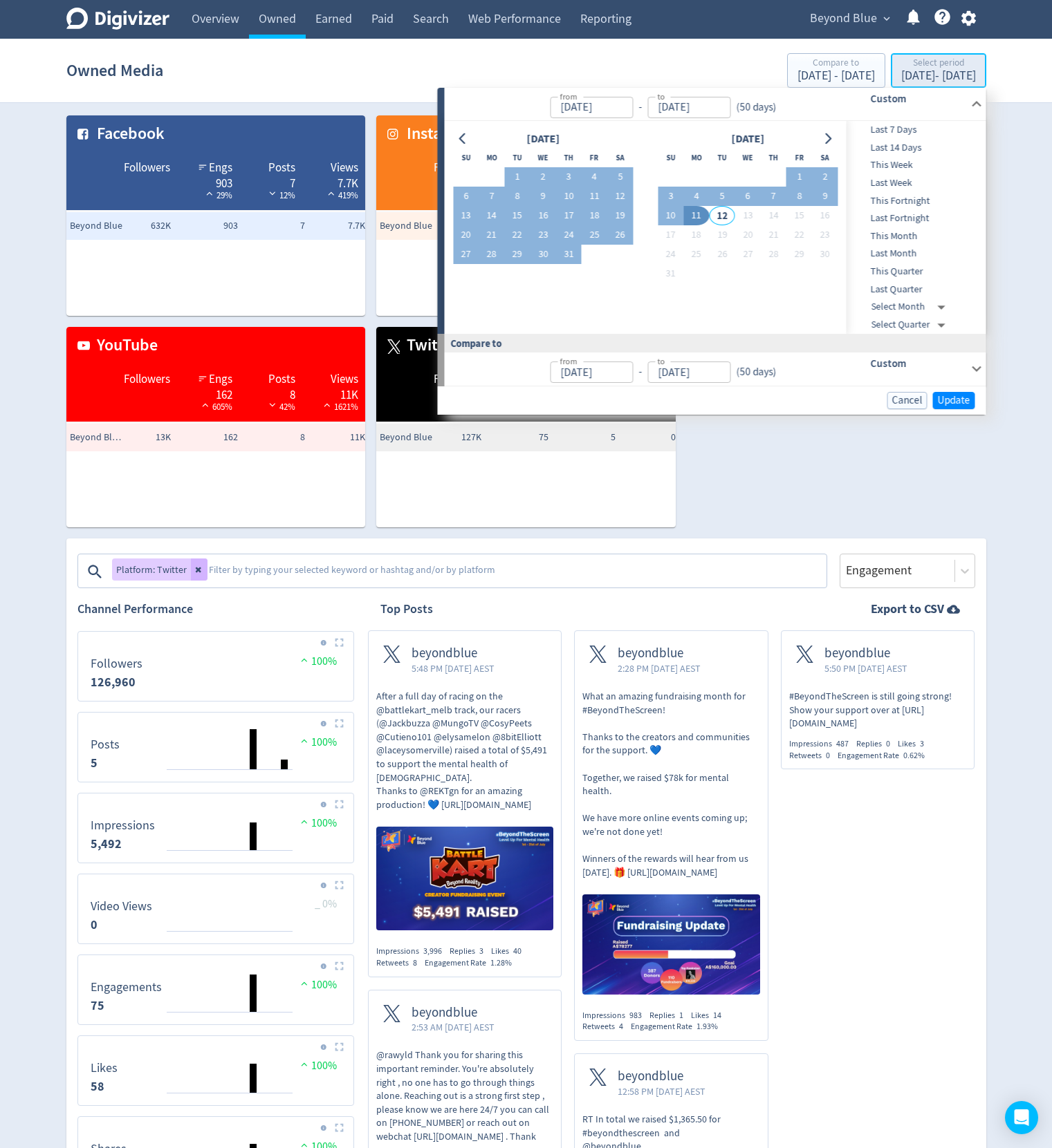
type input "Jun 23, 2025"
type input "[DATE]"
type input "May 04, 2025"
type input "[DATE]"
click at [784, 476] on div "Facebook Followers Engs 903 29% Posts 7 12% Views 7.7K 419% Beyond Blue 632K 90…" at bounding box center [521, 316] width 931 height 423
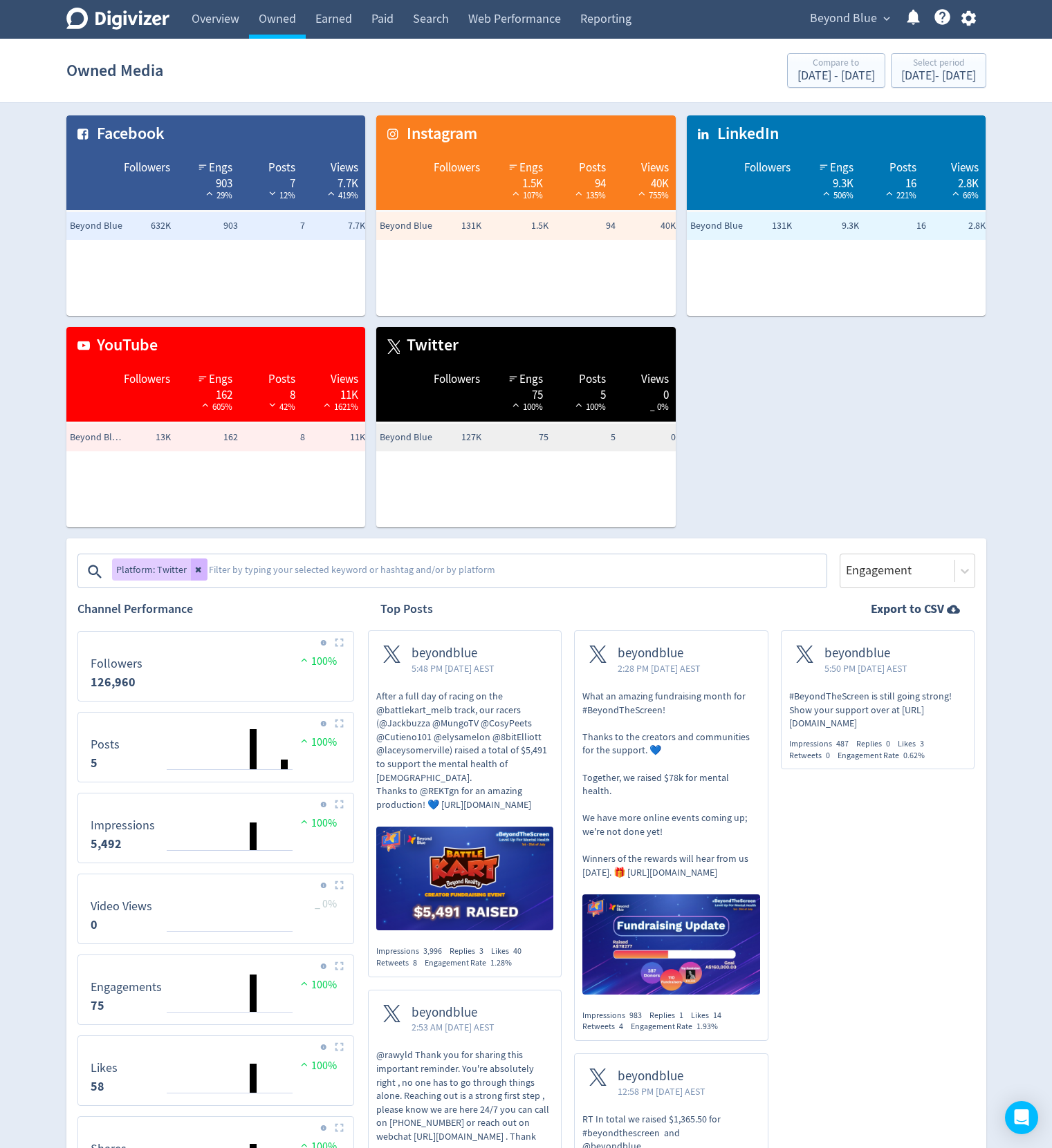
click at [951, 52] on div "Owned Media Compare to May 4, 2025 - Jun 22, 2025 Select period Jun 23, 2025 - …" at bounding box center [527, 70] width 920 height 44
click at [918, 64] on div "Select period" at bounding box center [939, 64] width 75 height 12
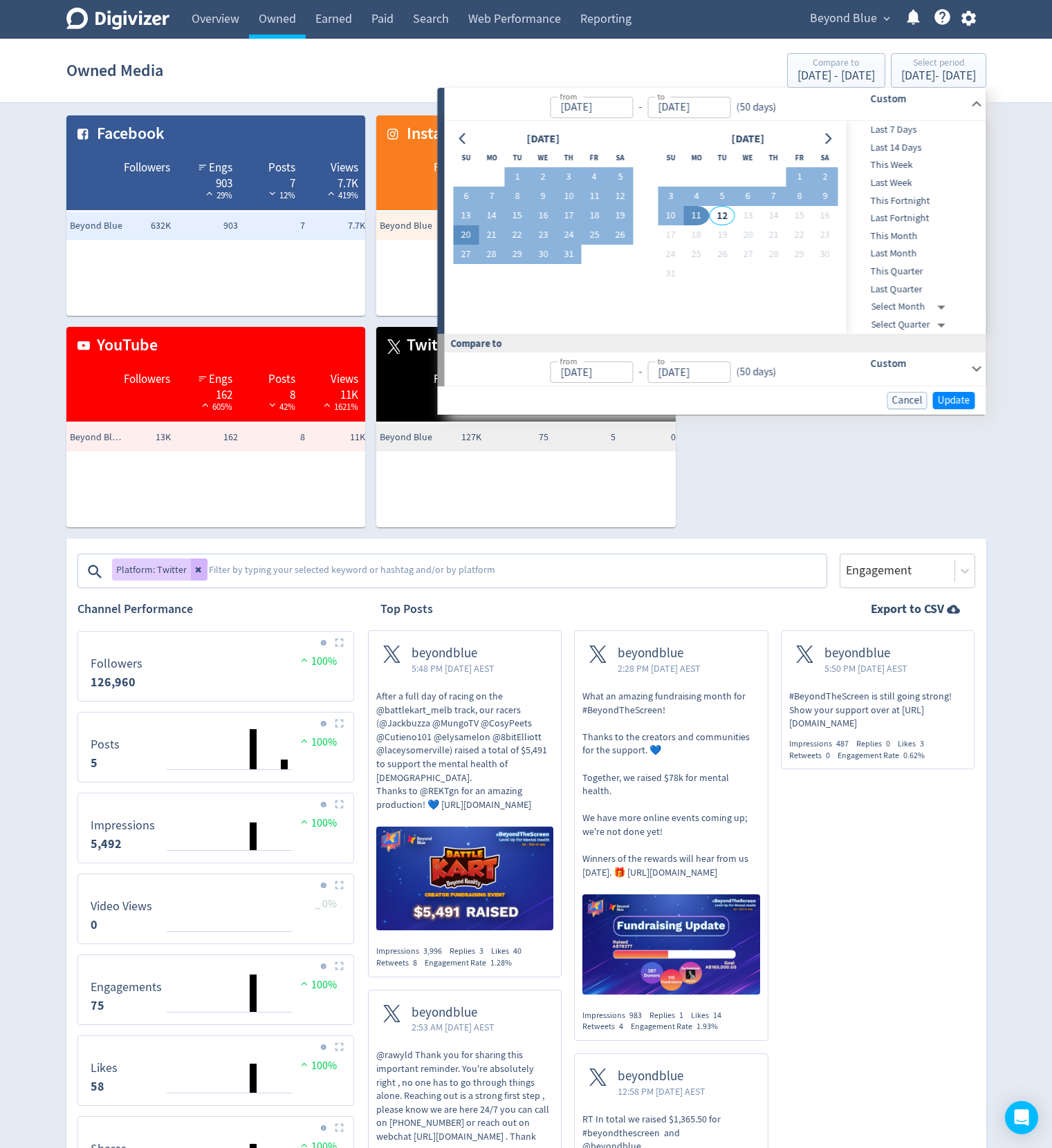
click at [455, 232] on button "20" at bounding box center [466, 235] width 26 height 19
type input "Jul 20, 2025"
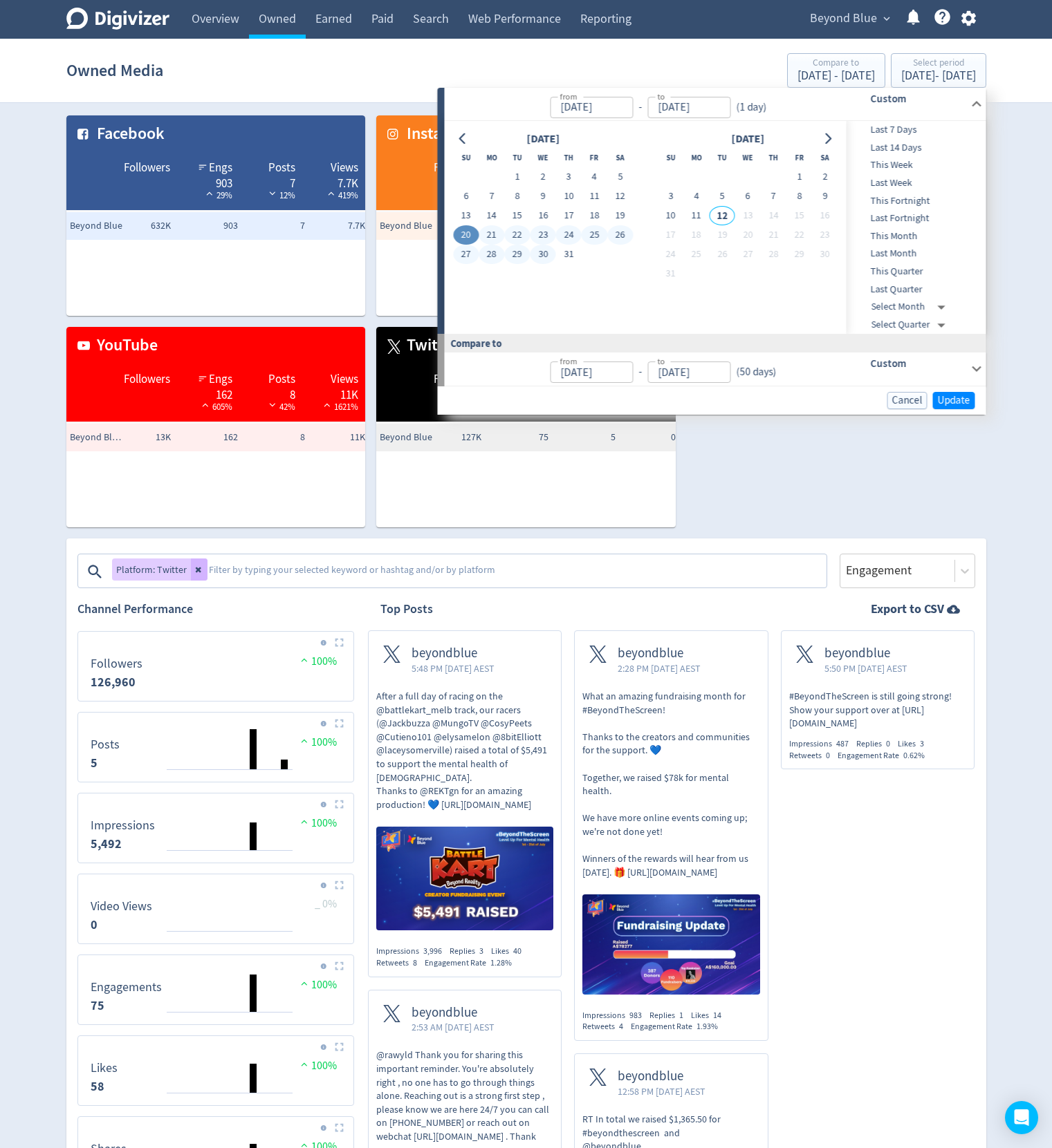
click at [546, 251] on button "30" at bounding box center [544, 254] width 26 height 19
type input "Jul 30, 2025"
type input "Jul 09, 2025"
type input "Jul 19, 2025"
click at [957, 404] on span "Update" at bounding box center [954, 400] width 32 height 10
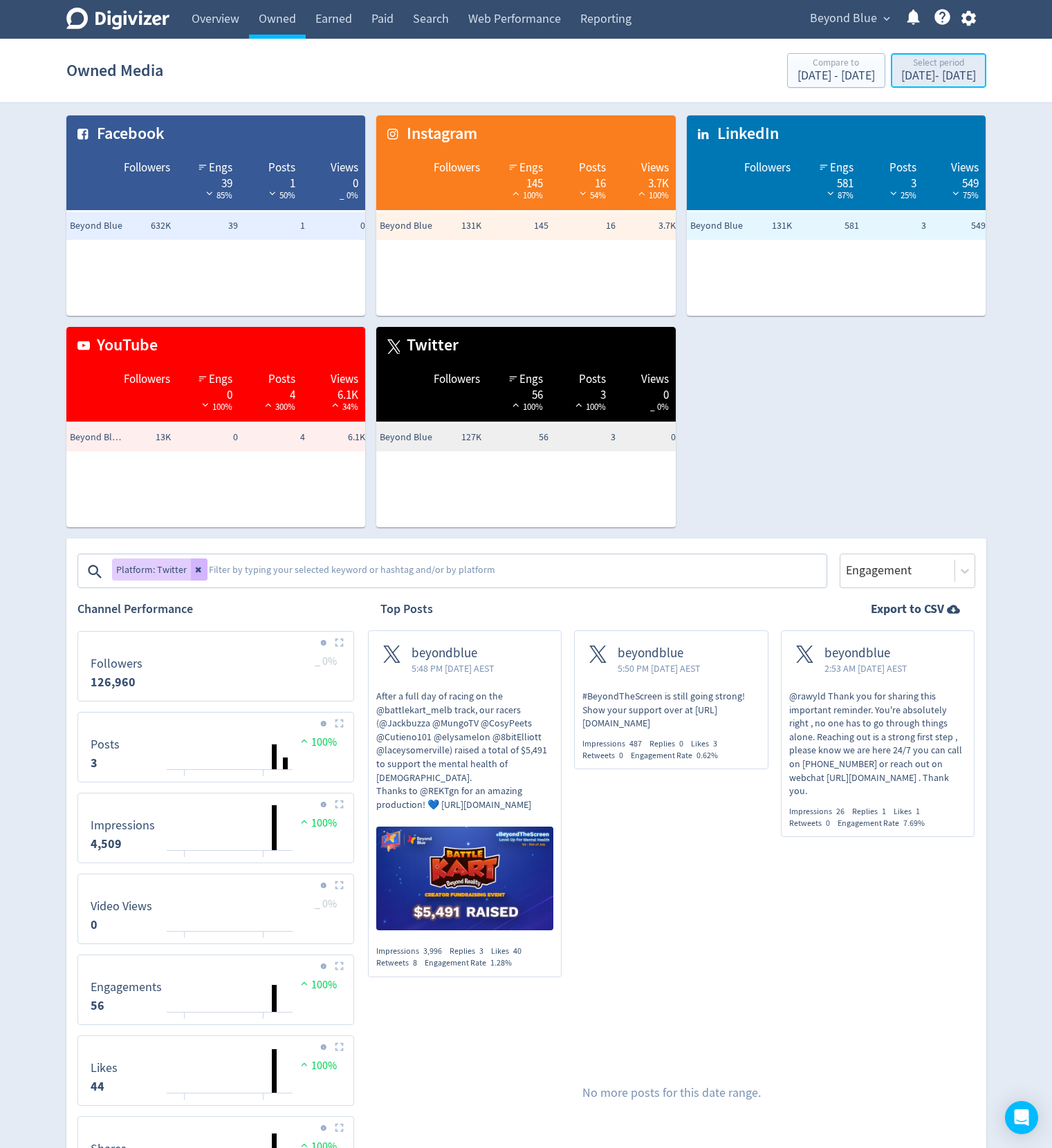
click at [902, 65] on div "Select period" at bounding box center [939, 64] width 75 height 12
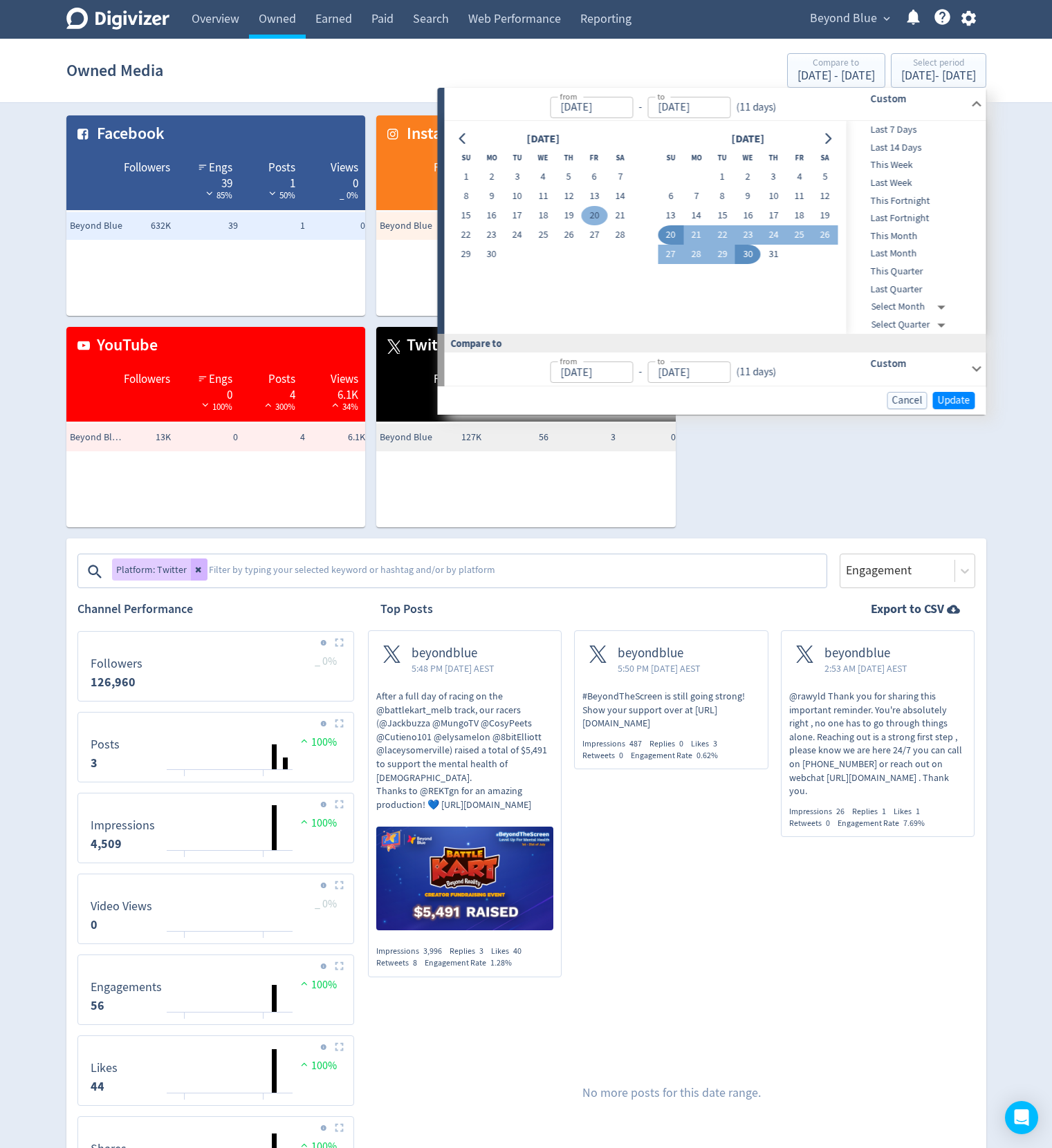
click at [591, 210] on button "20" at bounding box center [594, 215] width 26 height 19
type input "Jun 20, 2025"
click at [486, 251] on button "30" at bounding box center [491, 254] width 26 height 19
type input "Jun 30, 2025"
type input "Jun 09, 2025"
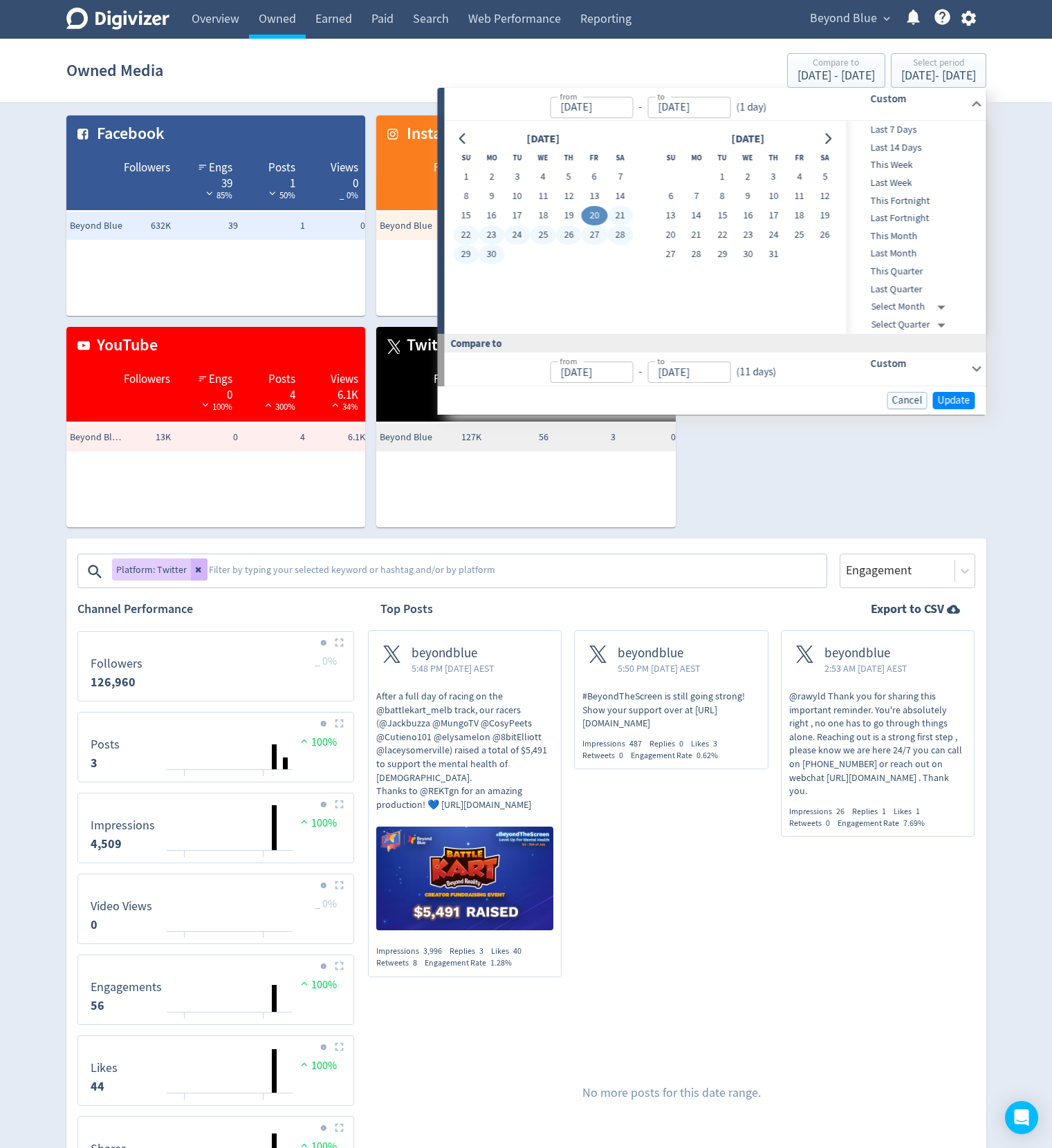
type input "Jun 19, 2025"
click at [947, 398] on span "Update" at bounding box center [954, 400] width 32 height 10
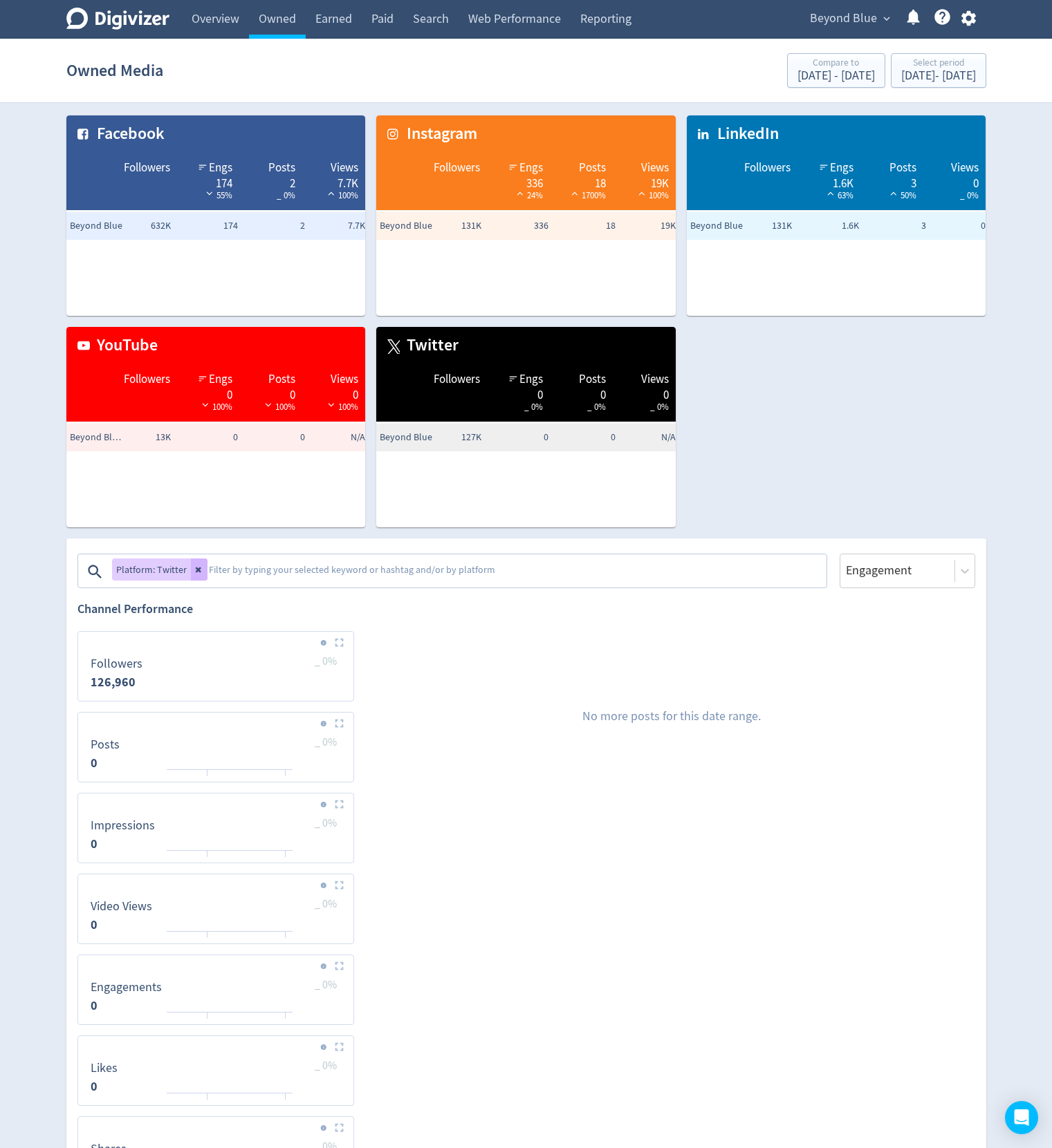
click at [833, 420] on div "Facebook Followers Engs 174 55% Posts 2 _ 0% Views 7.7K 100% Beyond Blue 632K 1…" at bounding box center [521, 316] width 931 height 423
click at [897, 52] on div "Owned Media Compare to Jun 9, 2025 - Jun 19, 2025 Select period Jun 20, 2025 - …" at bounding box center [527, 70] width 920 height 44
click at [902, 67] on div "Select period" at bounding box center [939, 64] width 75 height 12
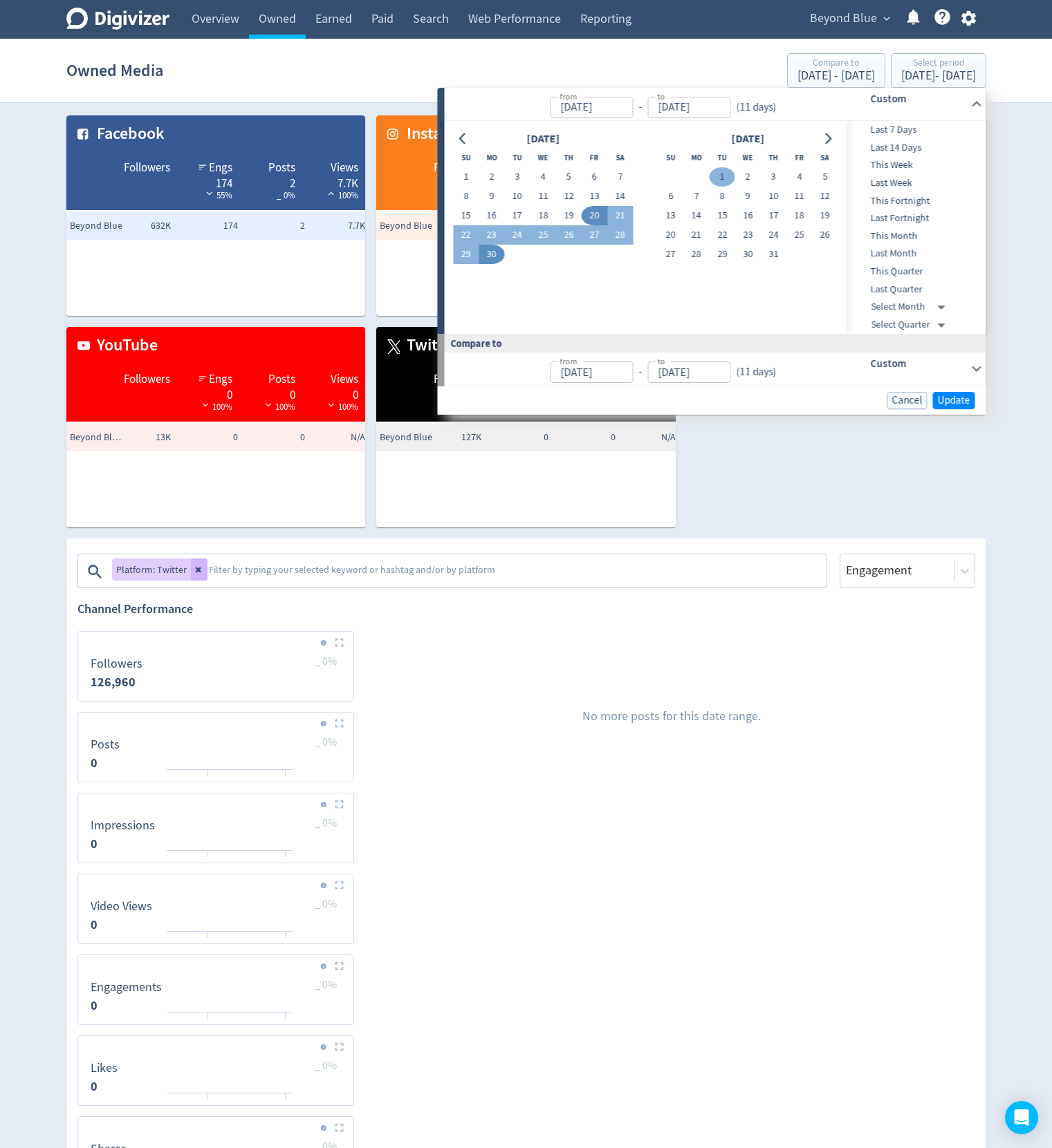
click at [721, 169] on button "1" at bounding box center [722, 177] width 26 height 19
type input "Jul 01, 2025"
click at [828, 133] on icon "Go to next month" at bounding box center [828, 139] width 11 height 11
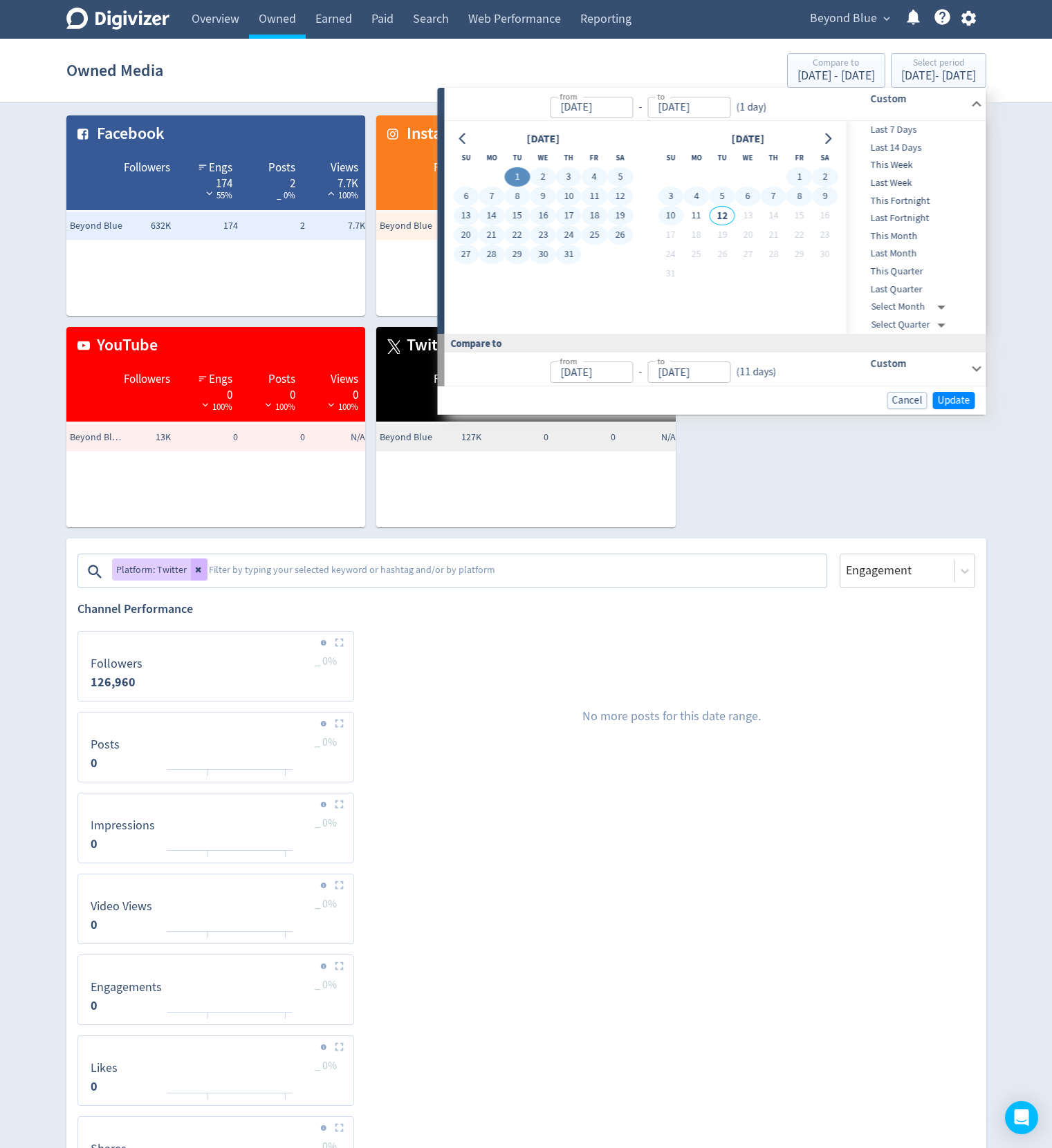
click at [682, 216] on button "10" at bounding box center [671, 215] width 26 height 19
type input "Aug 10, 2025"
type input "May 21, 2025"
type input "Jun 30, 2025"
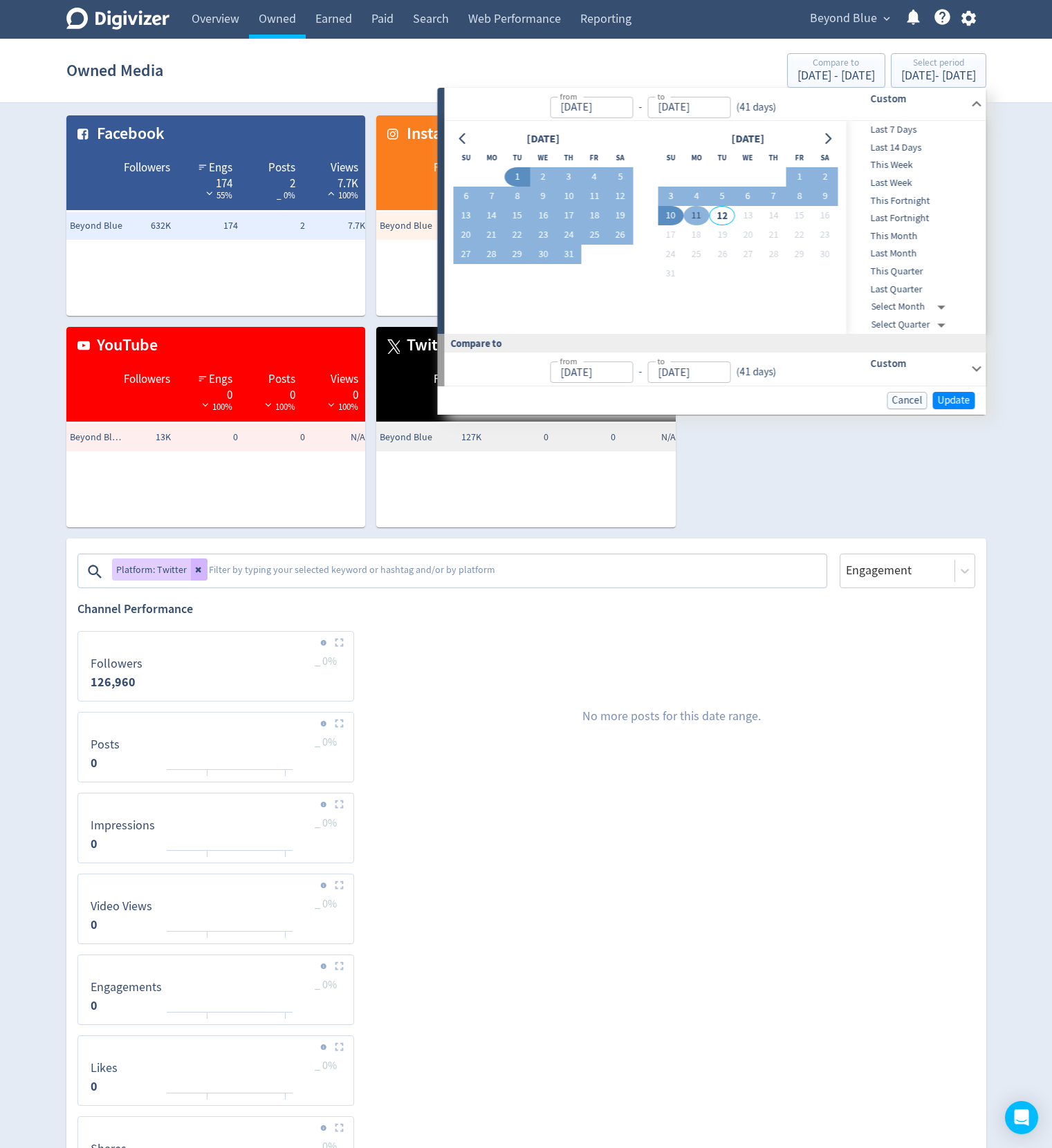
click at [693, 216] on button "11" at bounding box center [697, 215] width 26 height 19
type input "[DATE]"
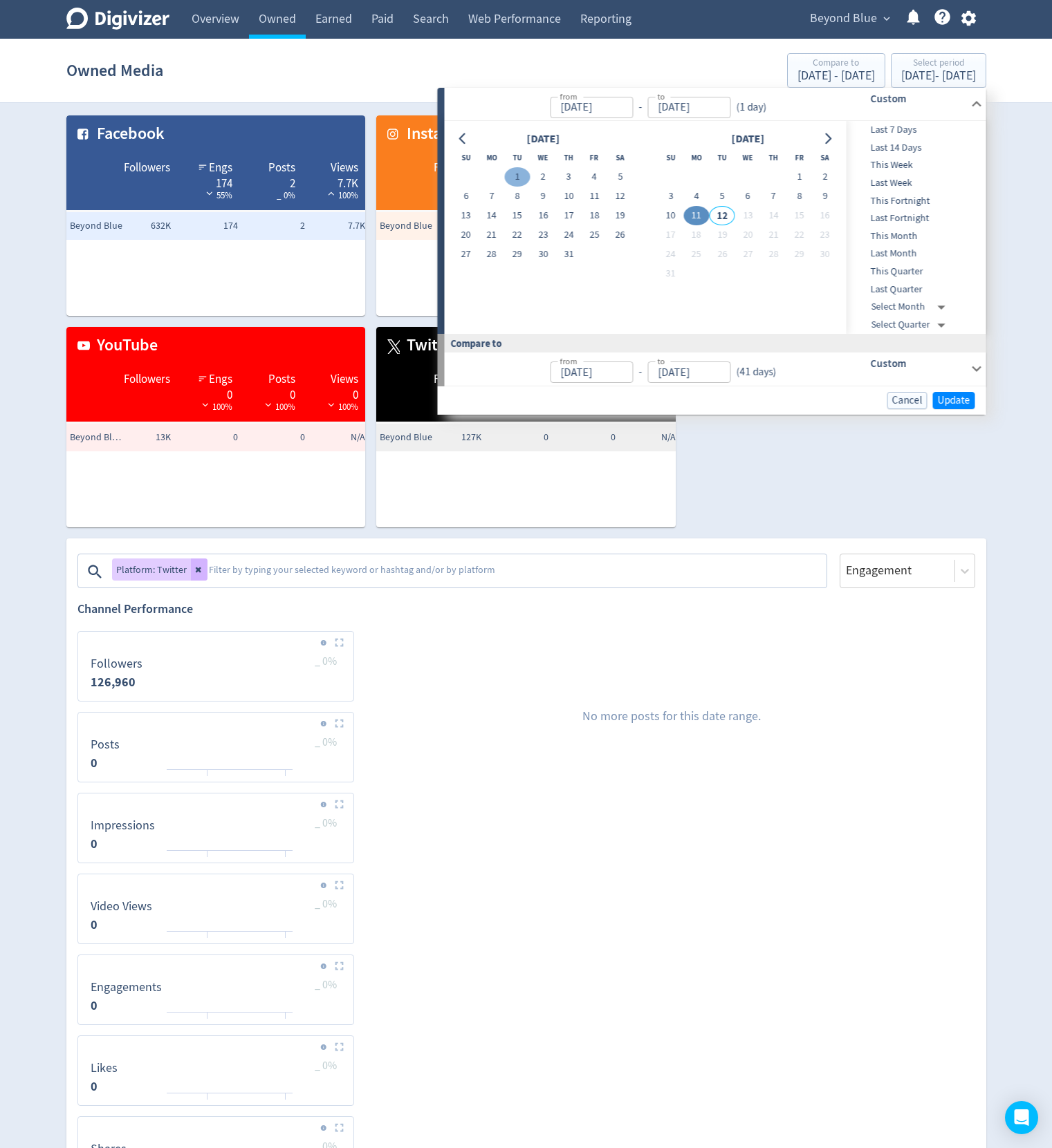
click at [523, 177] on button "1" at bounding box center [517, 177] width 26 height 19
type input "Jul 01, 2025"
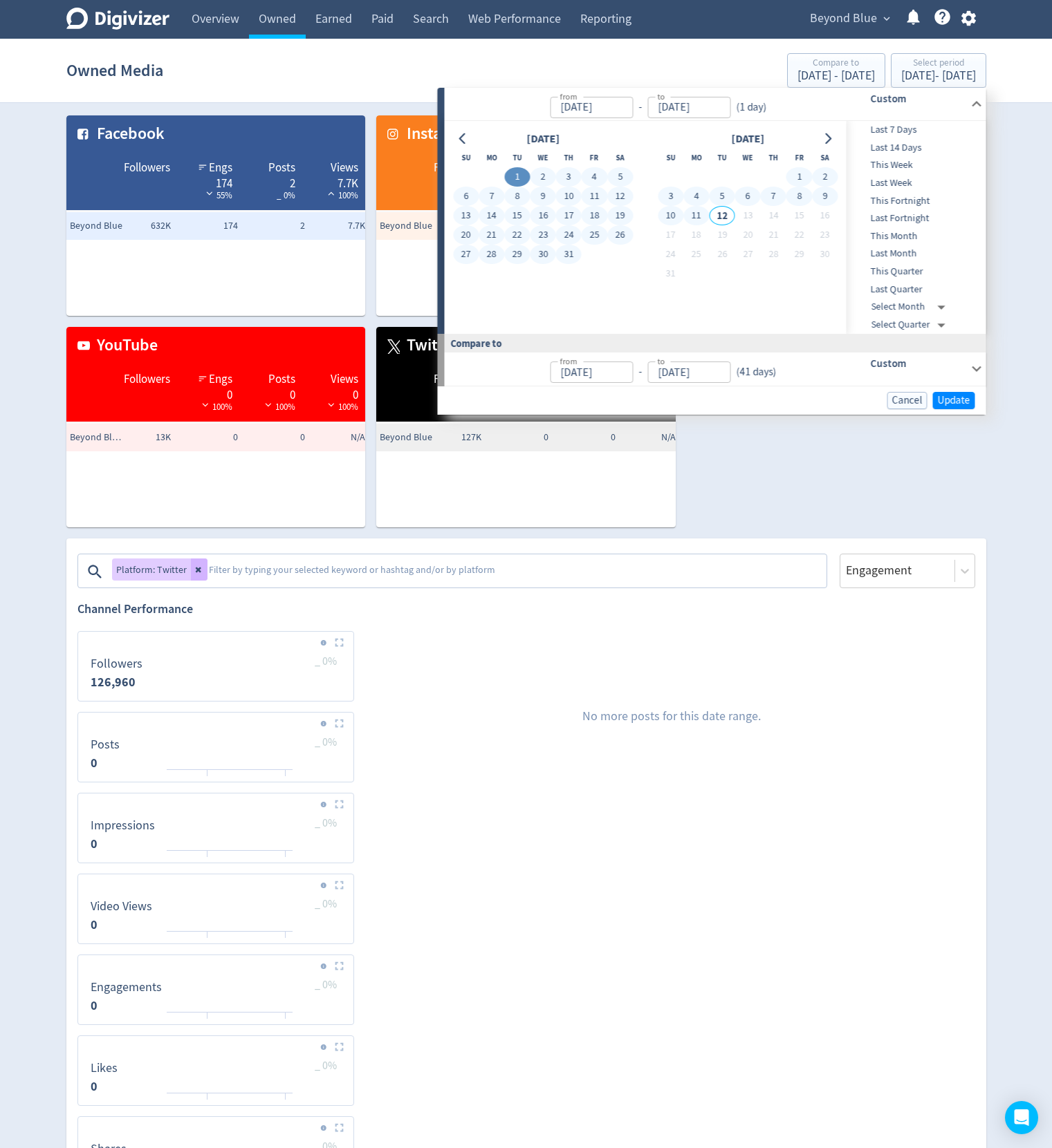
click at [684, 216] on button "11" at bounding box center [697, 215] width 26 height 19
type input "[DATE]"
type input "May 20, 2025"
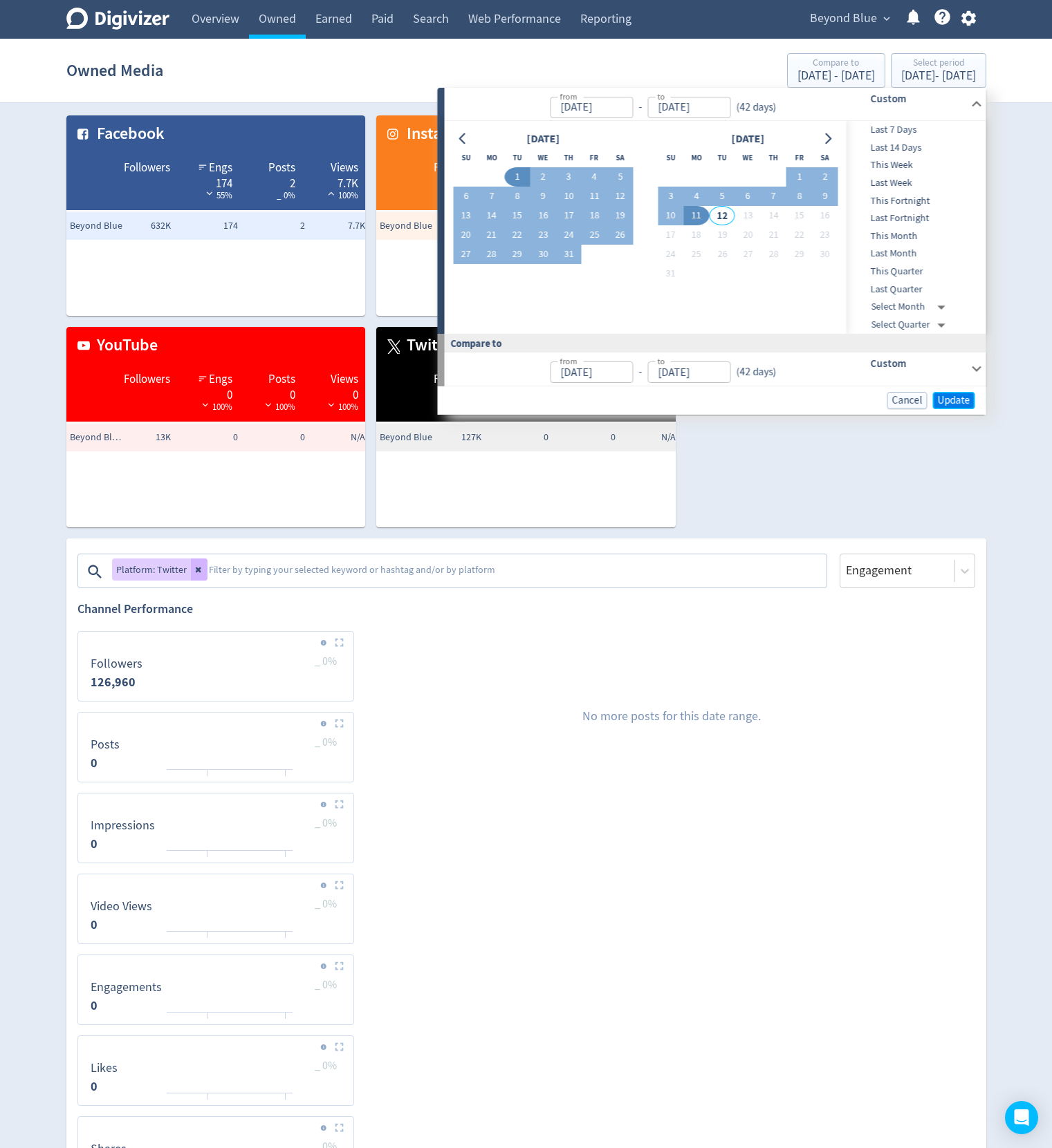
click at [945, 400] on span "Update" at bounding box center [954, 400] width 32 height 10
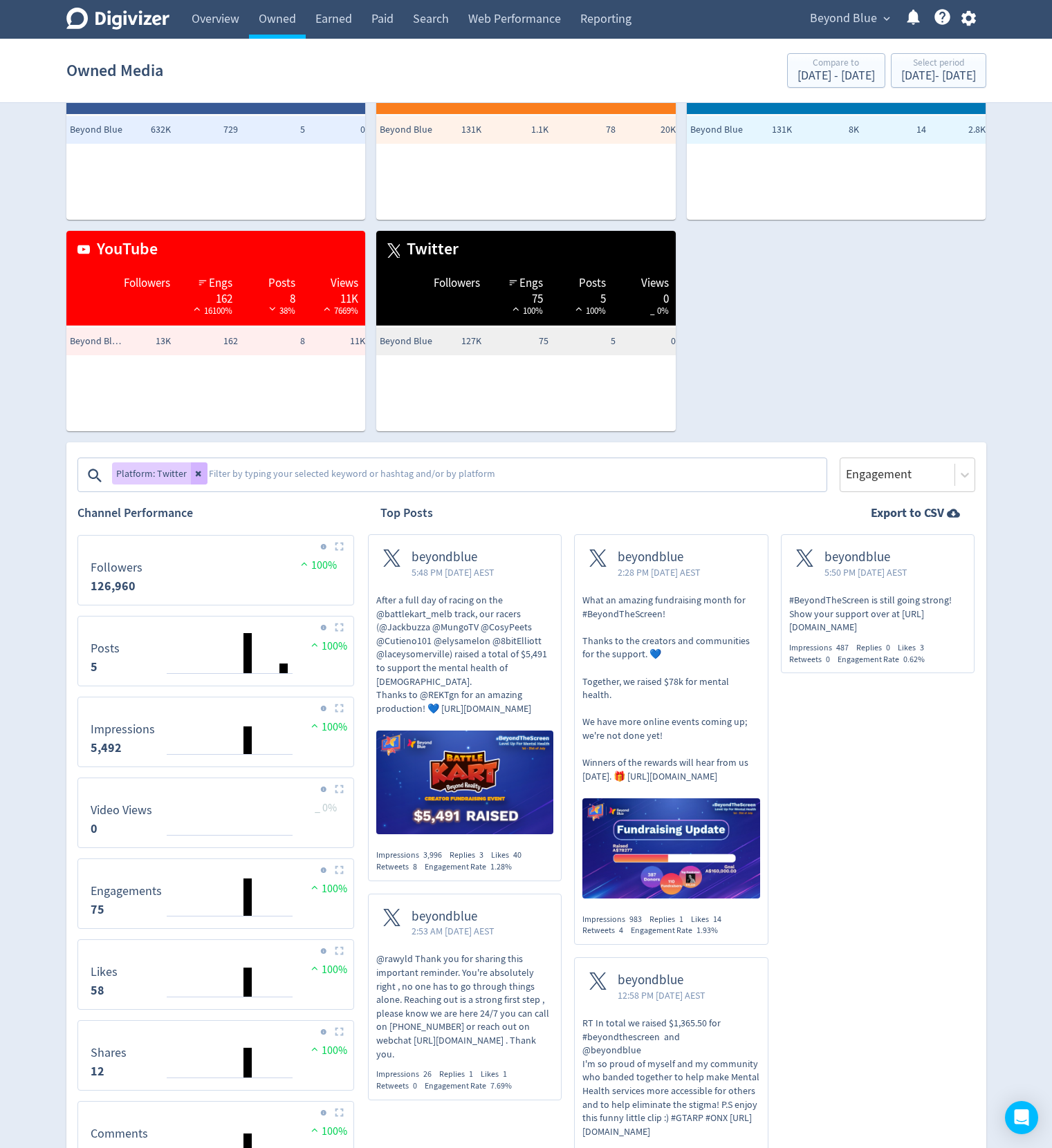
scroll to position [166, 0]
